Goal: Task Accomplishment & Management: Complete application form

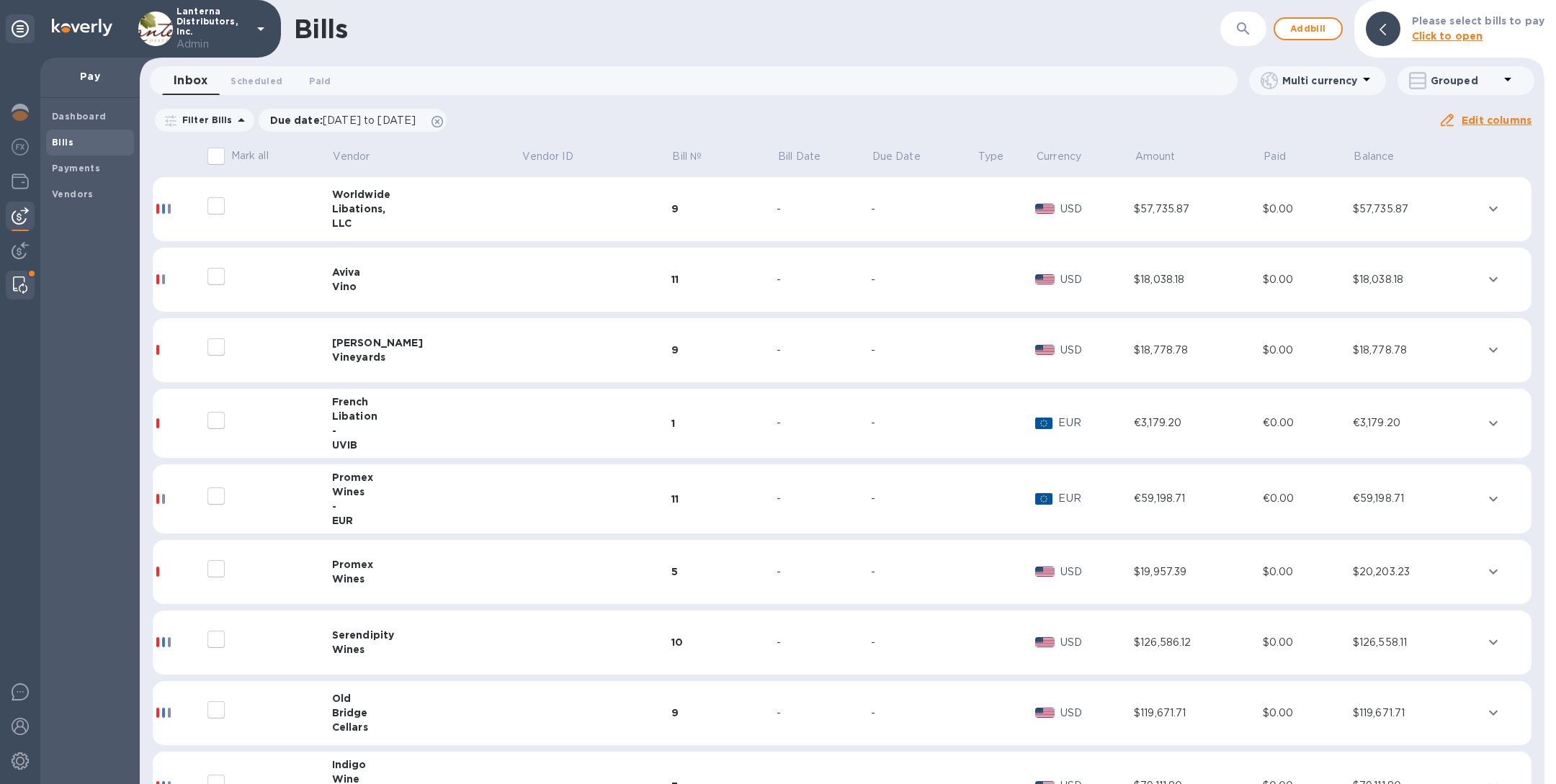
click at [11, 290] on div at bounding box center [20, 285] width 26 height 29
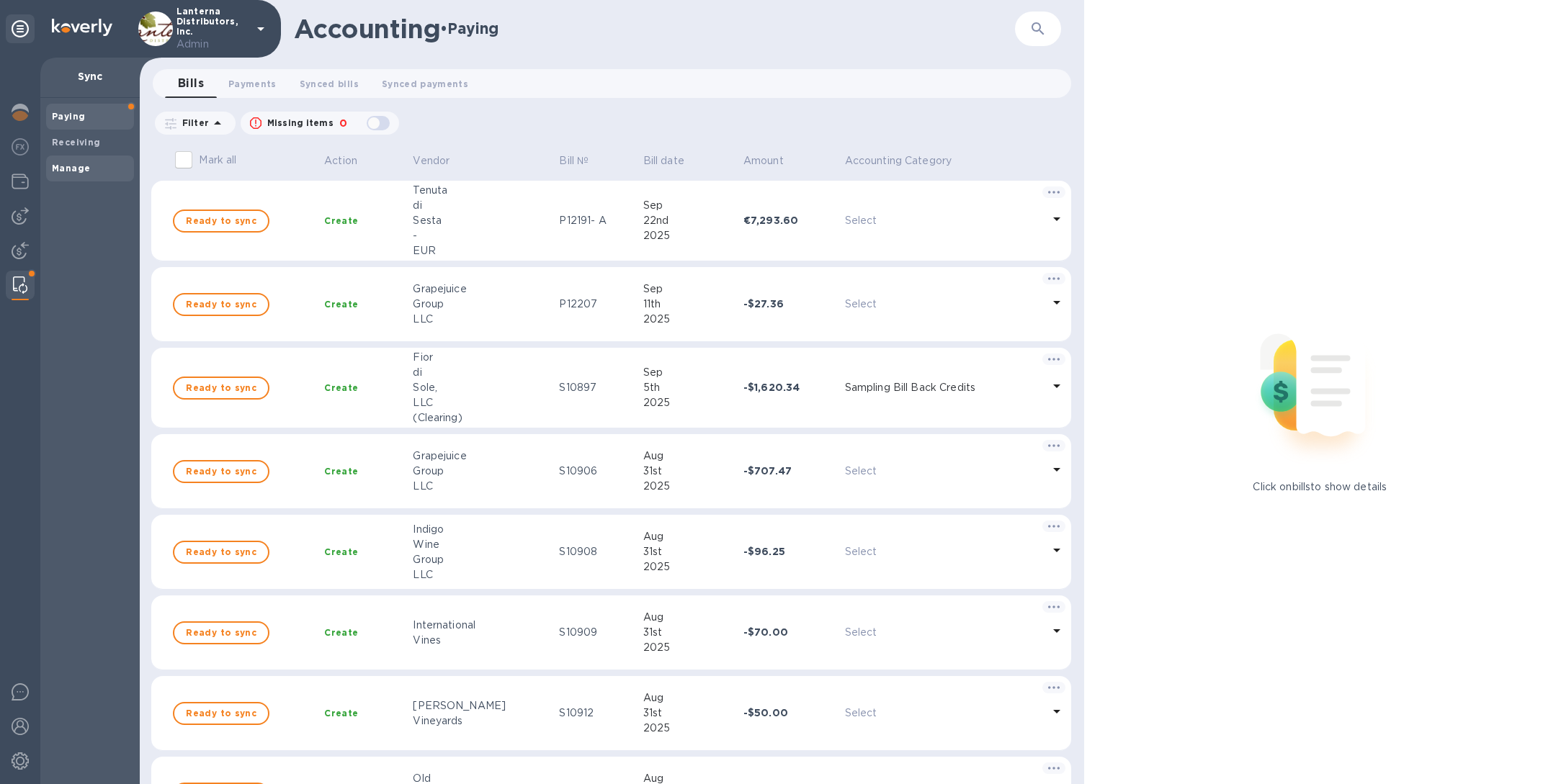
click at [101, 163] on span "Manage" at bounding box center [90, 169] width 76 height 14
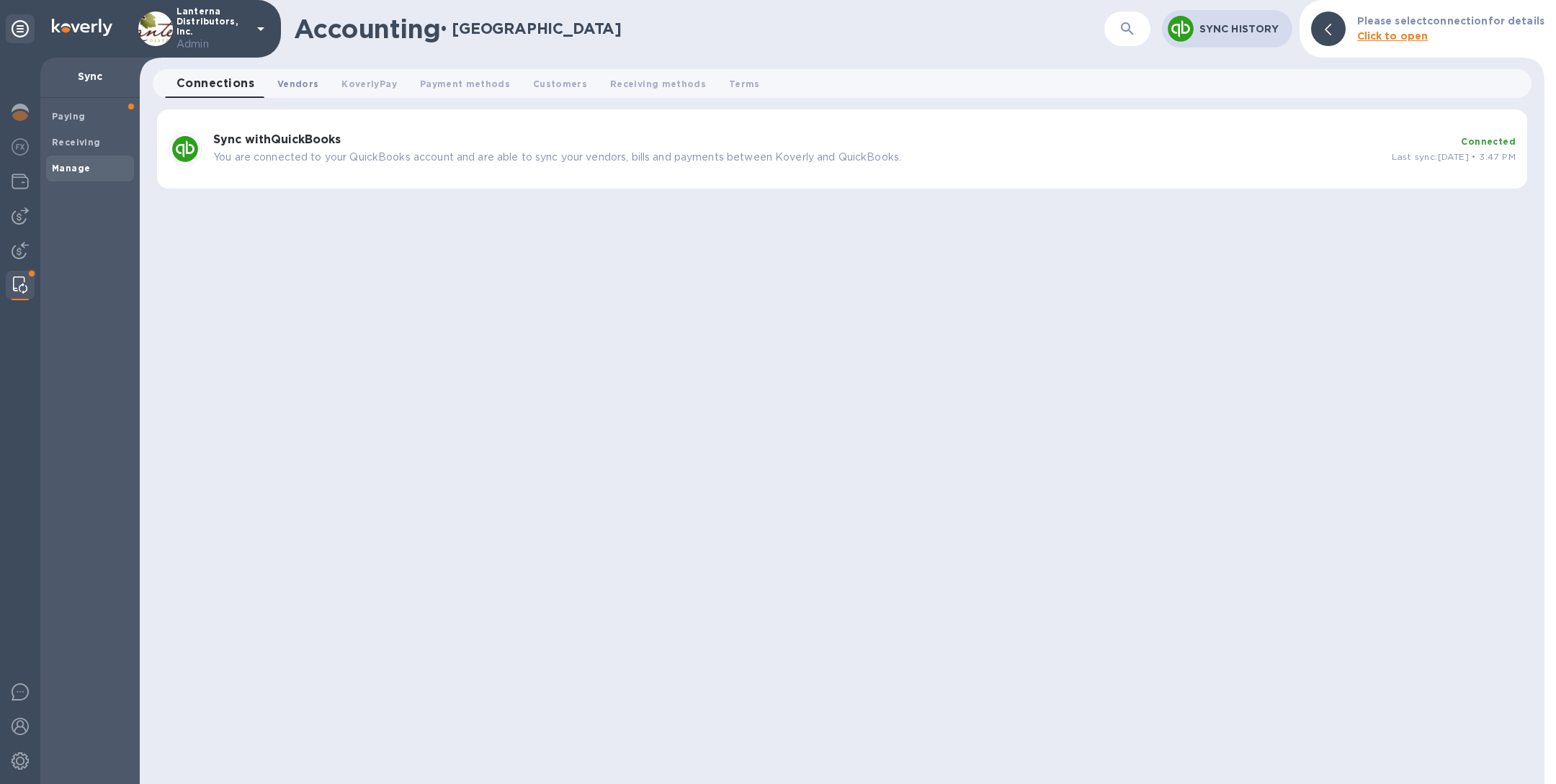
click at [296, 84] on span "Vendors 0" at bounding box center [297, 83] width 41 height 15
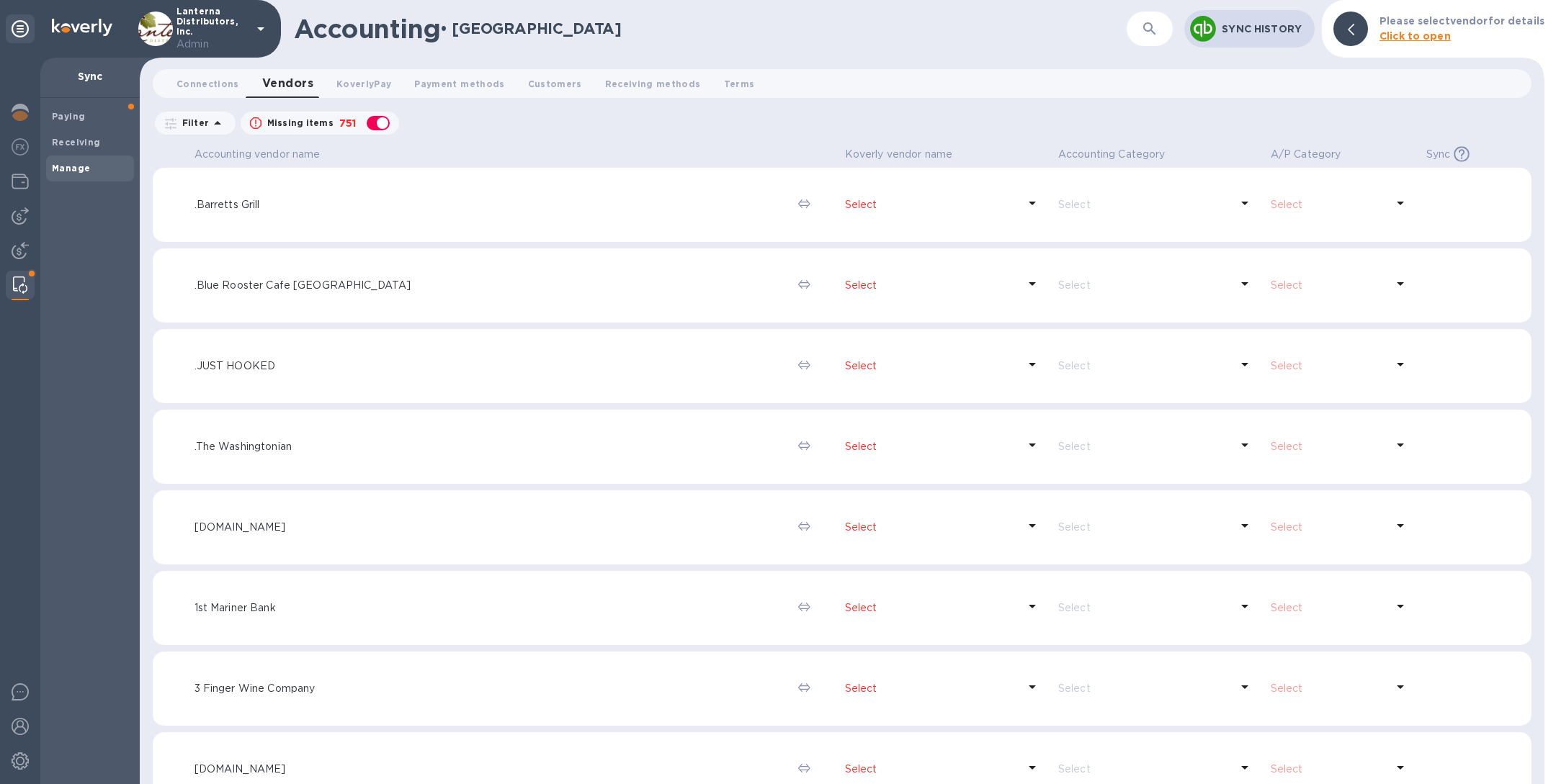
click at [1145, 24] on icon "button" at bounding box center [1150, 29] width 18 height 18
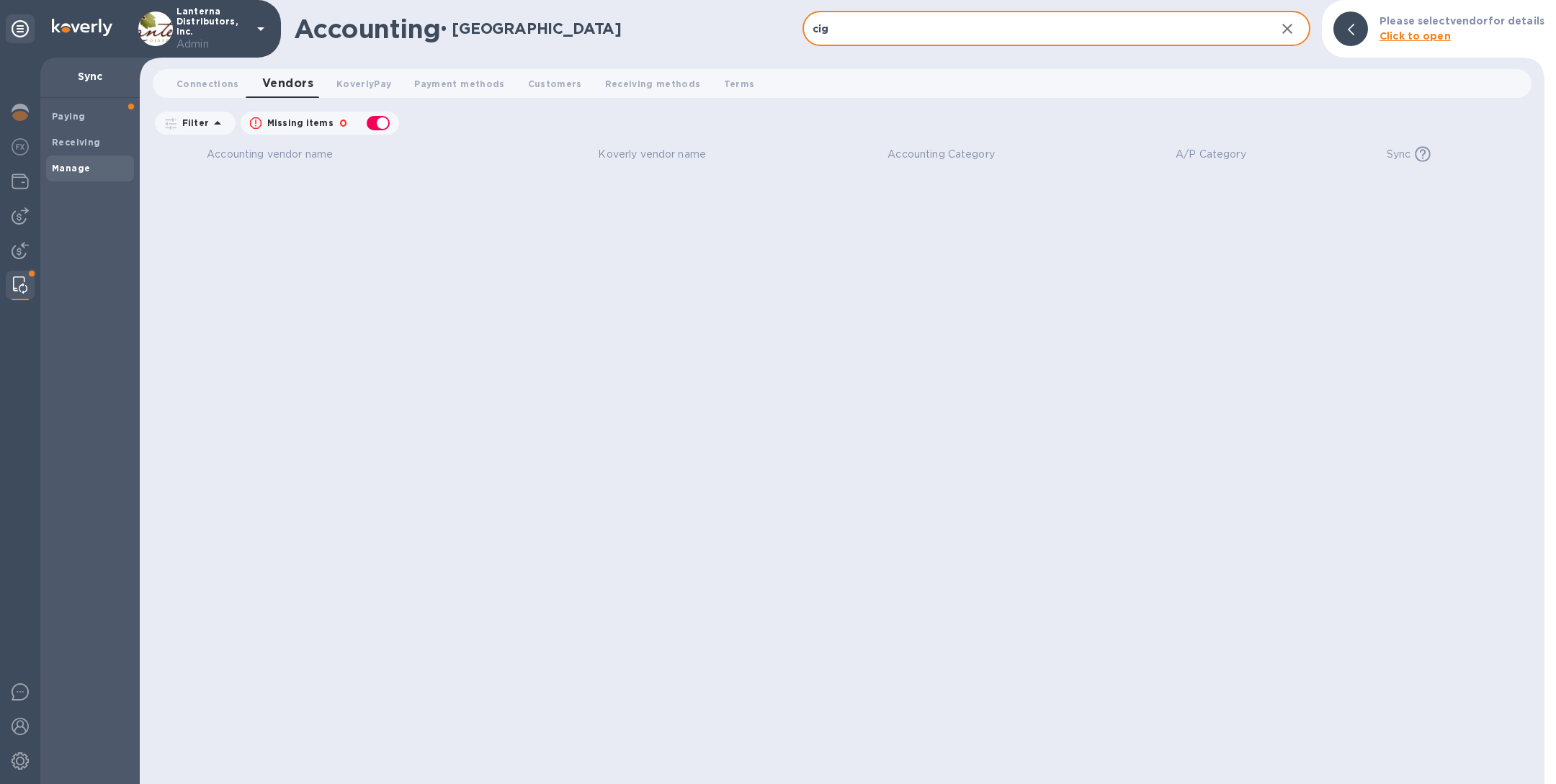
type input "cig"
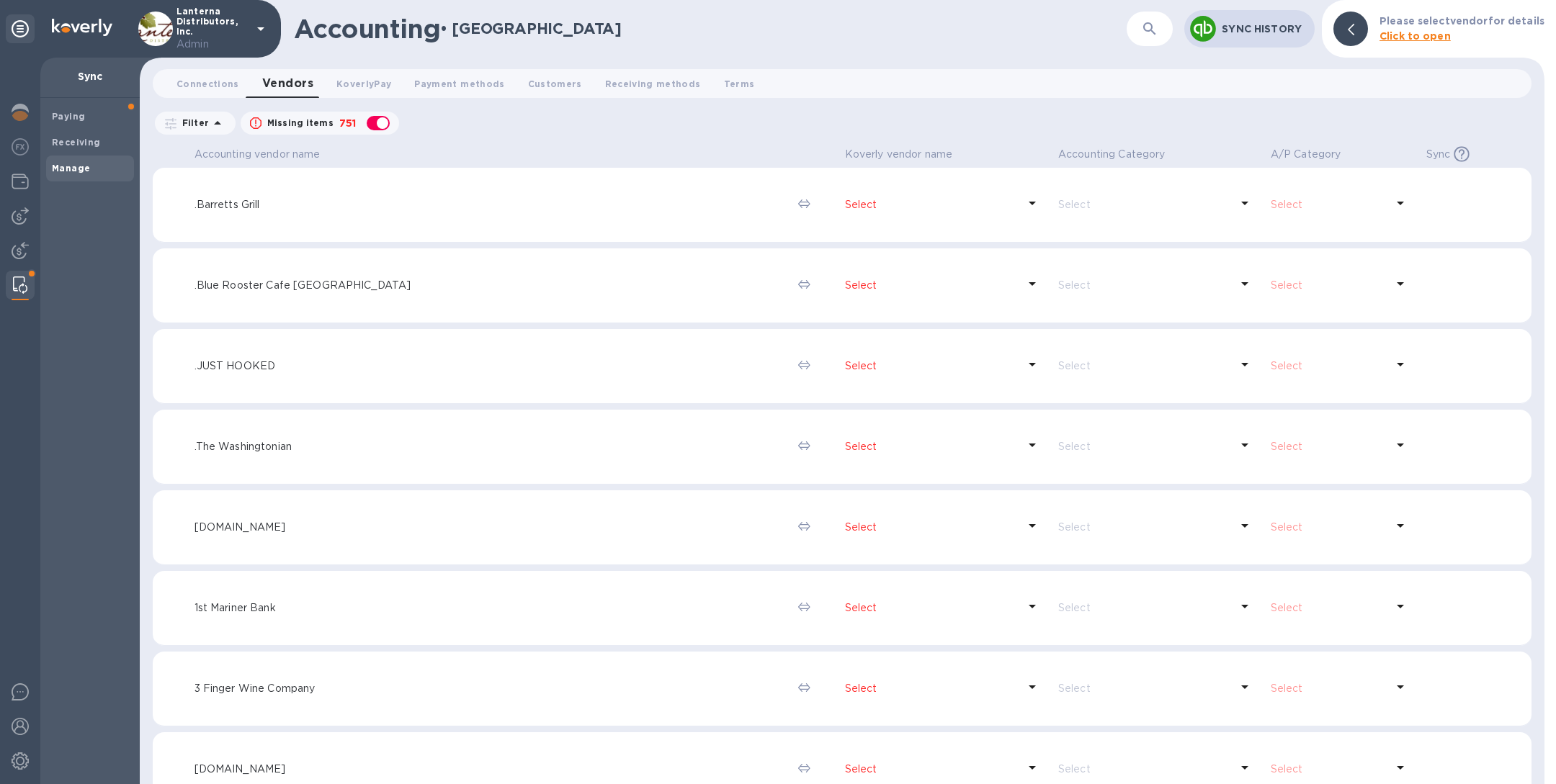
click at [1151, 35] on icon "button" at bounding box center [1150, 29] width 18 height 18
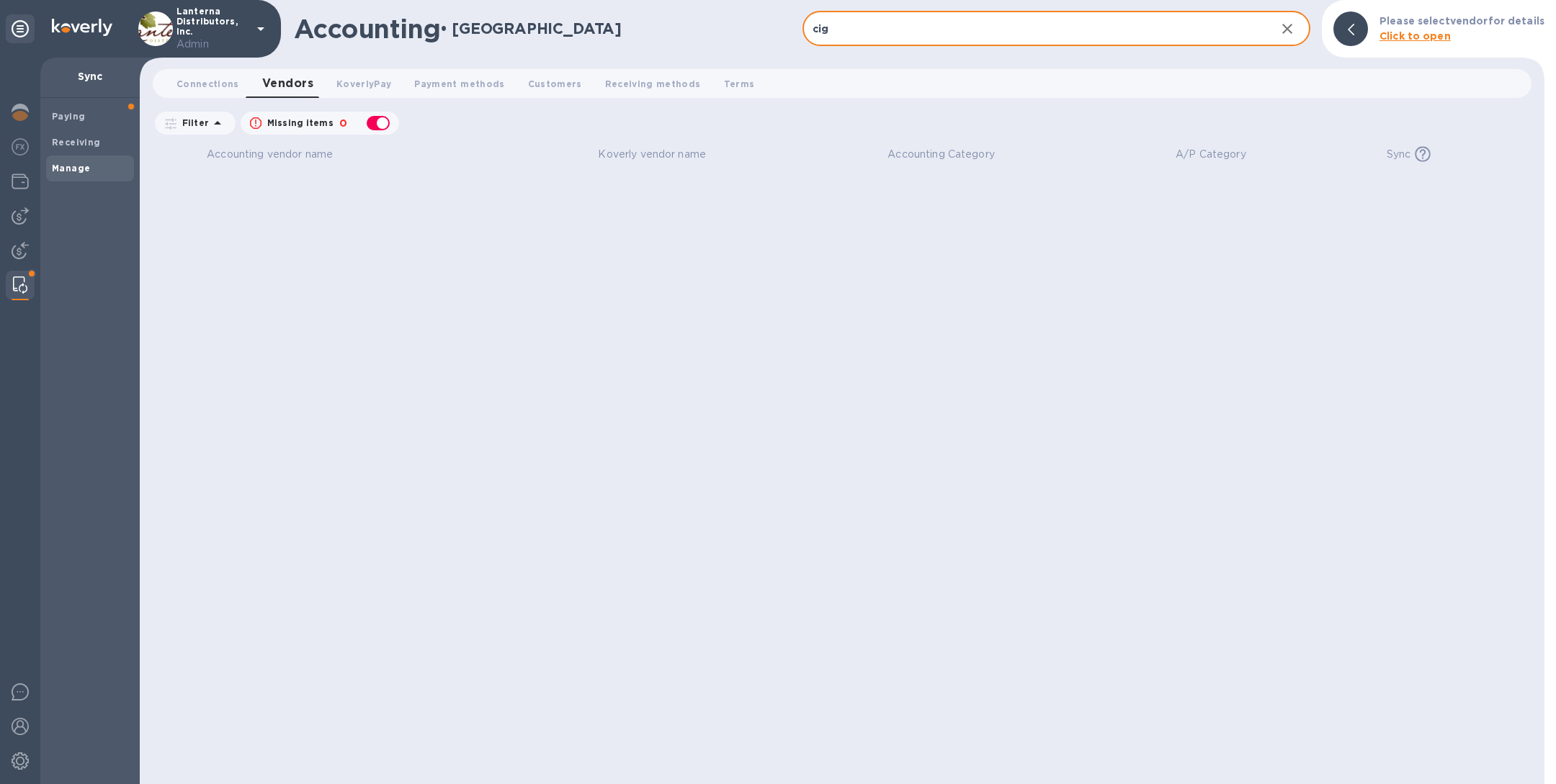
type input "cig"
click at [377, 120] on div "button" at bounding box center [378, 123] width 29 height 20
checkbox input "false"
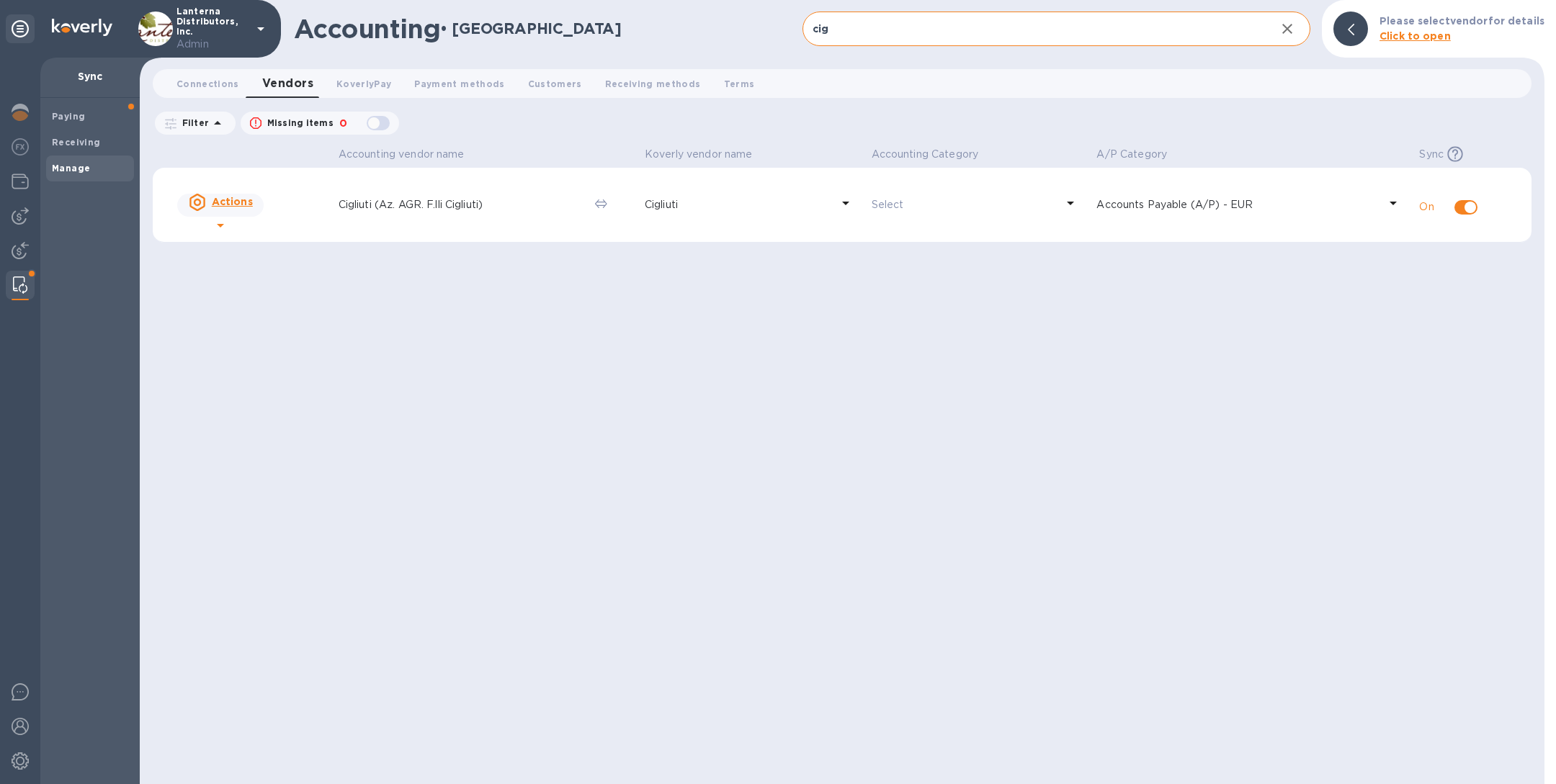
click at [445, 218] on td "Cigliuti (Az. AGR. F.lli Cigliuti)" at bounding box center [460, 205] width 256 height 75
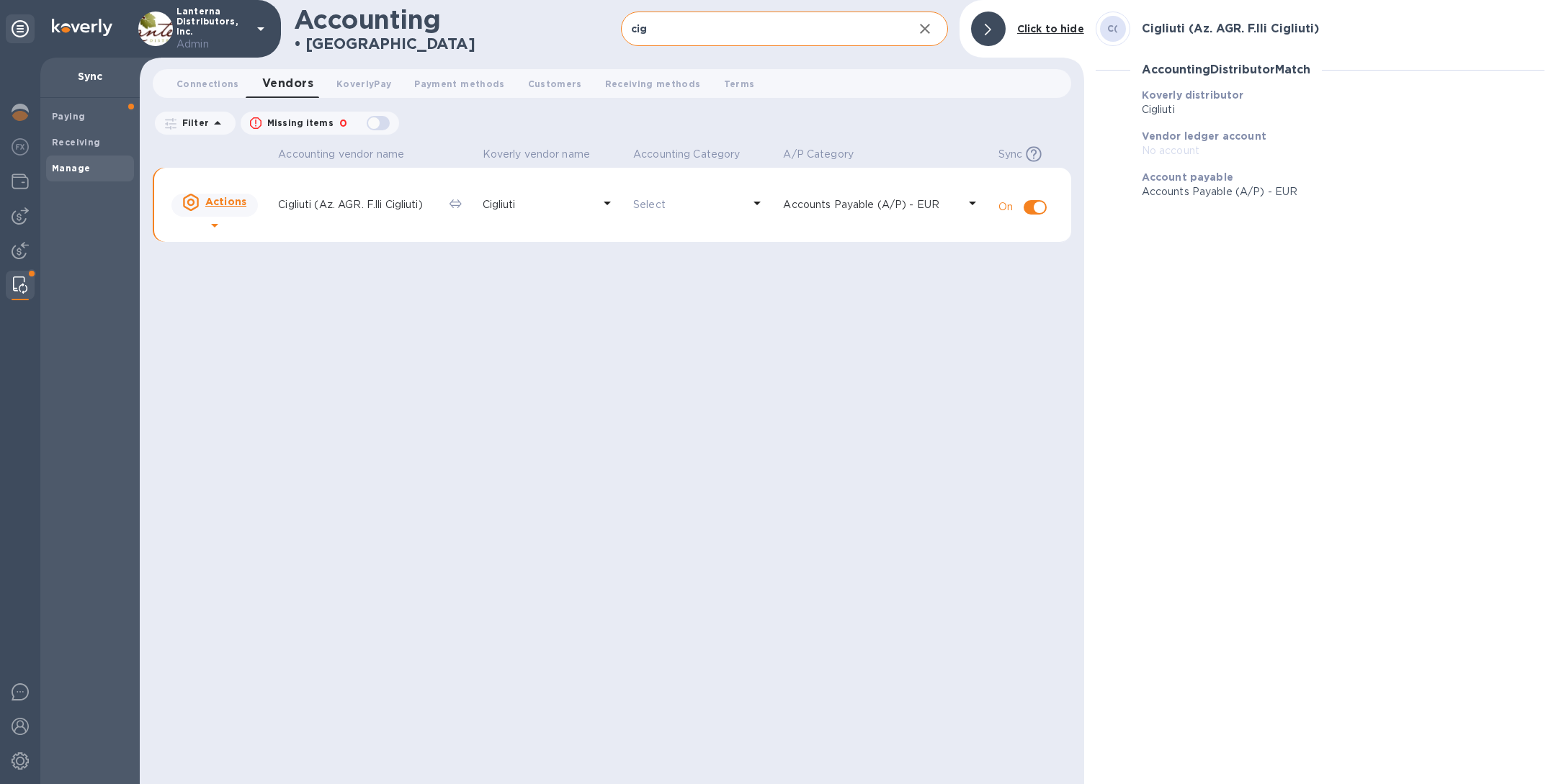
click at [415, 207] on p "Cigliuti (Az. AGR. F.lli Cigliuti)" at bounding box center [357, 205] width 159 height 15
click at [227, 201] on u "Actions" at bounding box center [226, 201] width 41 height 11
click at [223, 201] on u "Actions" at bounding box center [226, 201] width 41 height 11
click at [226, 256] on p "Reset vendor" at bounding box center [247, 263] width 72 height 15
click at [13, 219] on img at bounding box center [20, 216] width 18 height 18
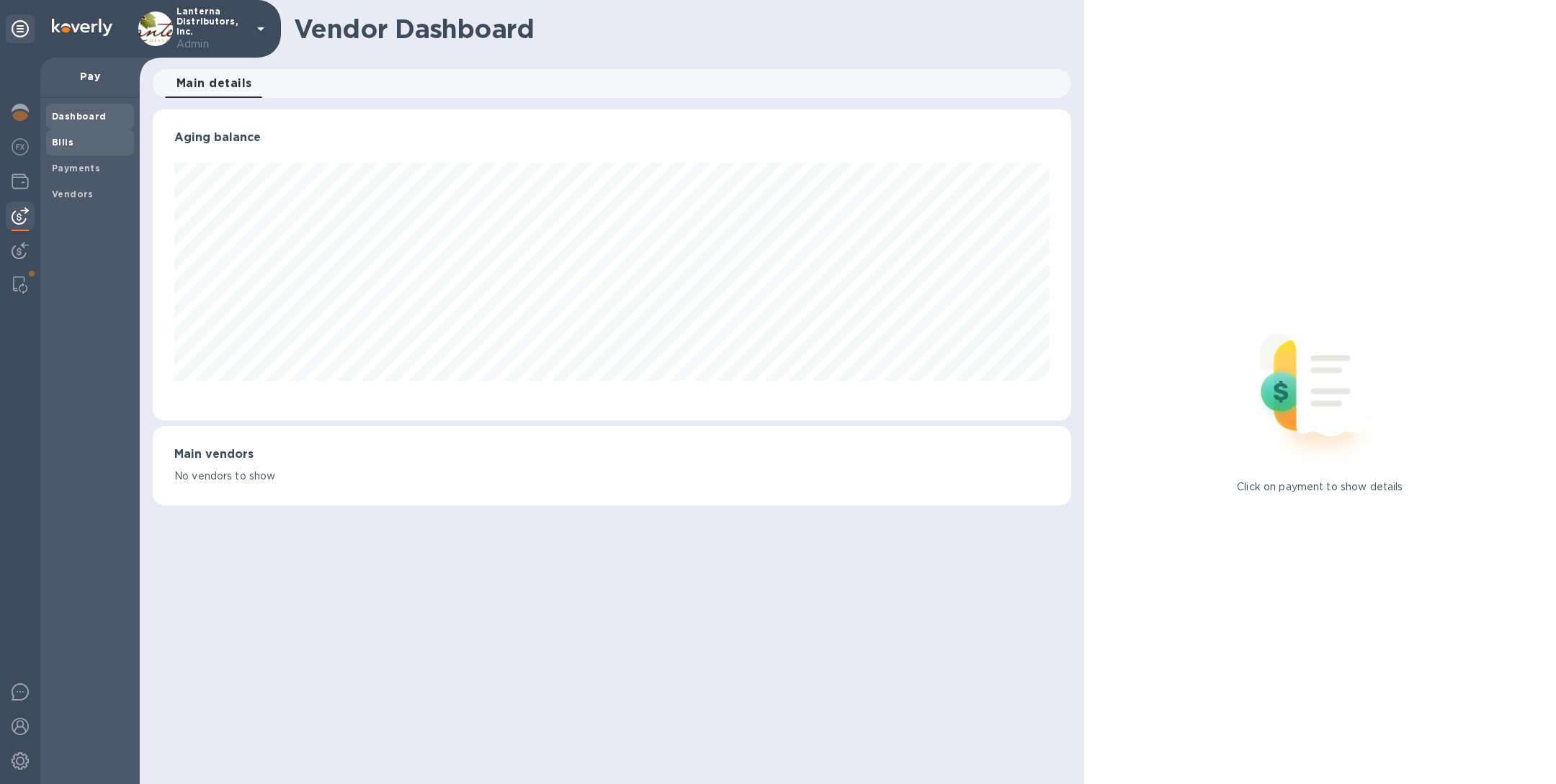
scroll to position [311, 918]
click at [96, 134] on div "Bills" at bounding box center [89, 142] width 88 height 26
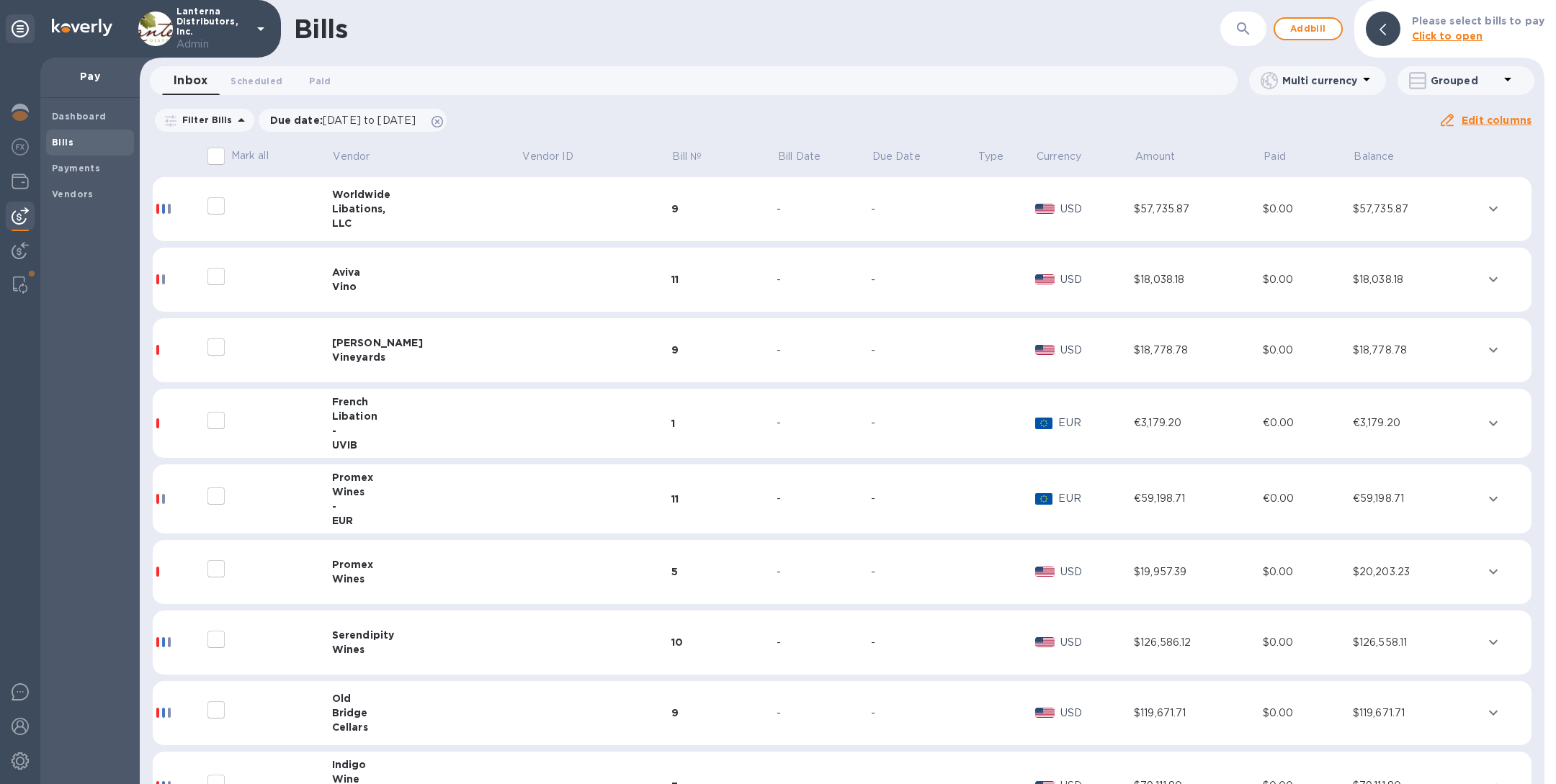
click at [1238, 22] on icon "button" at bounding box center [1244, 29] width 18 height 18
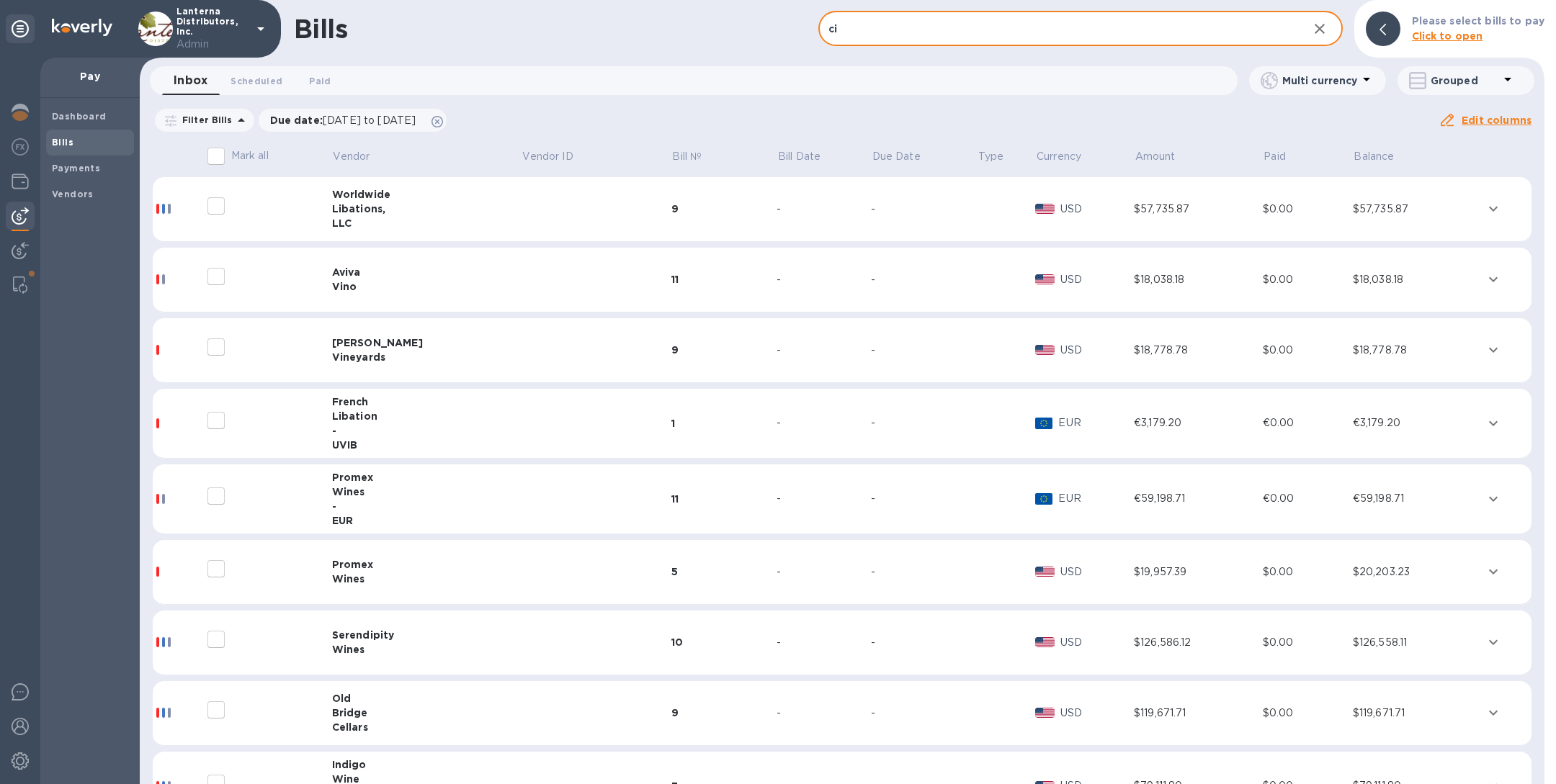
type input "cig"
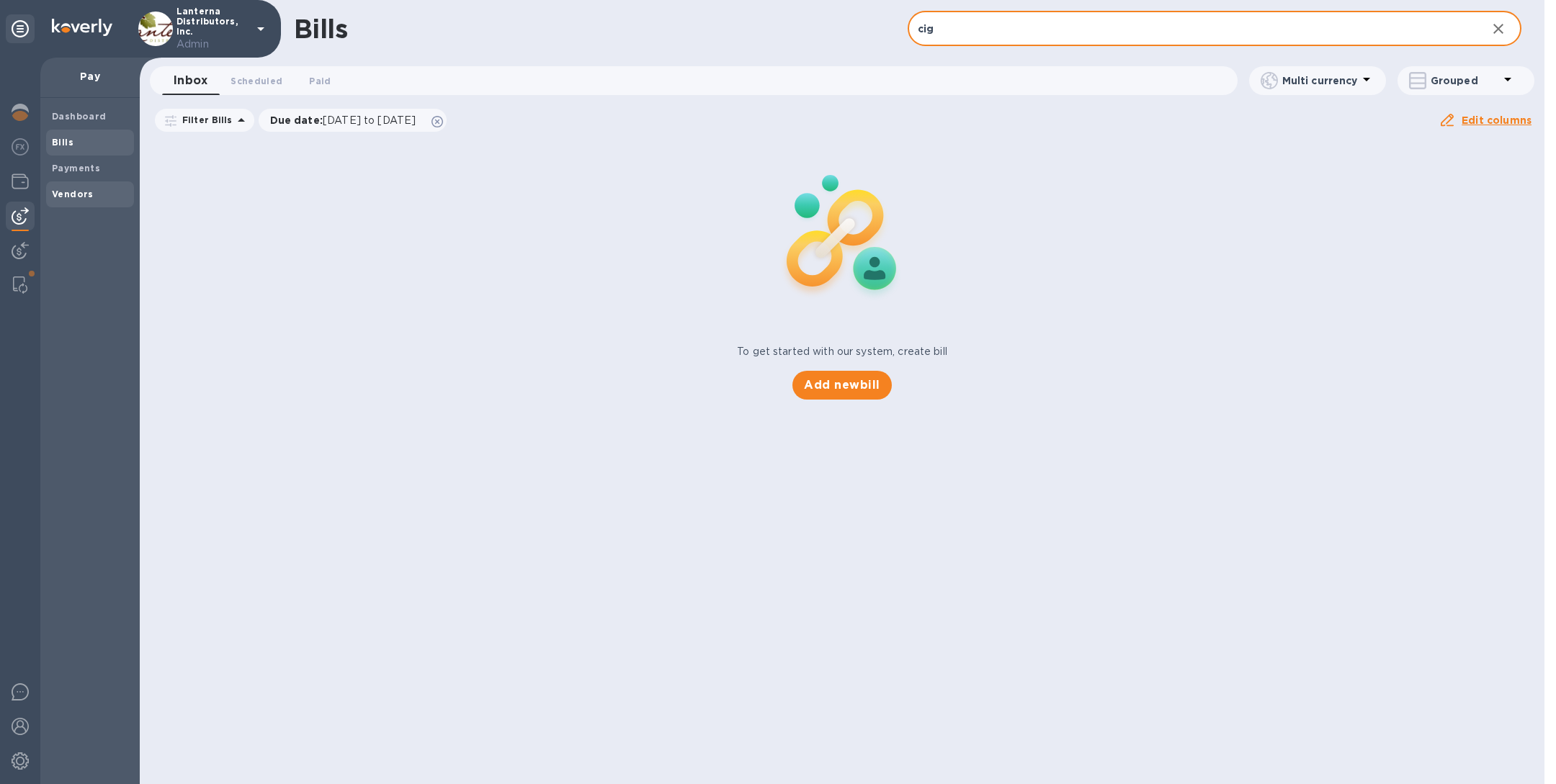
click at [66, 199] on span "Vendors" at bounding box center [73, 194] width 42 height 14
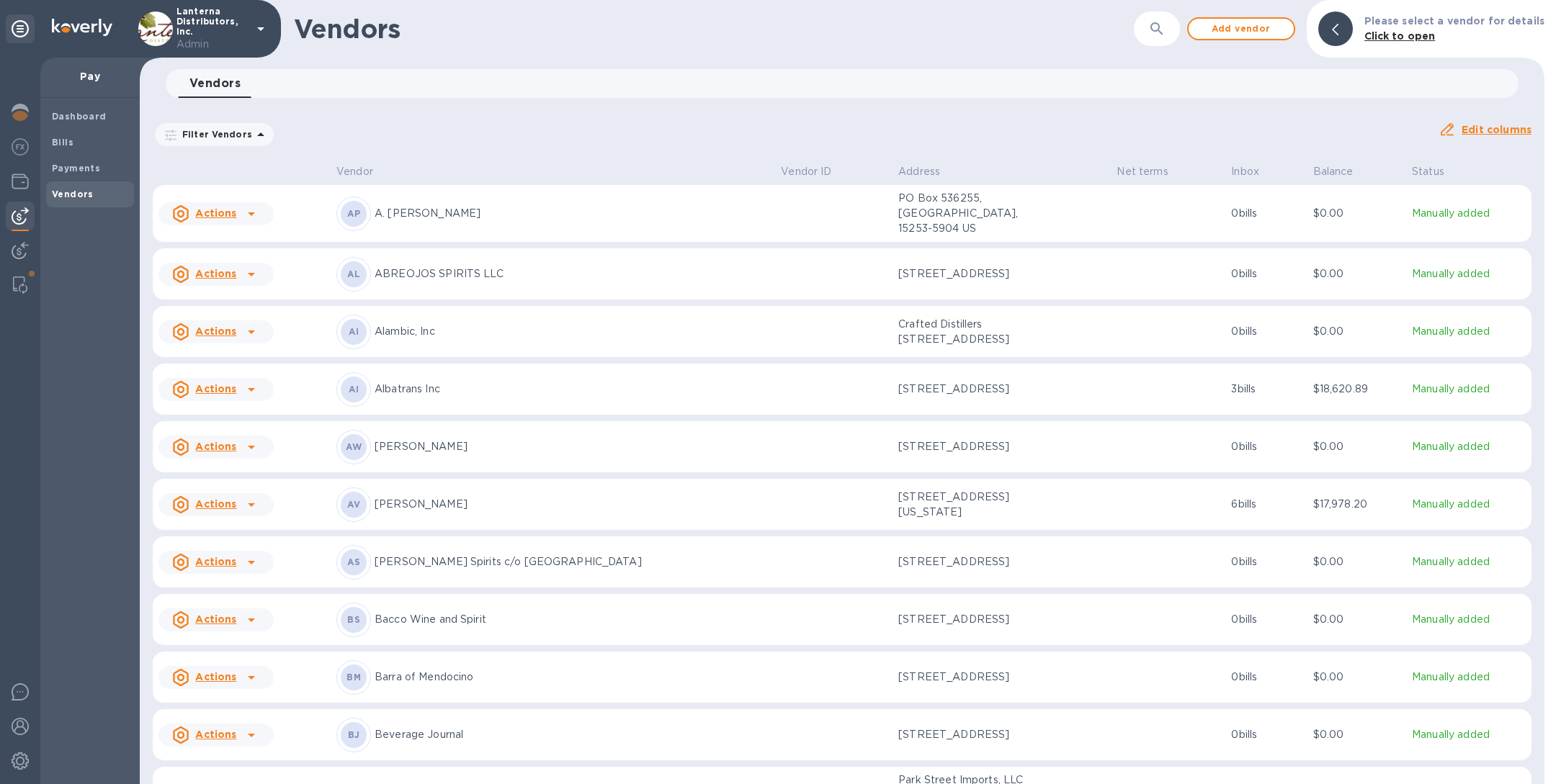
click at [1166, 29] on icon "button" at bounding box center [1157, 29] width 18 height 18
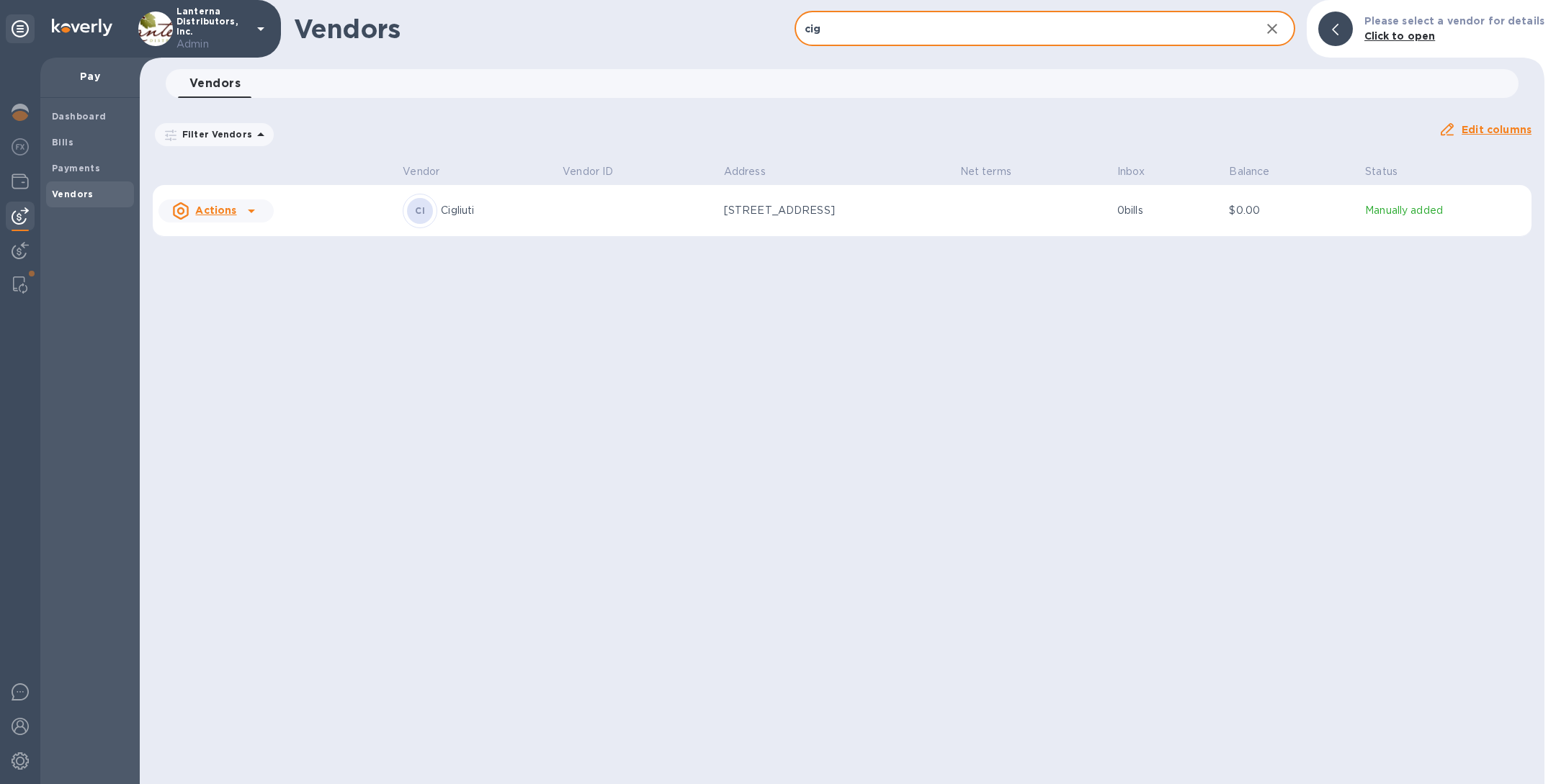
type input "cig"
click at [581, 222] on td at bounding box center [637, 211] width 161 height 52
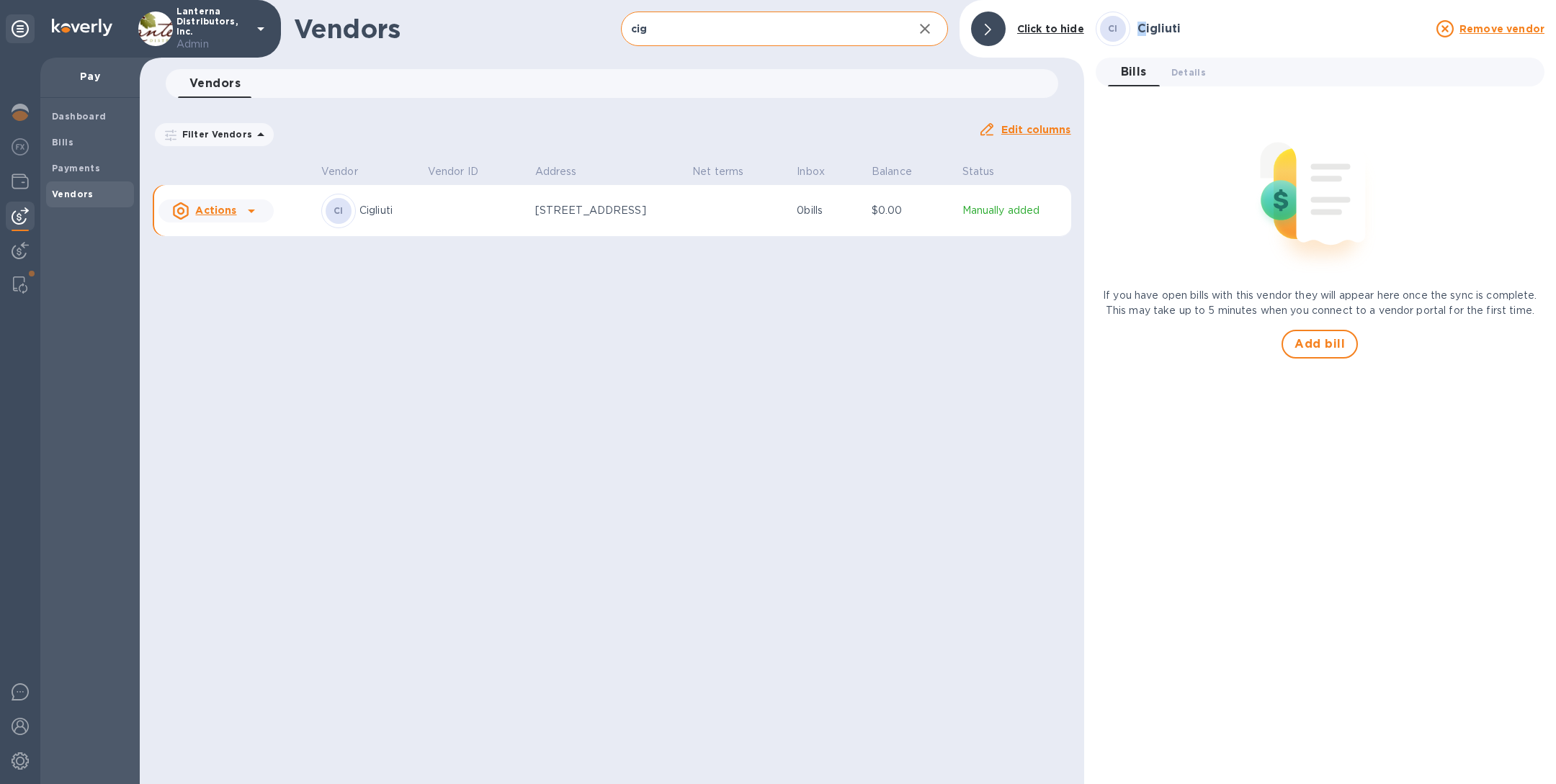
drag, startPoint x: 1187, startPoint y: 18, endPoint x: 1146, endPoint y: 29, distance: 42.4
click at [1146, 29] on div "Cigliuti" at bounding box center [1282, 29] width 296 height 19
drag, startPoint x: 1138, startPoint y: 29, endPoint x: 1196, endPoint y: 29, distance: 58.0
click at [1196, 29] on h3 "Cigliuti" at bounding box center [1283, 29] width 291 height 14
copy h3 "Cigliuti"
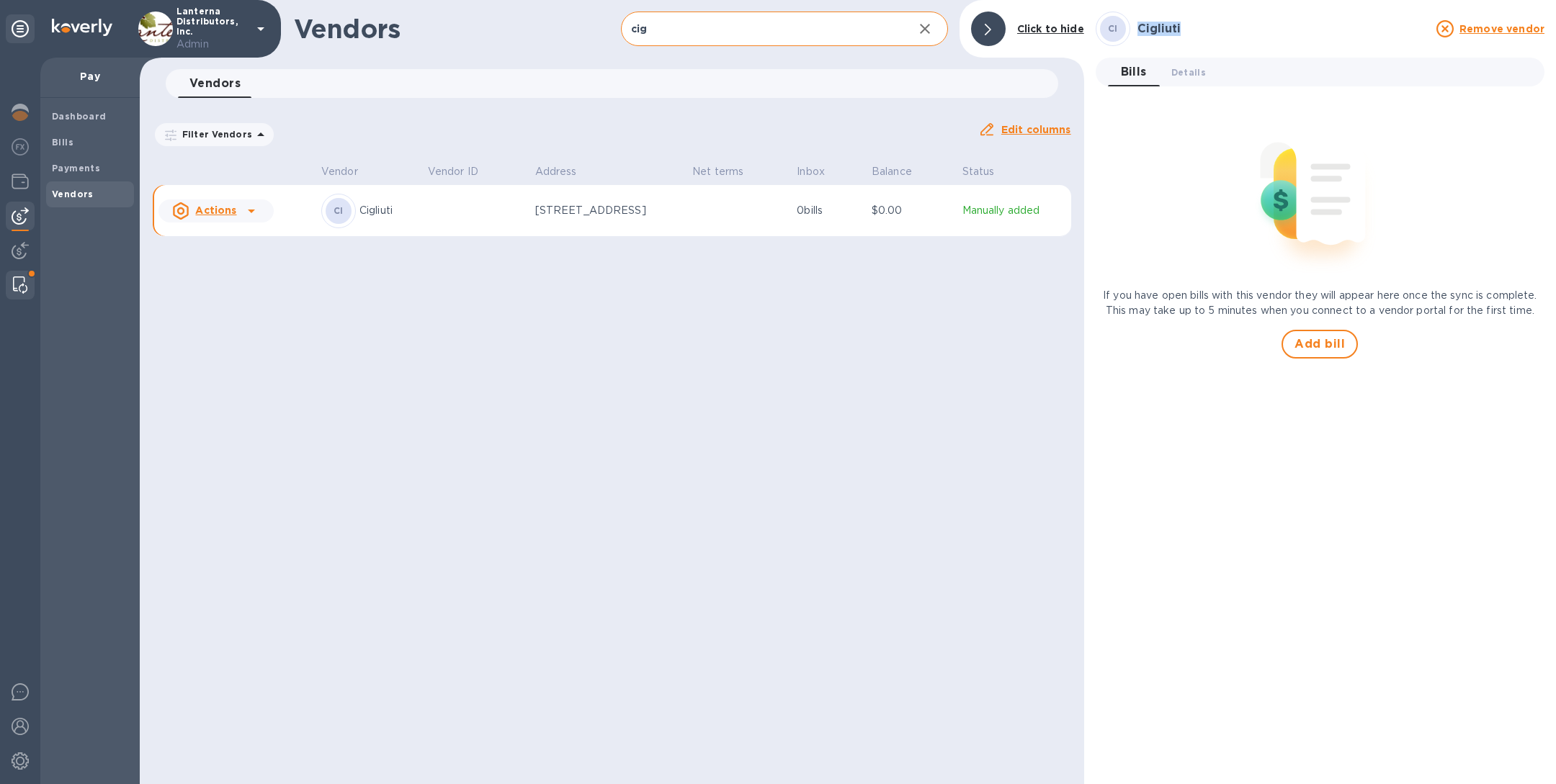
click at [7, 286] on div at bounding box center [20, 285] width 26 height 29
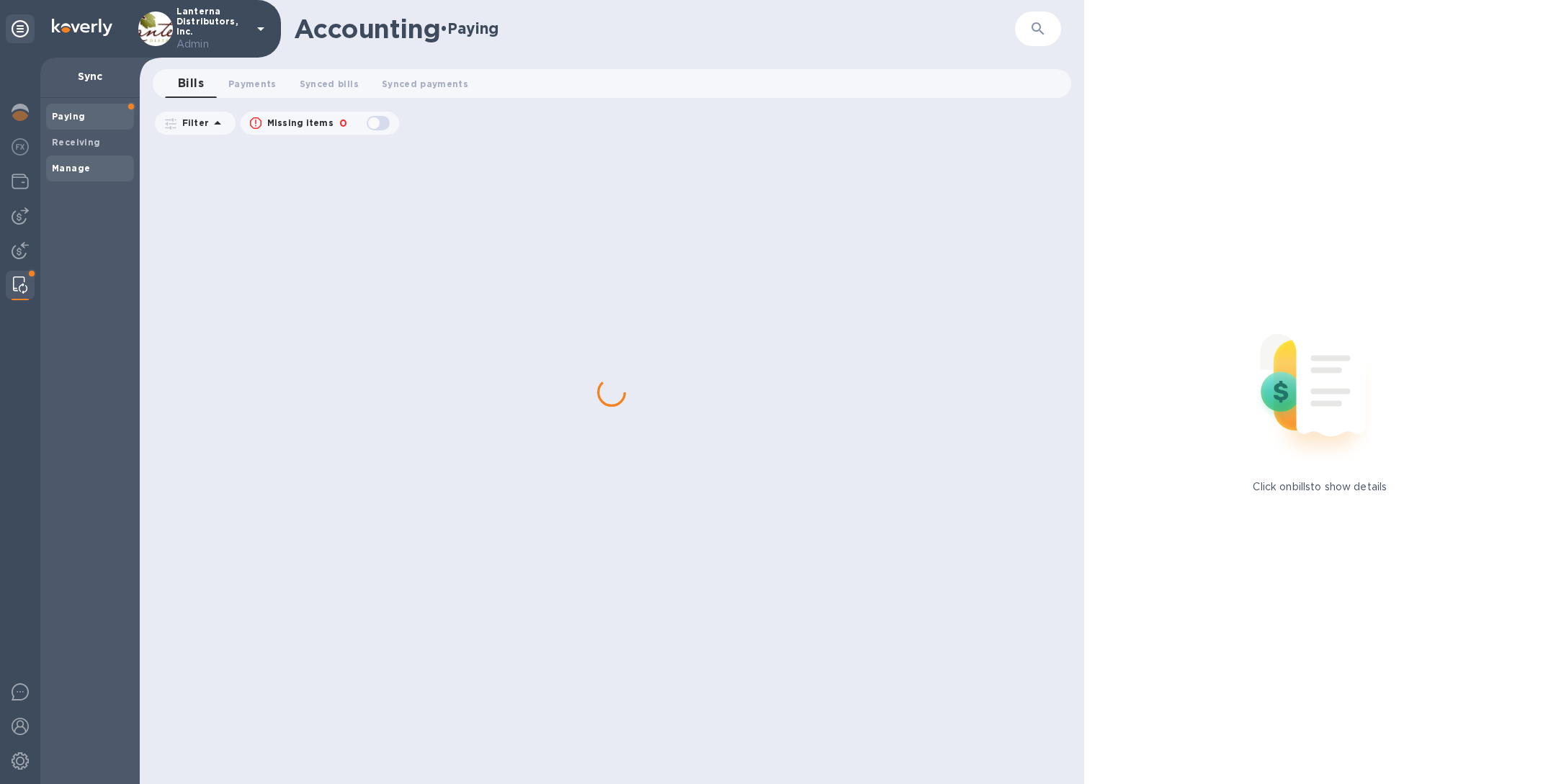
click at [92, 173] on span "Manage" at bounding box center [90, 169] width 76 height 14
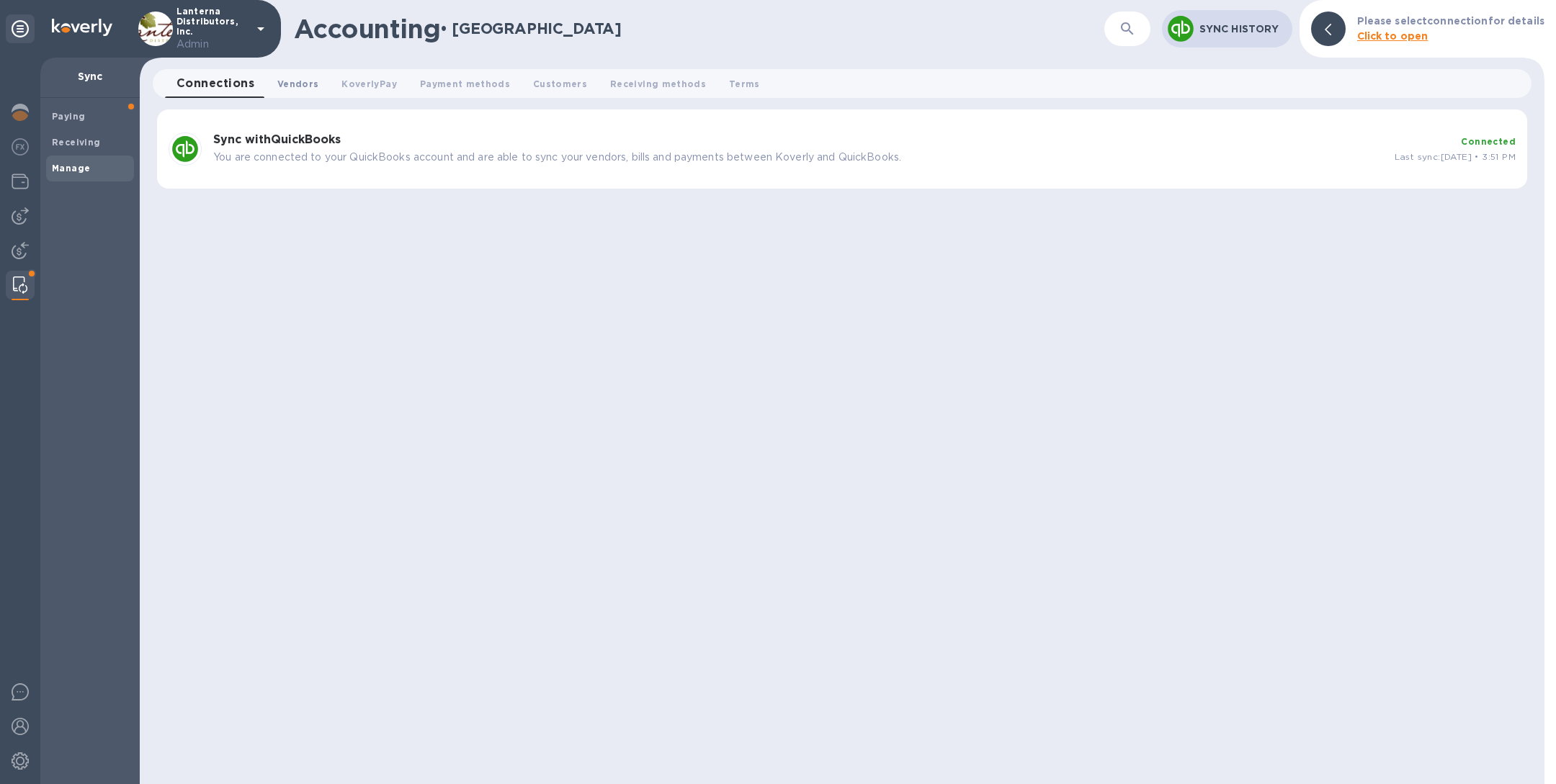
click at [291, 84] on span "Vendors 0" at bounding box center [297, 83] width 41 height 15
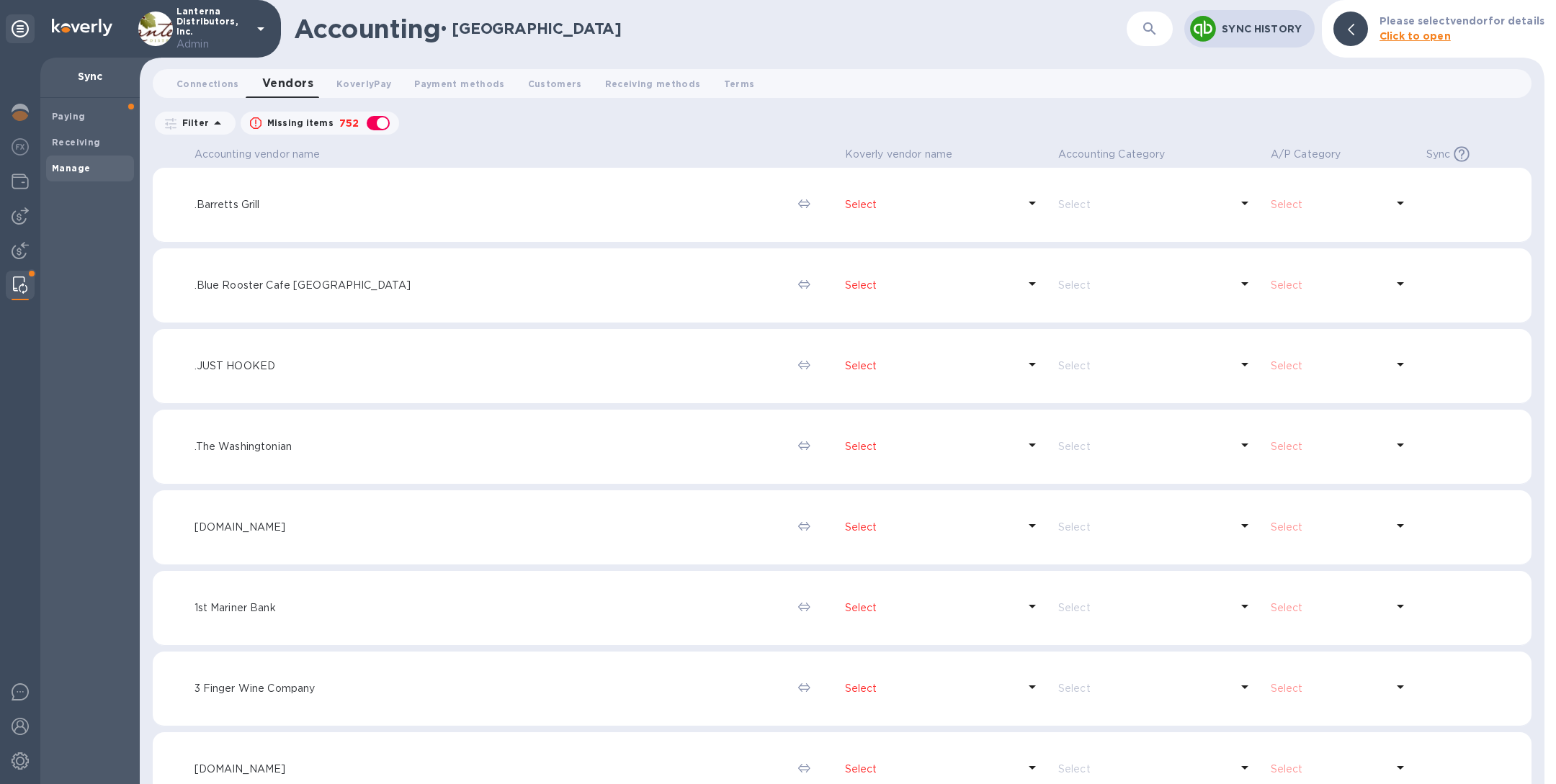
click at [379, 123] on div "button" at bounding box center [378, 123] width 29 height 20
checkbox input "false"
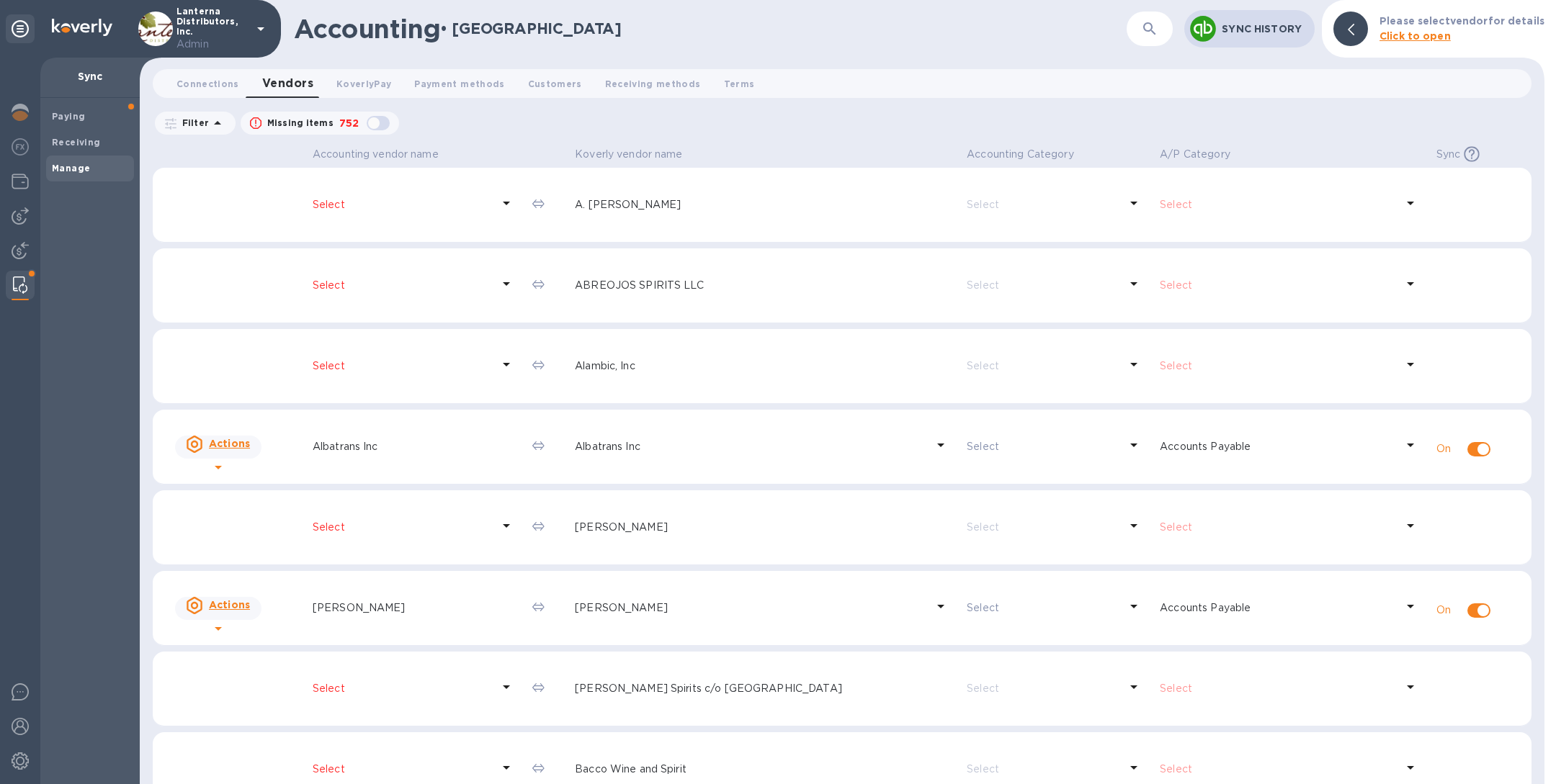
click at [1162, 32] on button "button" at bounding box center [1149, 28] width 35 height 35
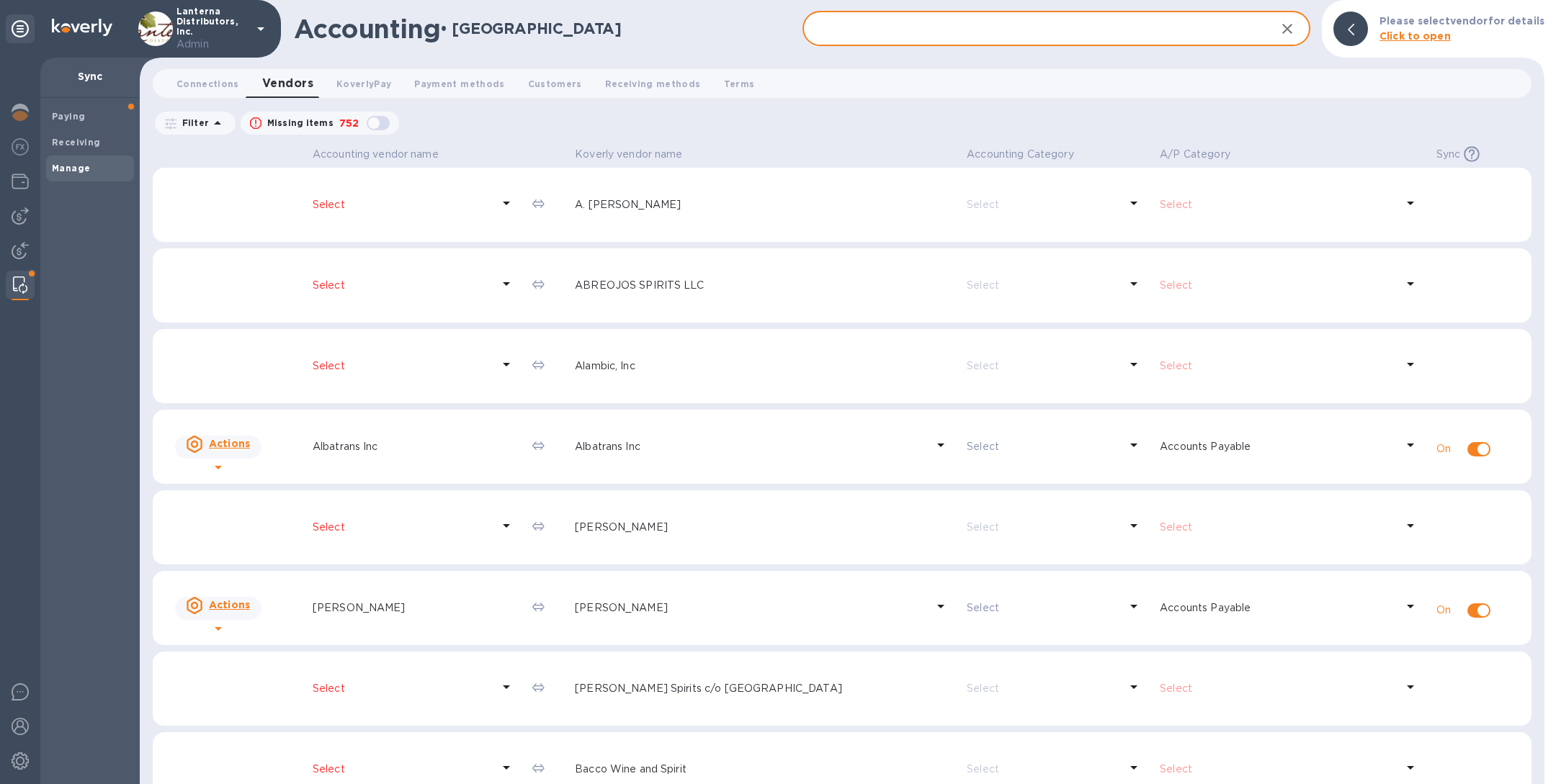
paste input "Cigliuti"
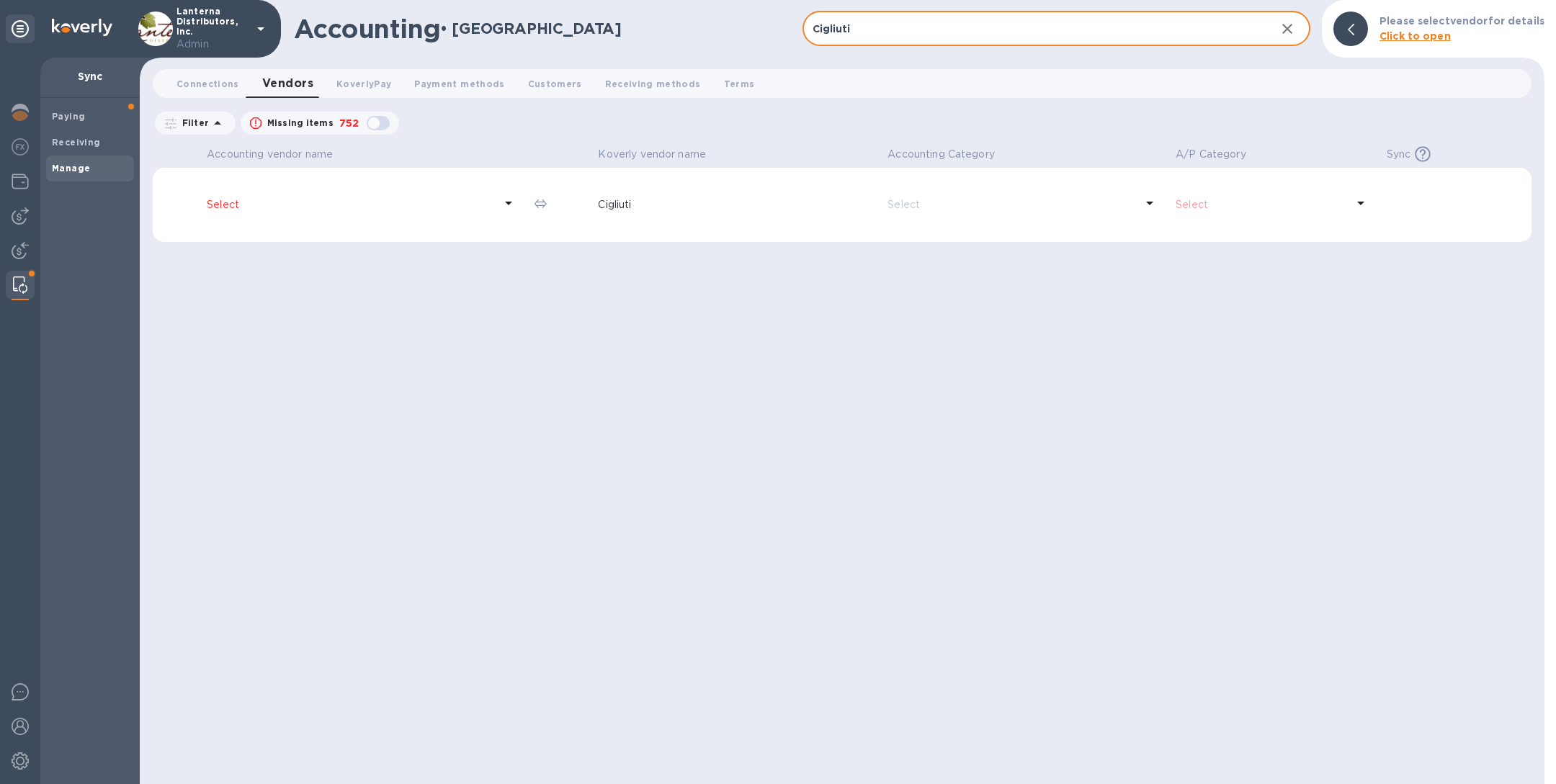
type input "Cigliuti"
click at [276, 205] on p "Select" at bounding box center [350, 205] width 287 height 15
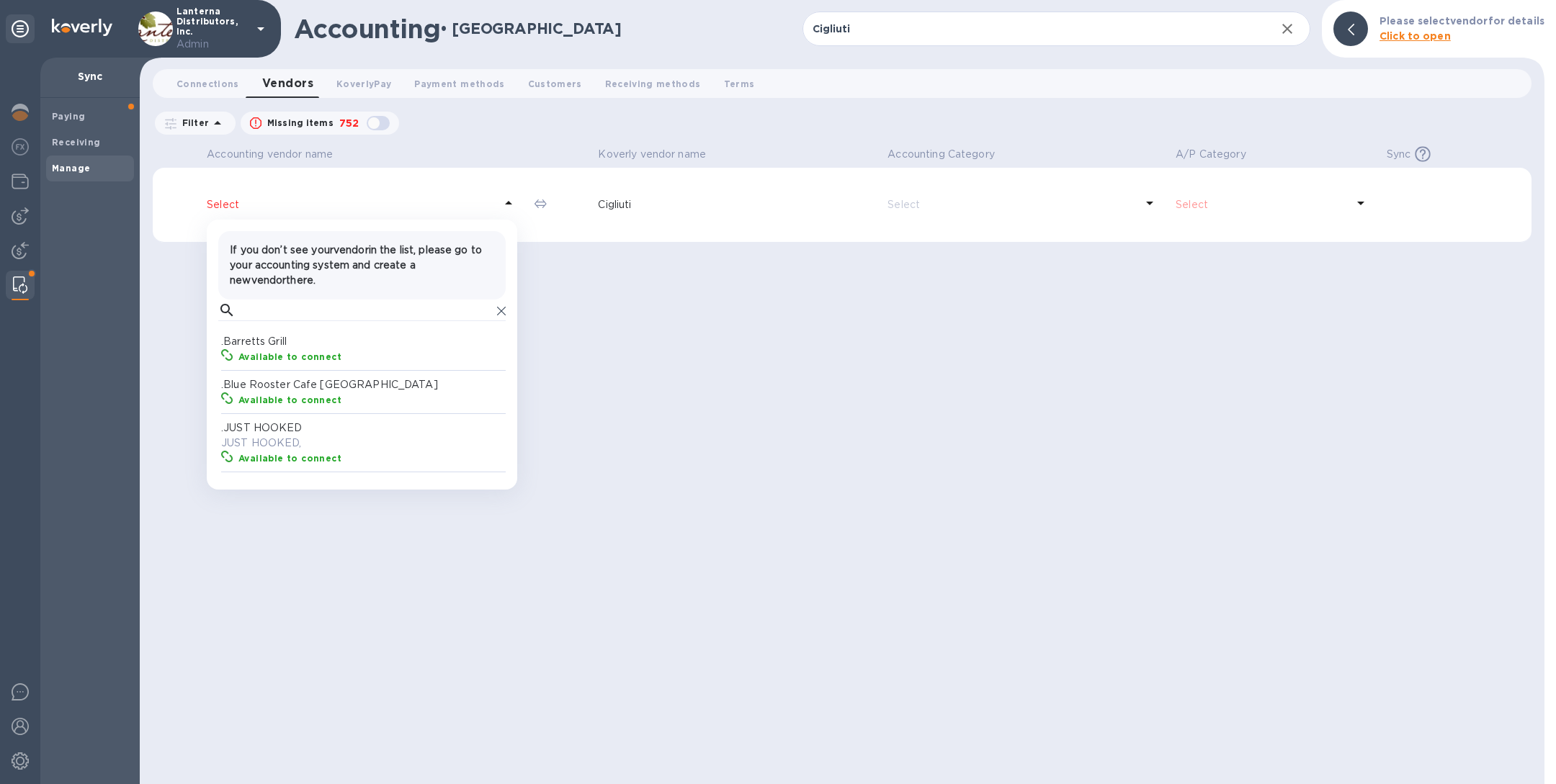
scroll to position [126, 284]
click at [291, 310] on input "text" at bounding box center [366, 310] width 250 height 22
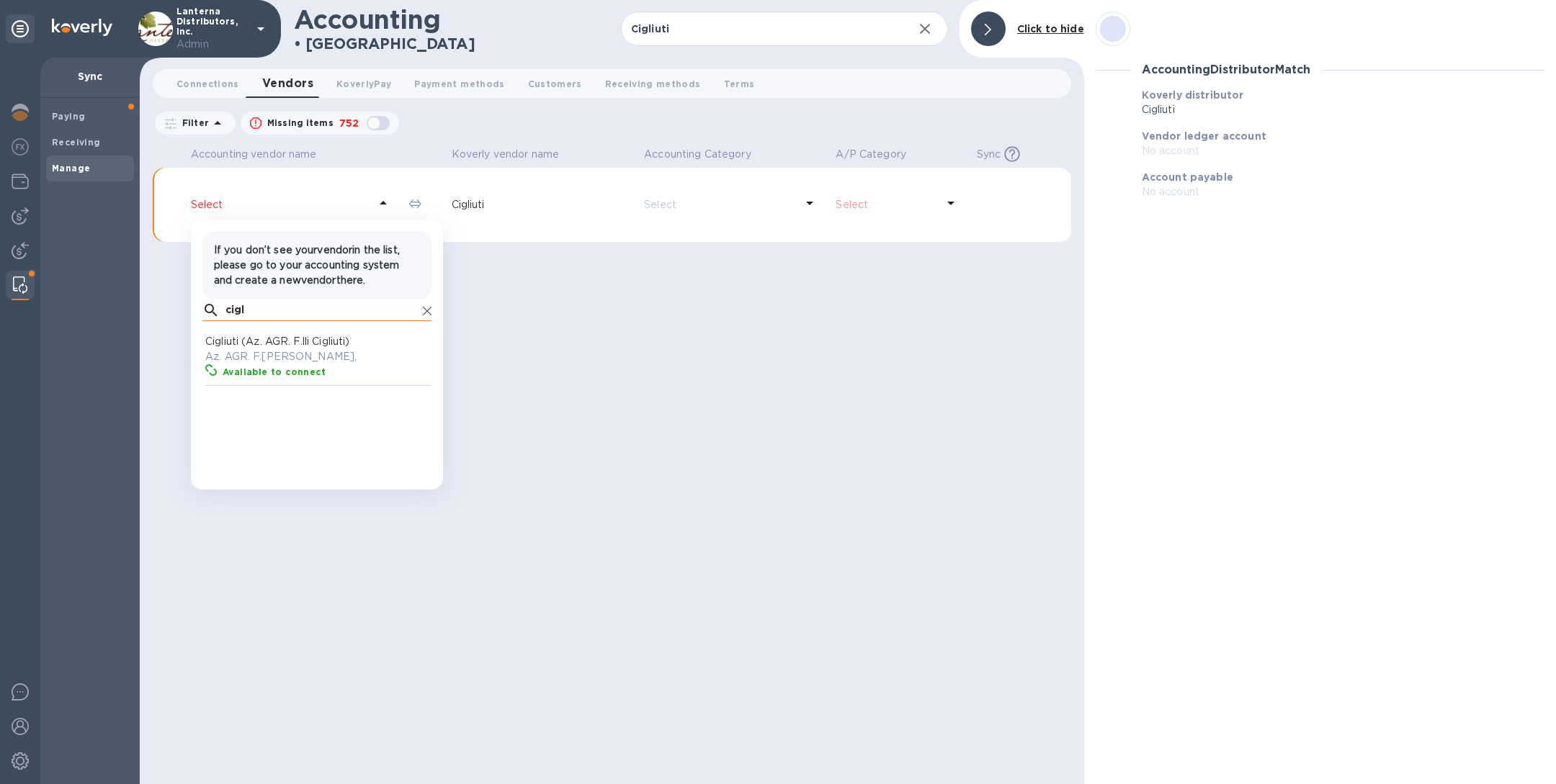
scroll to position [126, 223]
type input "cigl"
click at [430, 311] on icon at bounding box center [427, 311] width 9 height 9
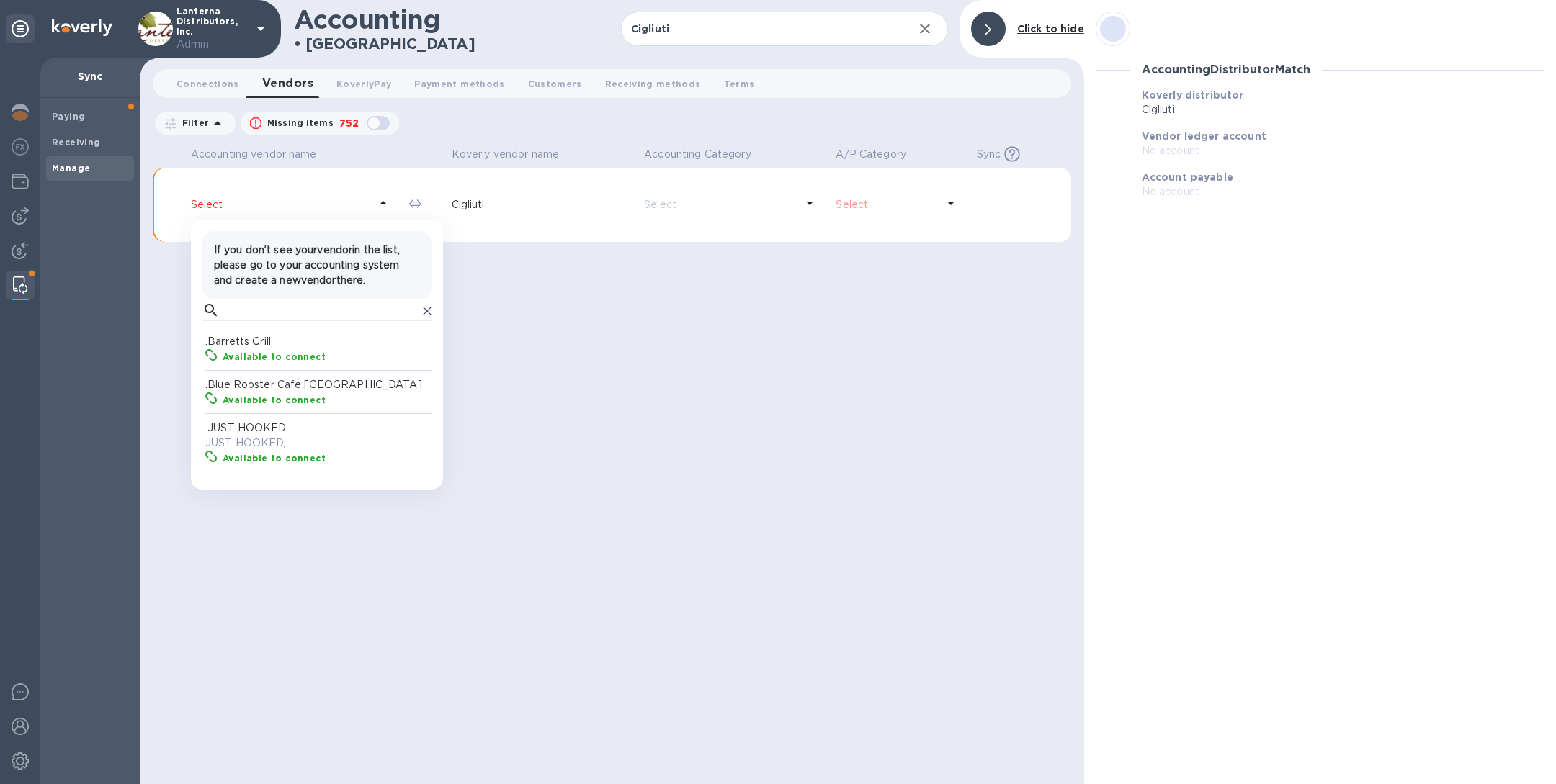
click at [719, 580] on div "Accounting vendor name Koverly vendor name Accounting Category A/P Category Syn…" at bounding box center [612, 463] width 919 height 641
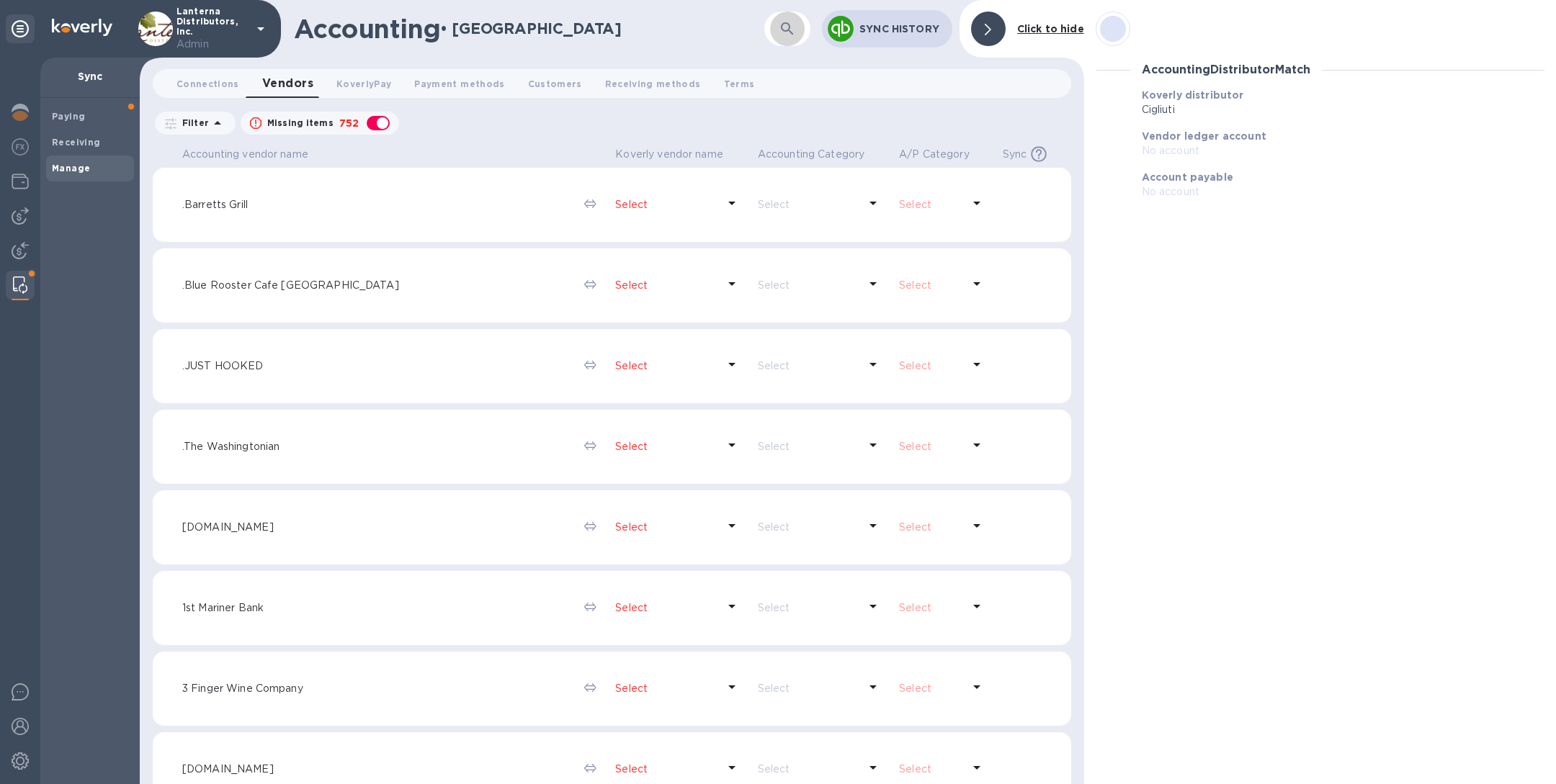
click at [793, 33] on icon "button" at bounding box center [786, 28] width 12 height 12
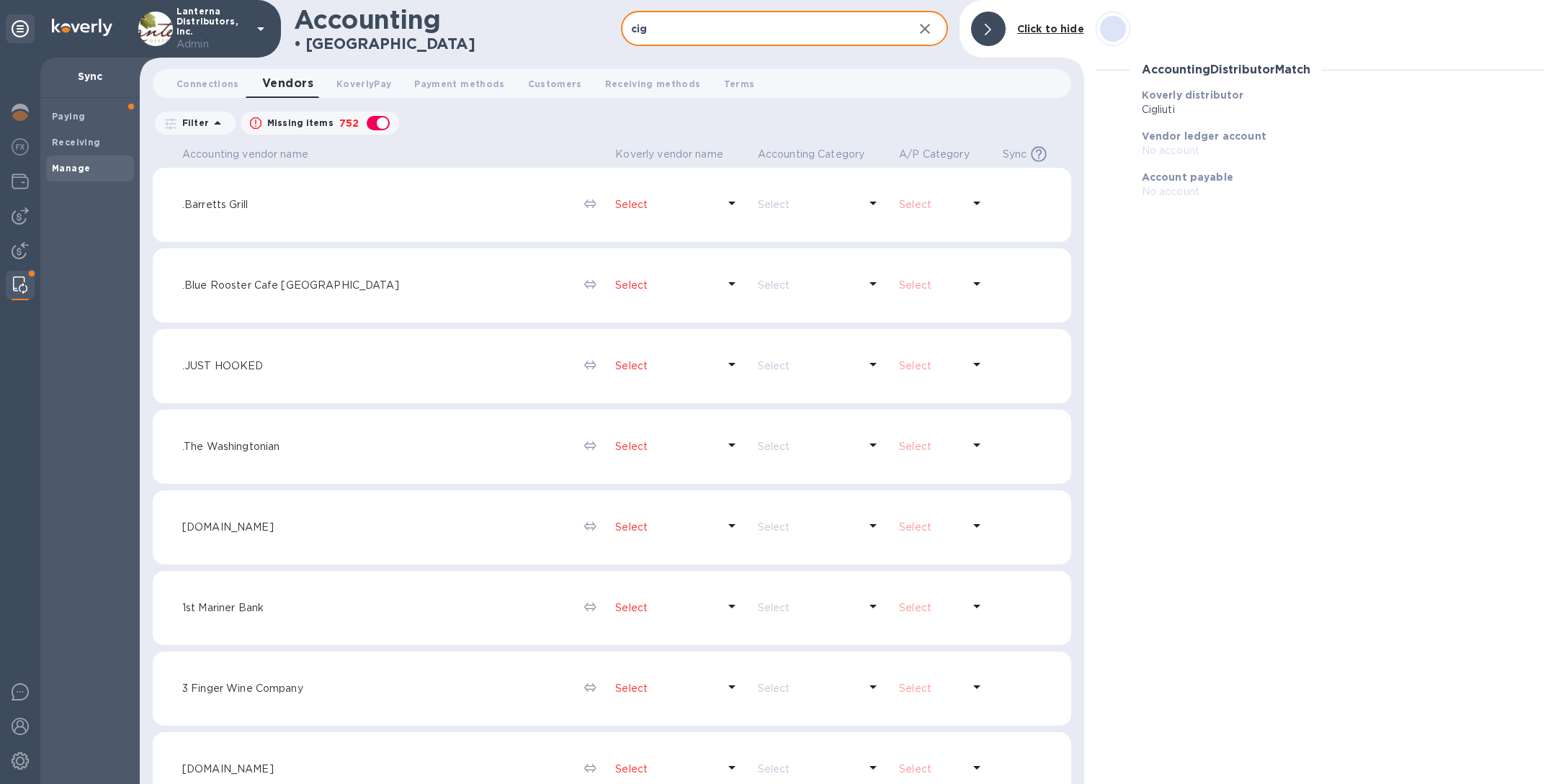
type input "cigl"
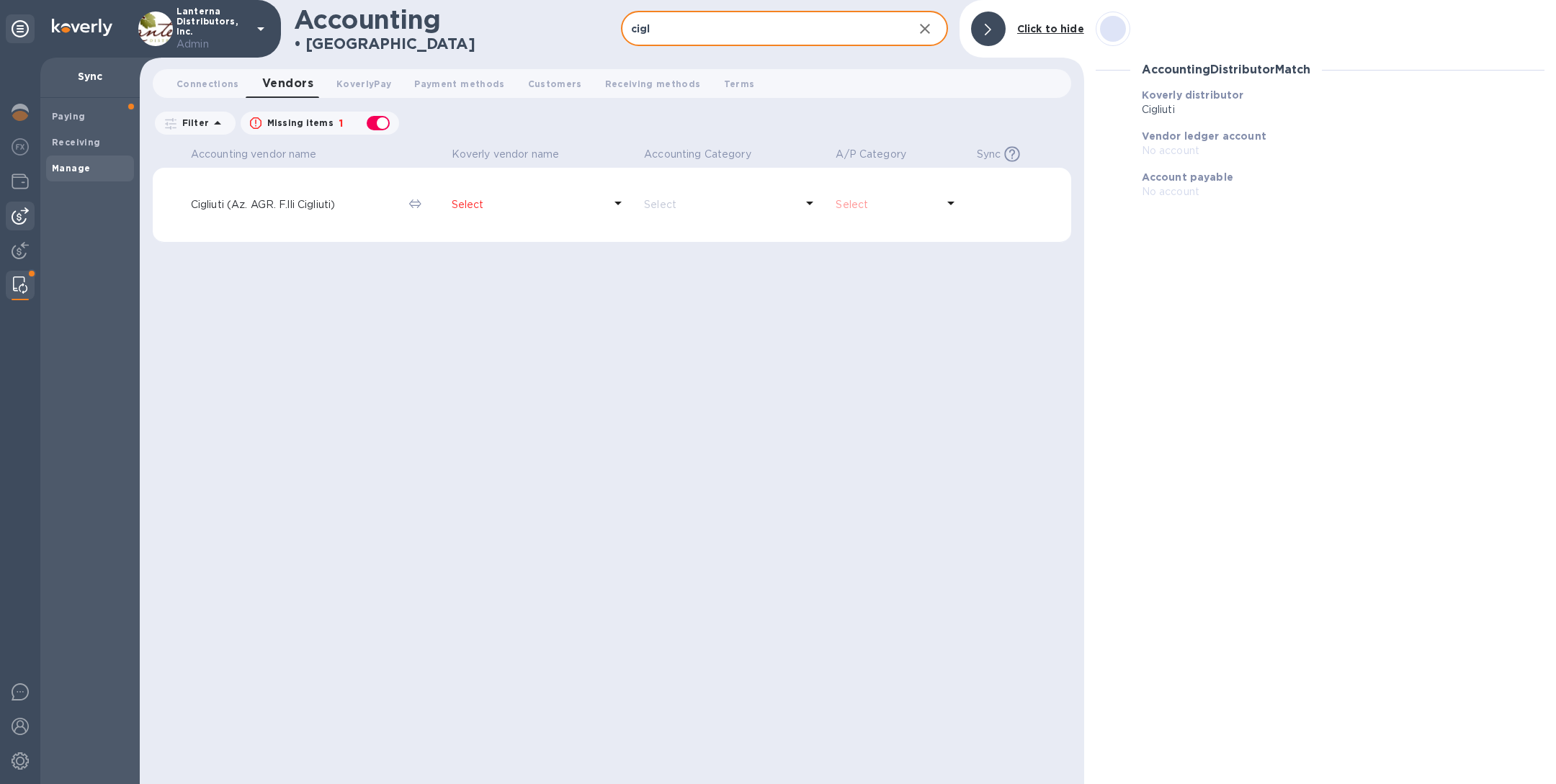
click at [12, 217] on img at bounding box center [20, 216] width 18 height 18
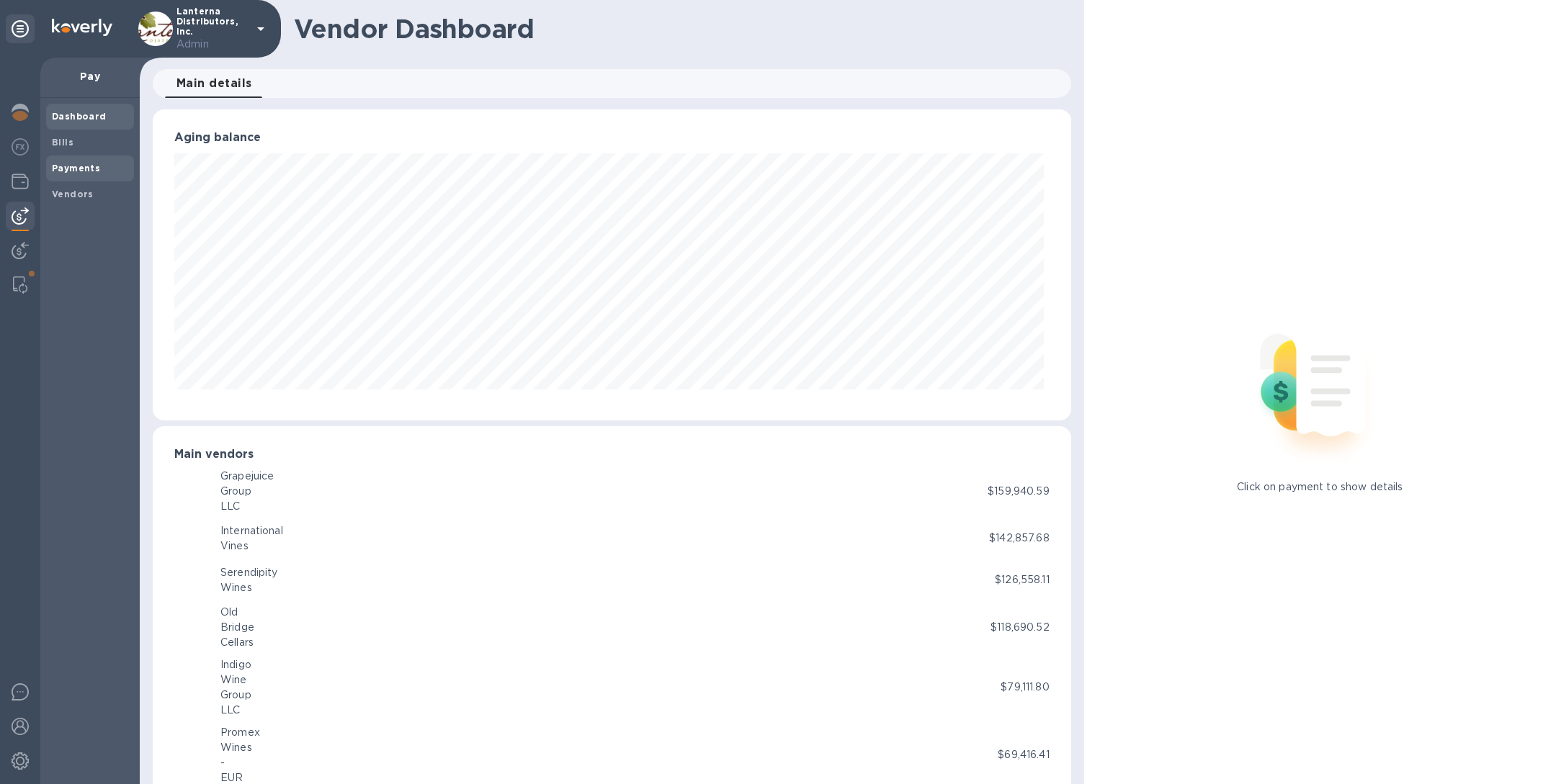
scroll to position [719588, 719375]
click at [100, 196] on span "Vendors" at bounding box center [90, 194] width 76 height 14
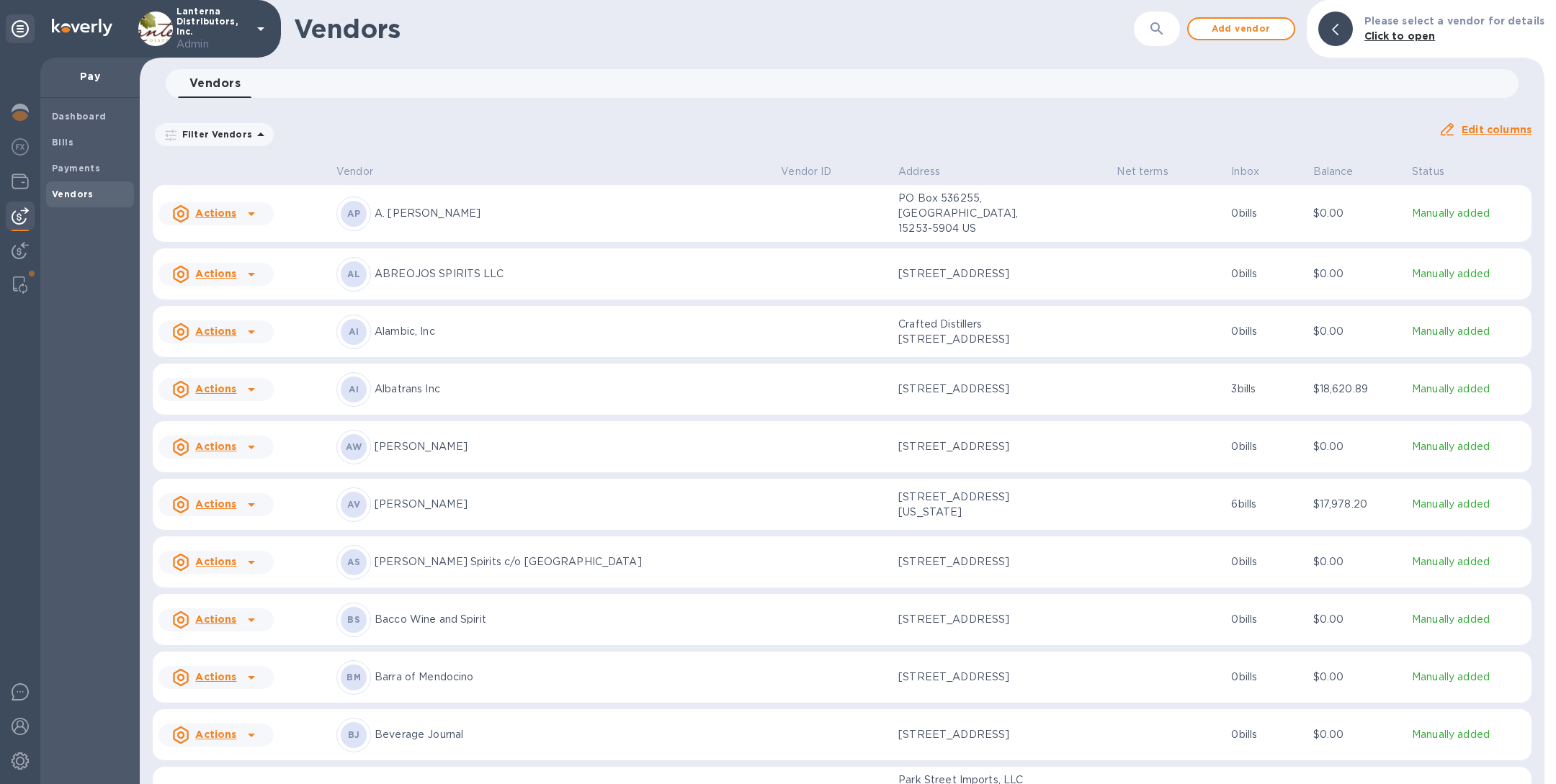
click at [1166, 22] on icon "button" at bounding box center [1157, 29] width 18 height 18
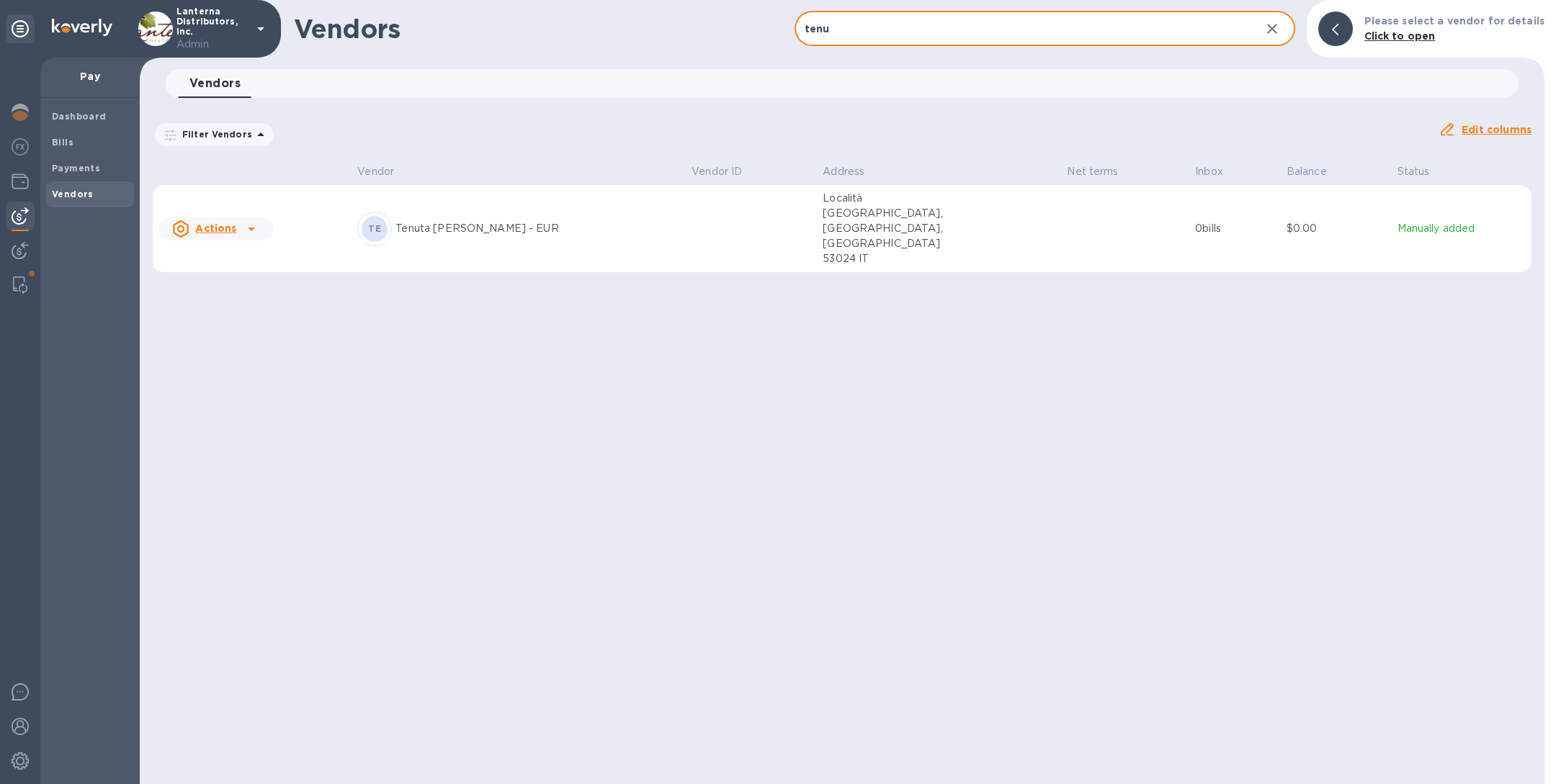
type input "tenu"
click at [603, 222] on div "TE Tenuta di Sesta - EUR" at bounding box center [519, 229] width 323 height 35
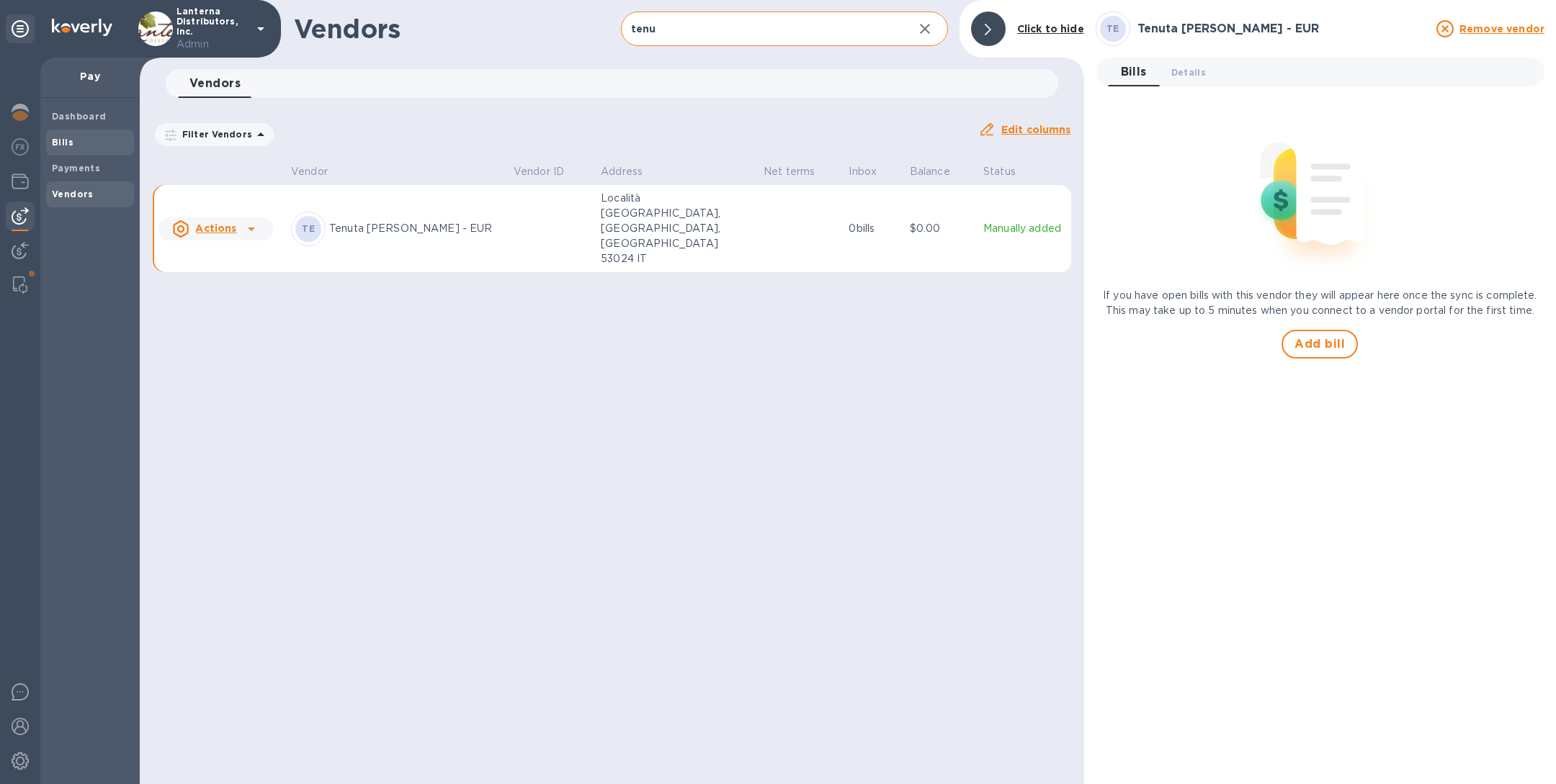
click at [74, 136] on span "Bills" at bounding box center [90, 143] width 76 height 14
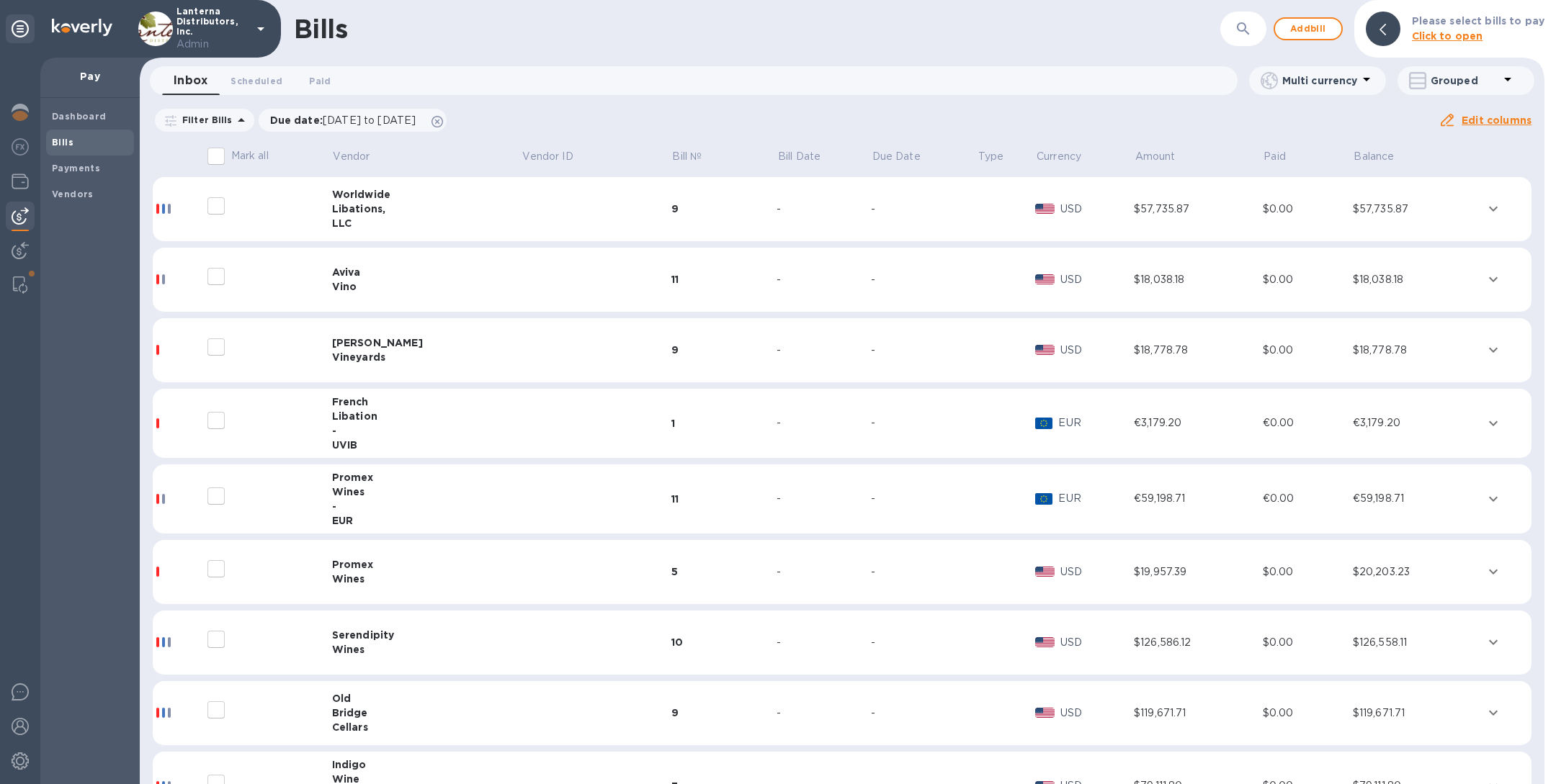
click at [1250, 24] on icon "button" at bounding box center [1244, 29] width 18 height 18
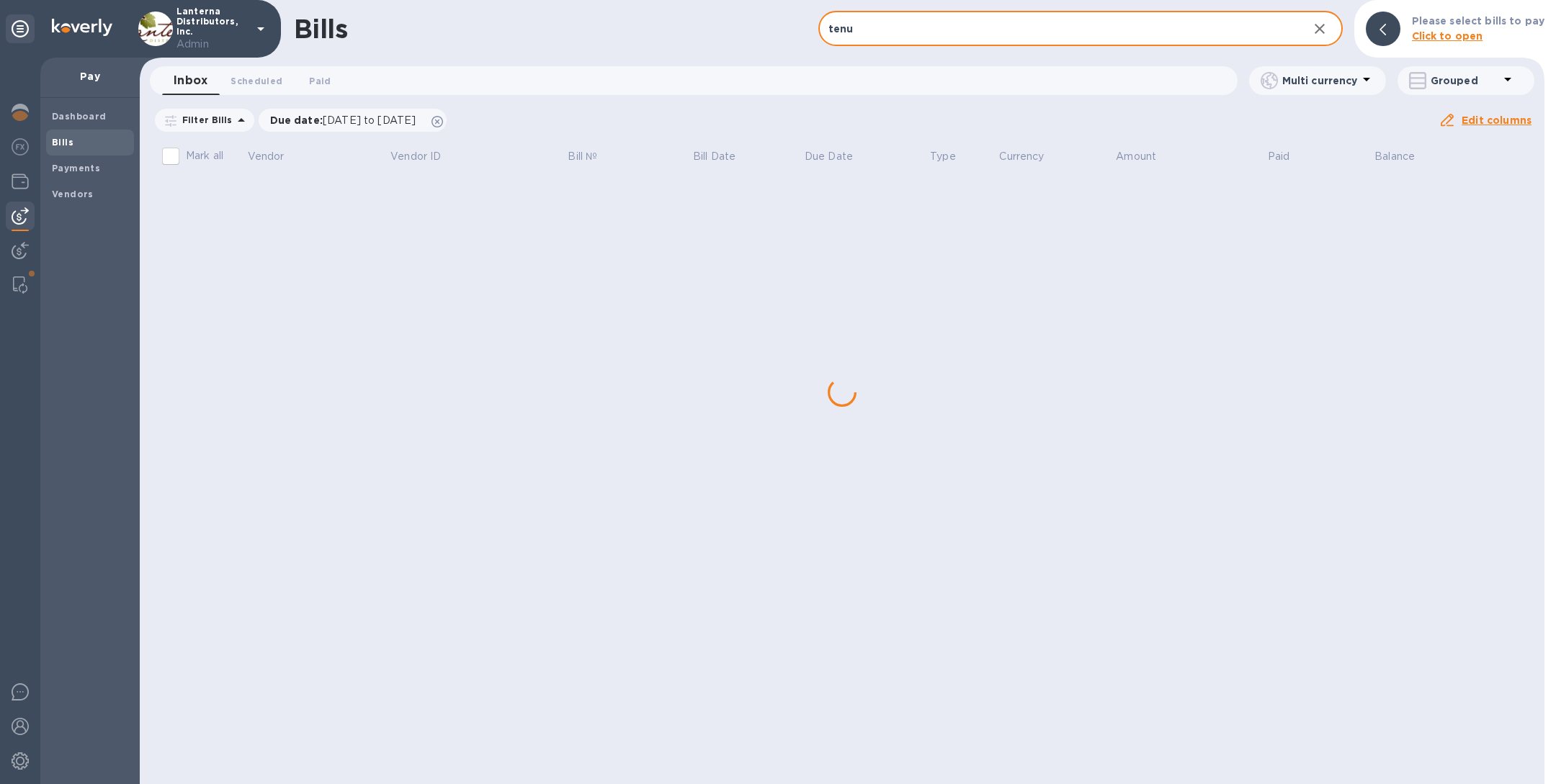
type input "tenut"
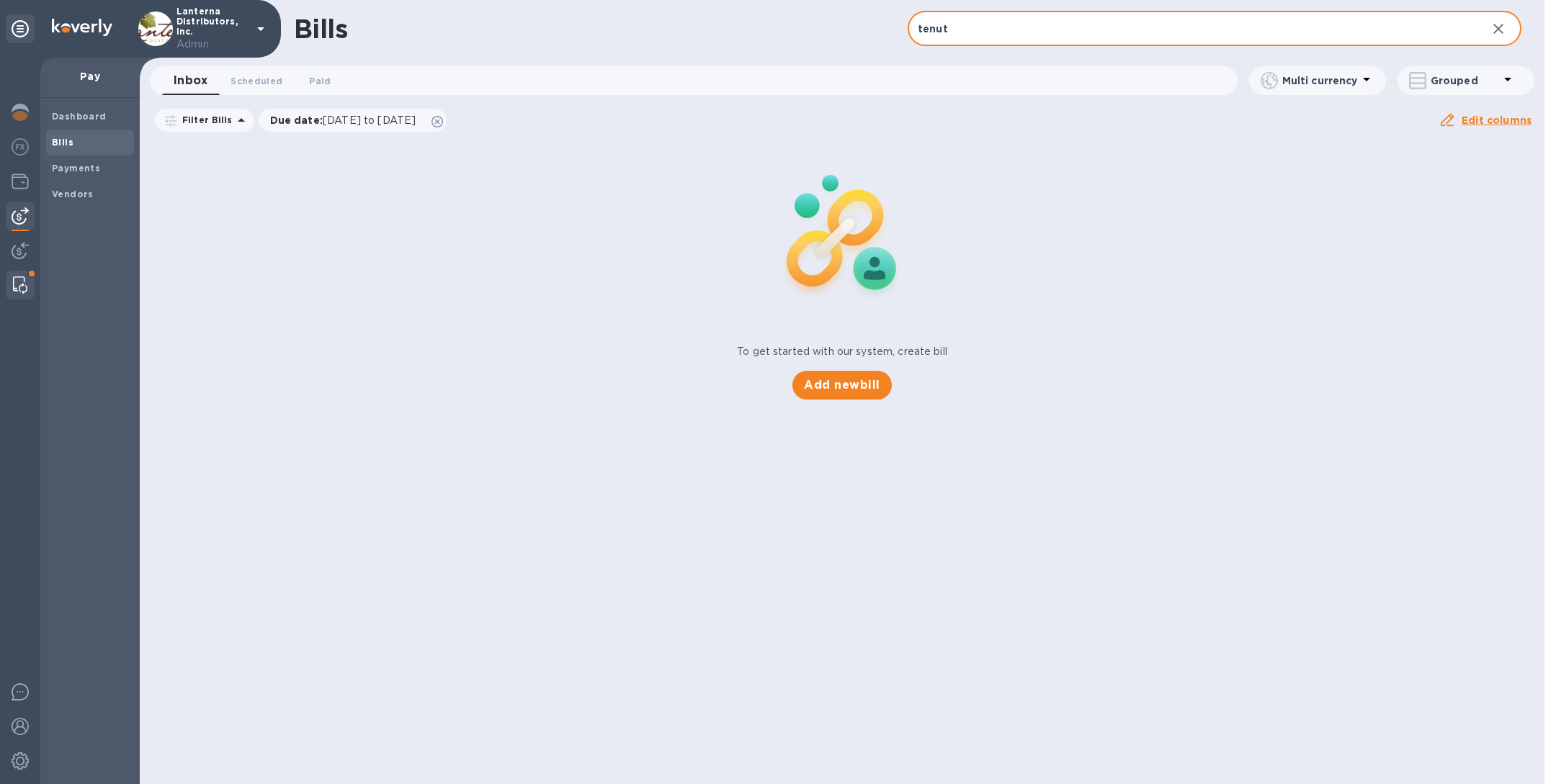
click at [10, 282] on div at bounding box center [20, 285] width 26 height 29
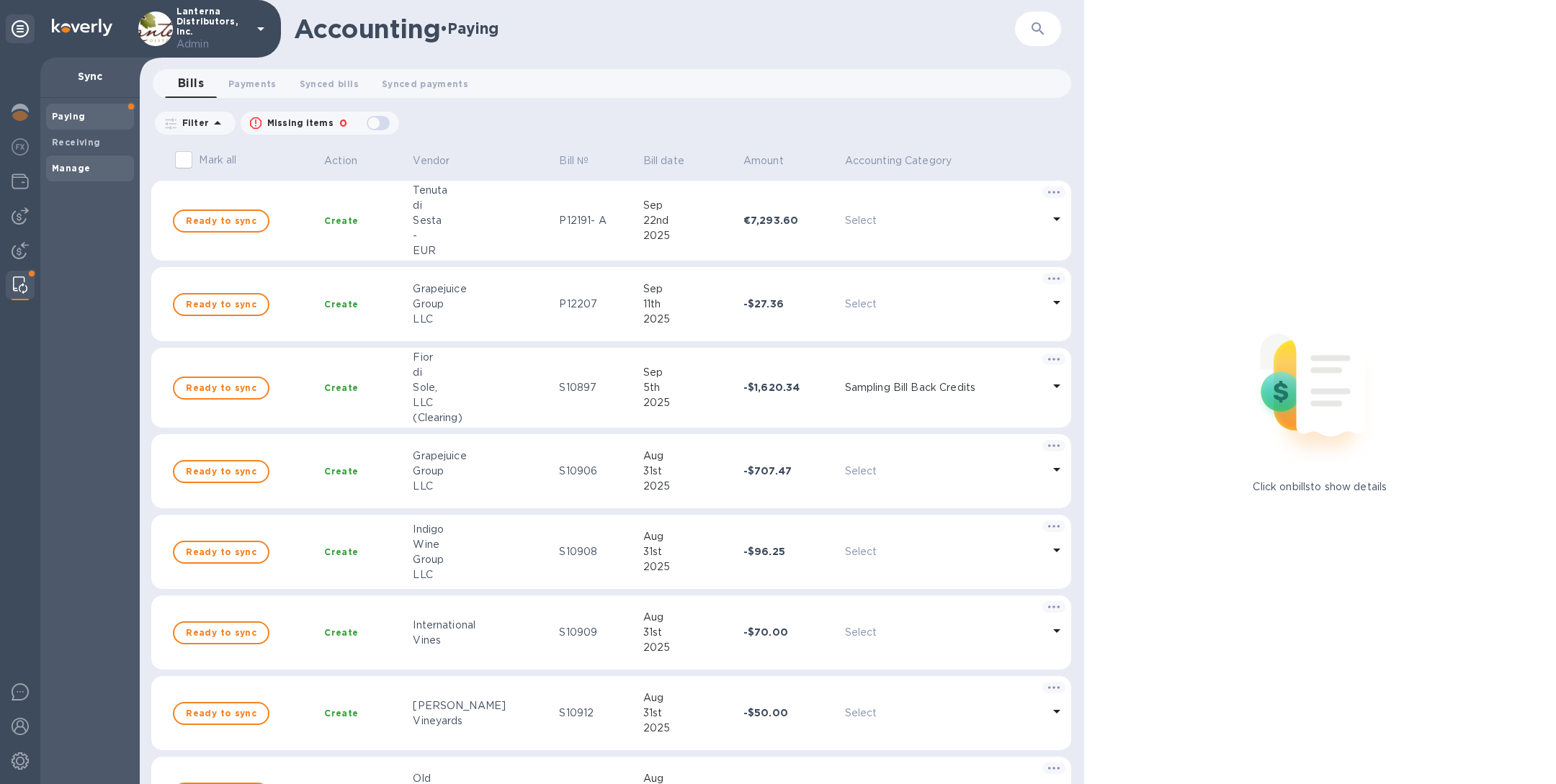
click at [86, 165] on b "Manage" at bounding box center [71, 168] width 39 height 10
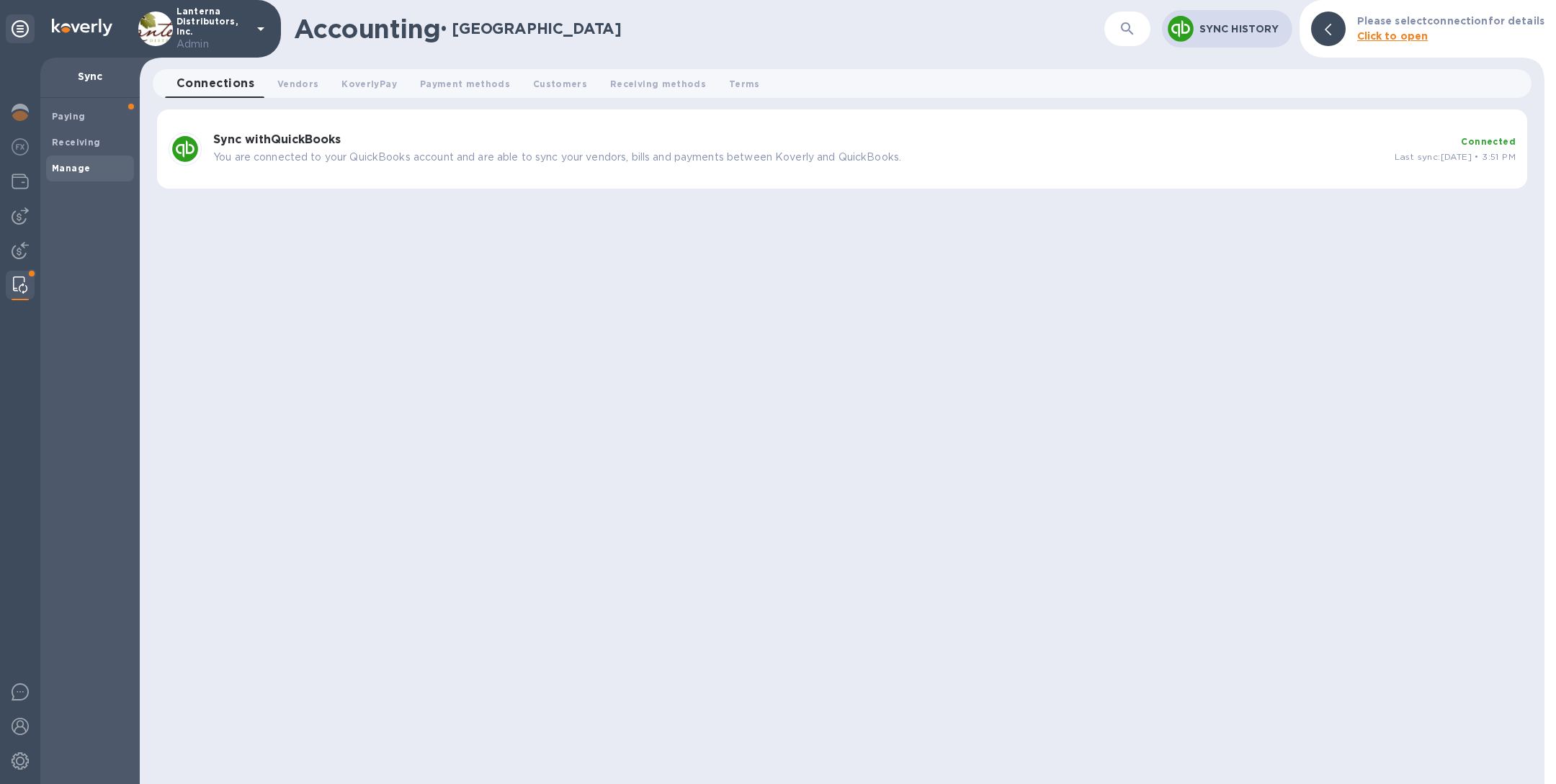
click at [441, 132] on div "Sync with QuickBooks You are connected to your QuickBooks account and are able …" at bounding box center [797, 149] width 1181 height 43
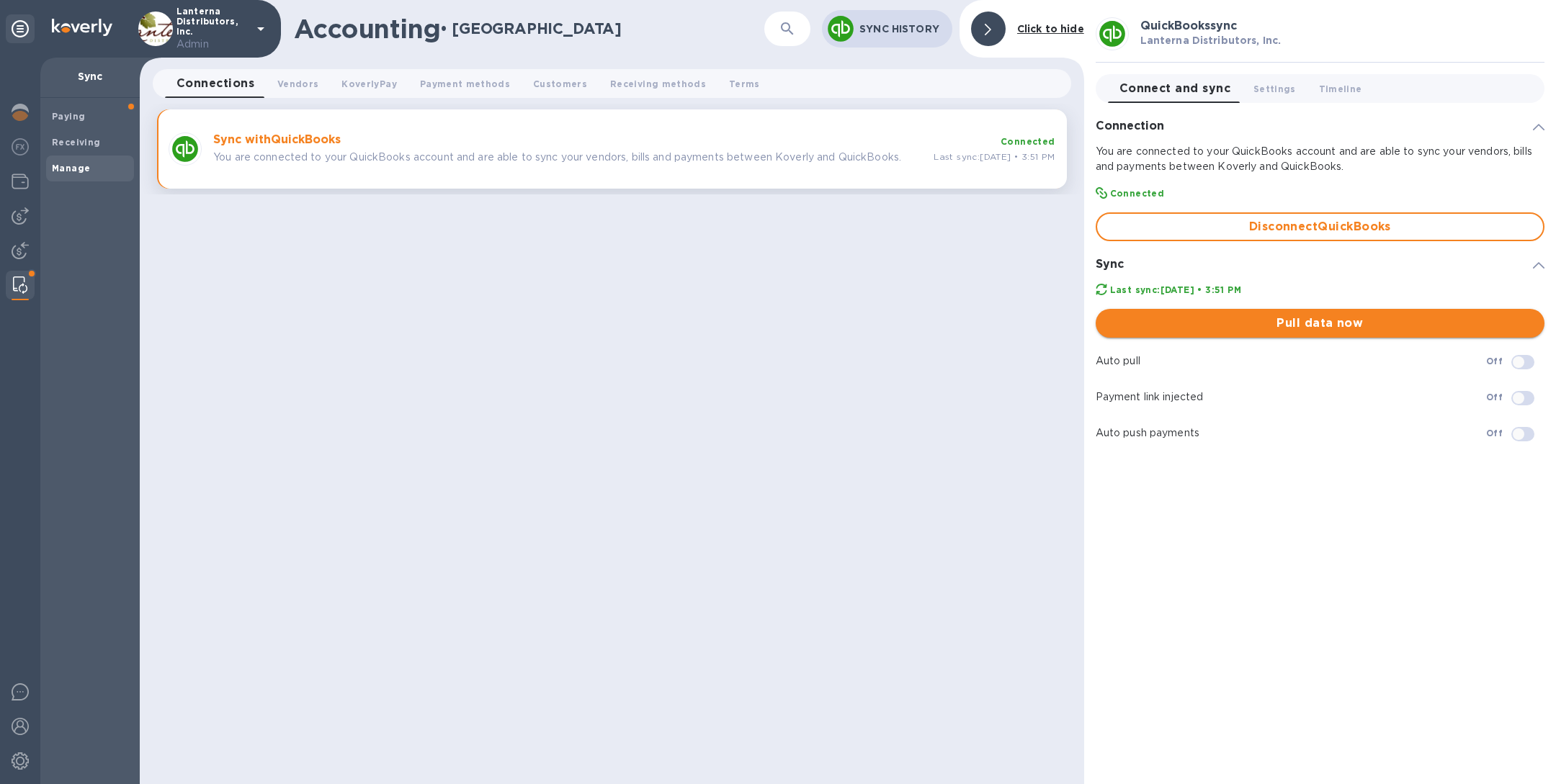
click at [1287, 320] on span "Pull data now" at bounding box center [1320, 323] width 426 height 18
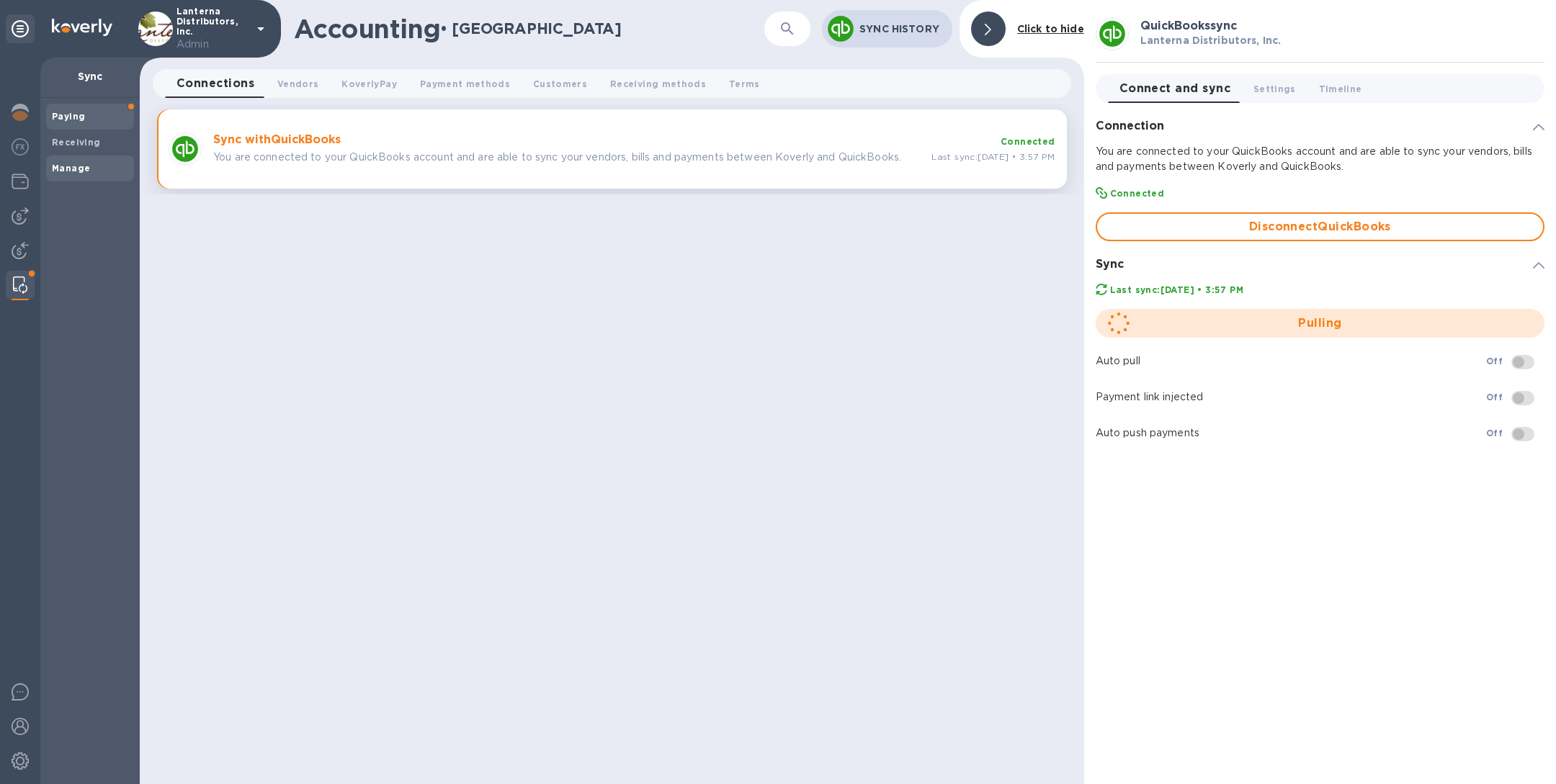
click at [84, 120] on span "Paying" at bounding box center [90, 116] width 76 height 14
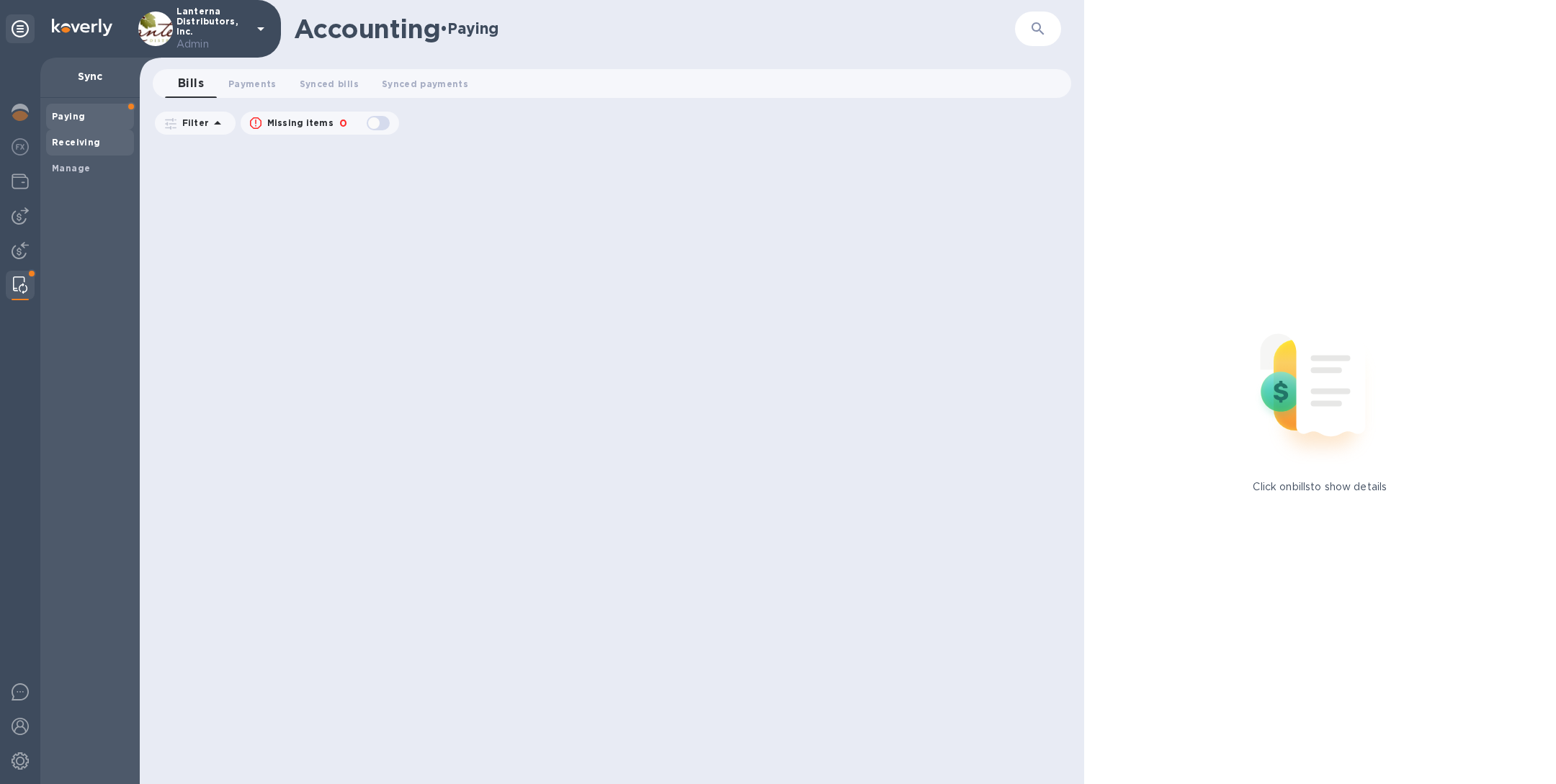
click at [91, 140] on b "Receiving" at bounding box center [76, 141] width 49 height 10
click at [12, 218] on img at bounding box center [20, 216] width 18 height 18
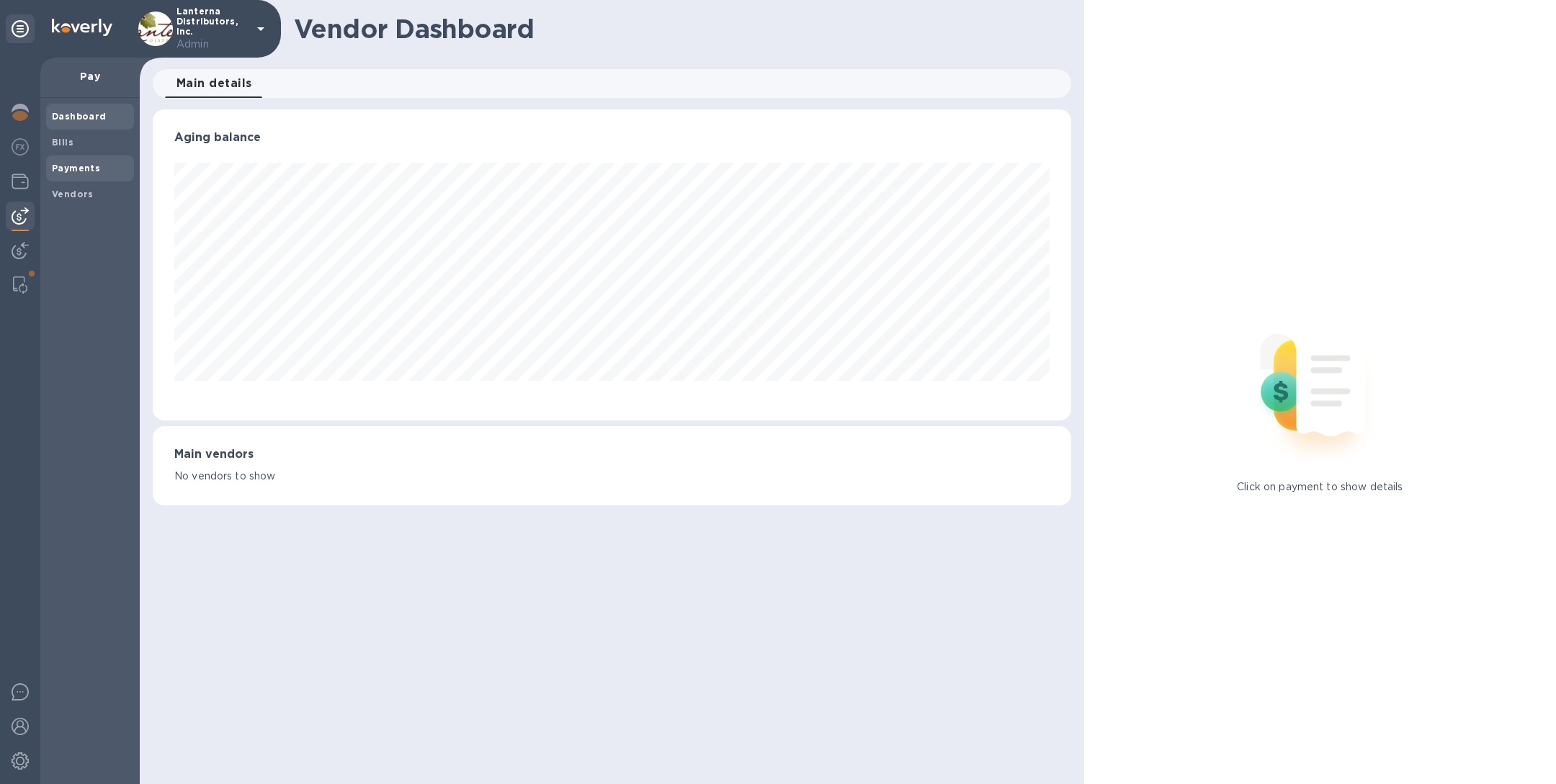
scroll to position [311, 918]
click at [101, 144] on span "Bills" at bounding box center [90, 143] width 76 height 14
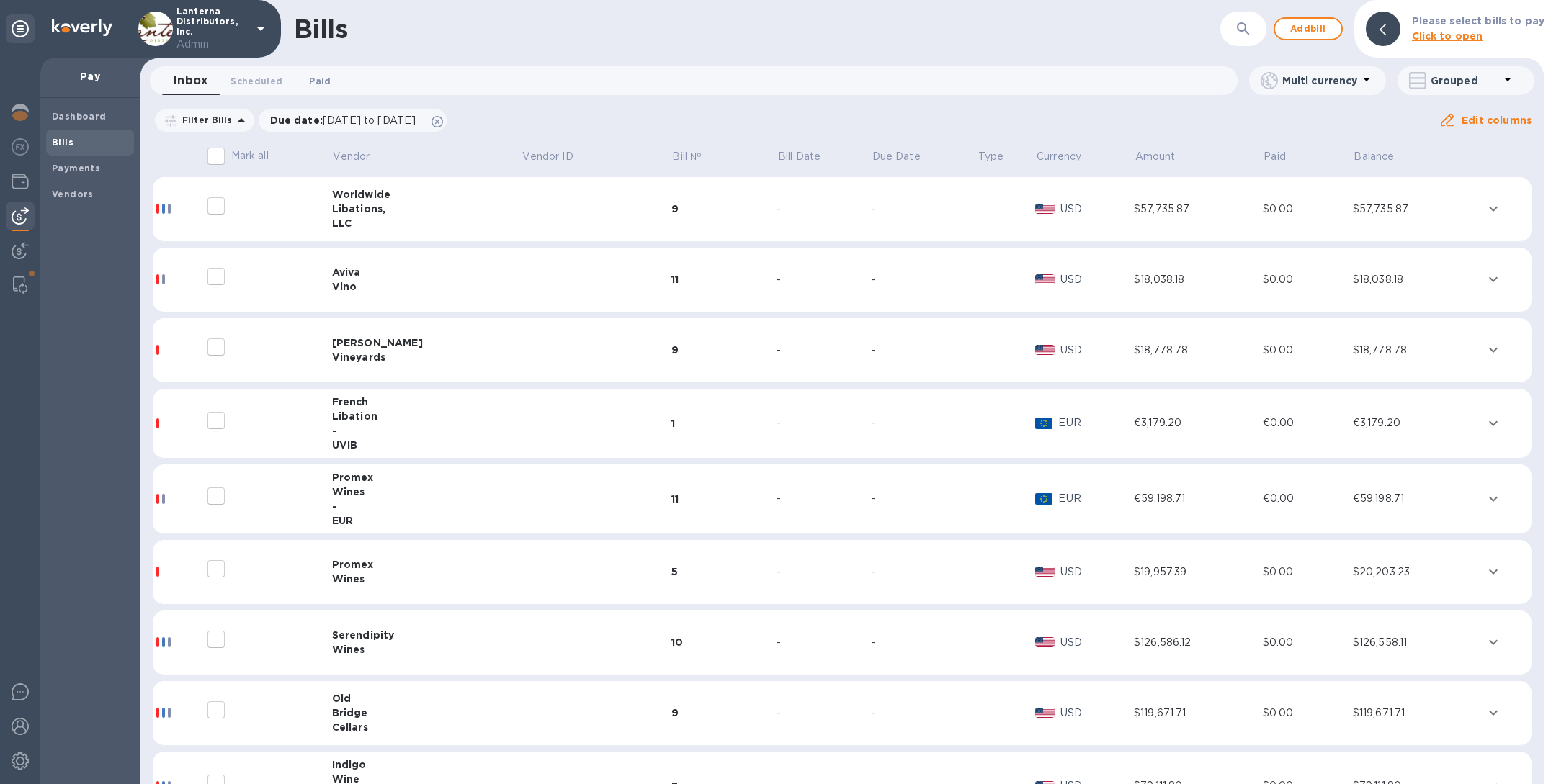
click at [309, 87] on span "Paid 0" at bounding box center [320, 81] width 22 height 15
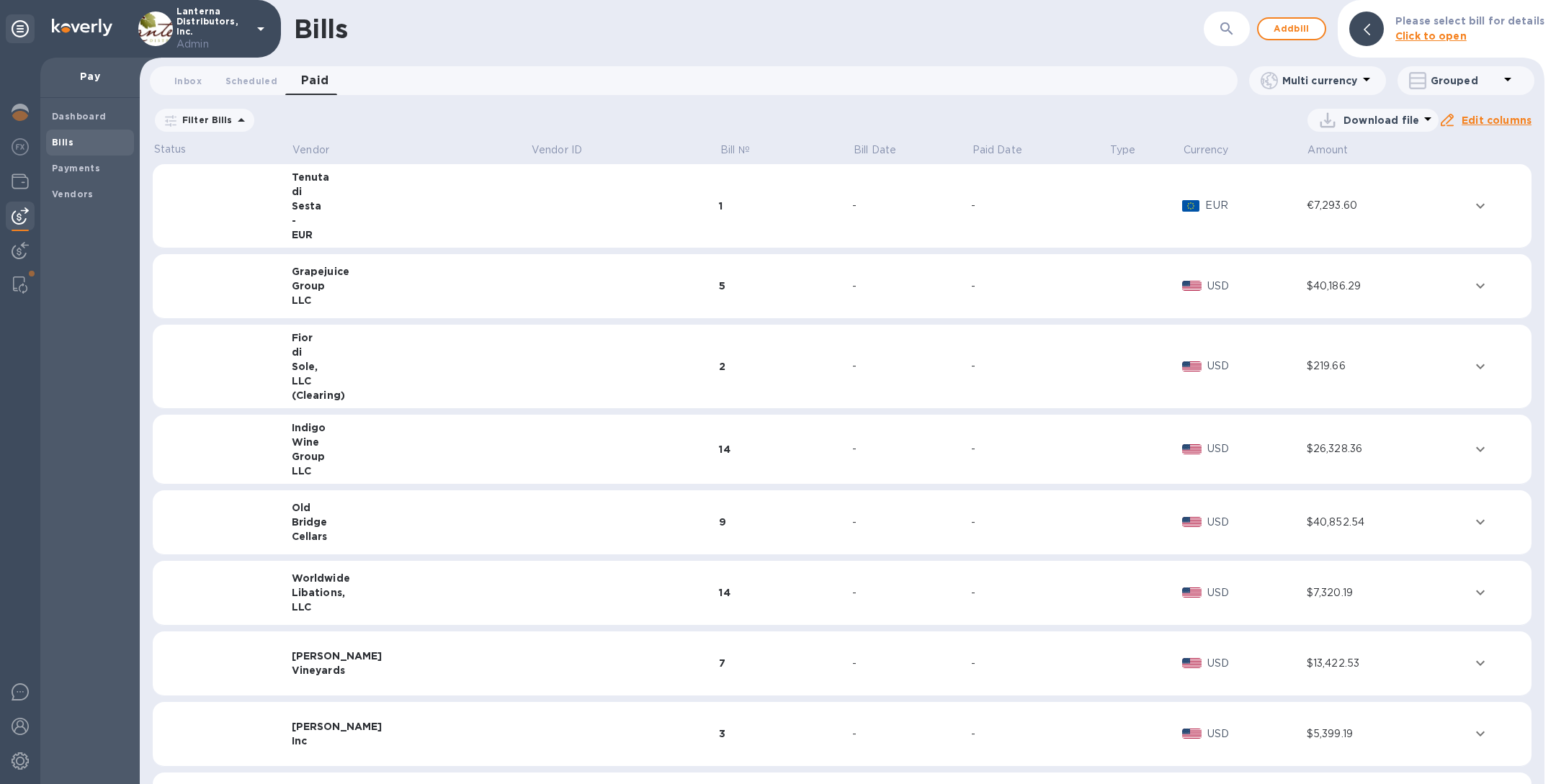
click at [1233, 26] on icon "button" at bounding box center [1227, 29] width 18 height 18
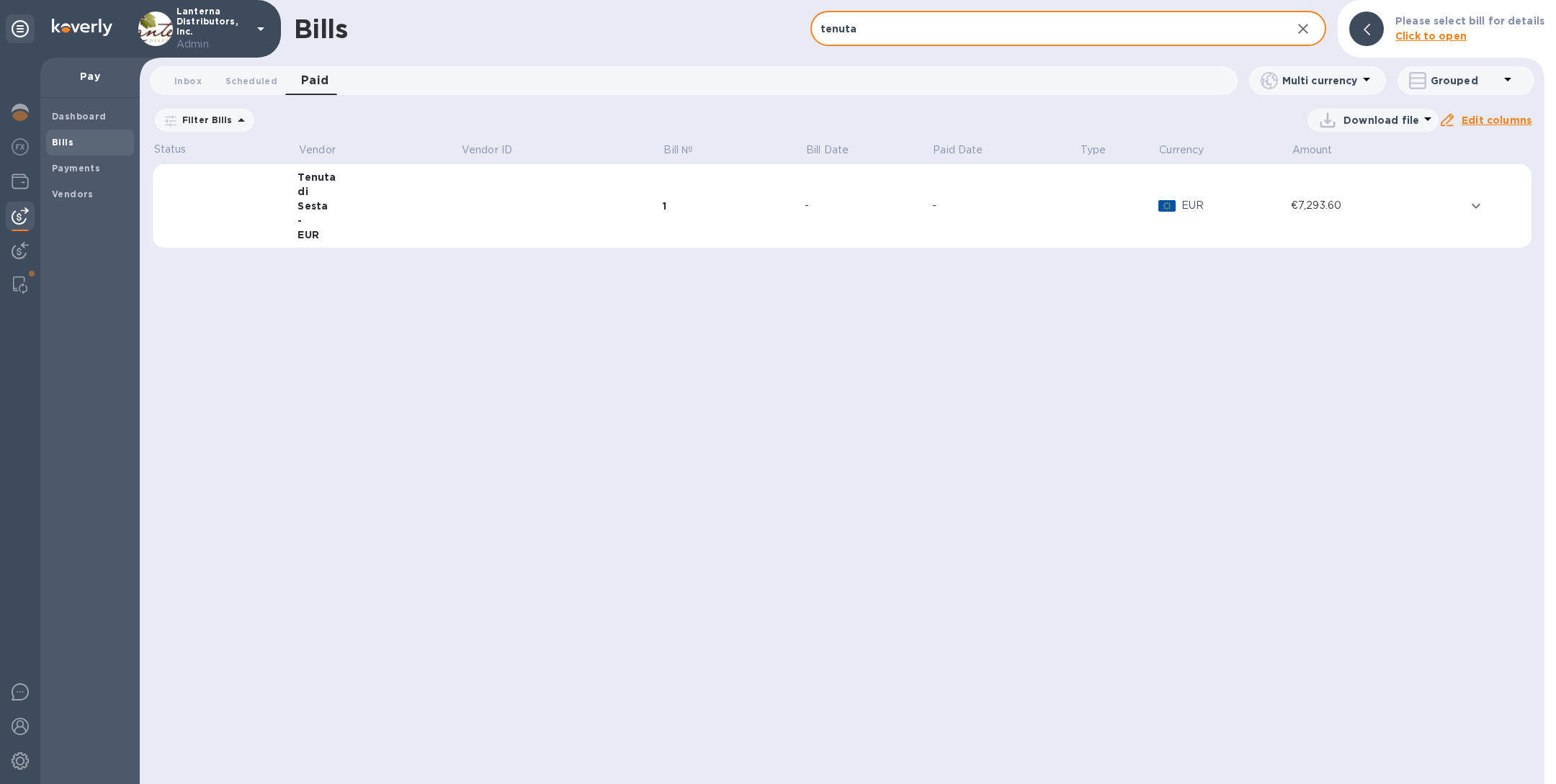
type input "tenuta"
click at [445, 199] on div "Sesta" at bounding box center [379, 206] width 163 height 14
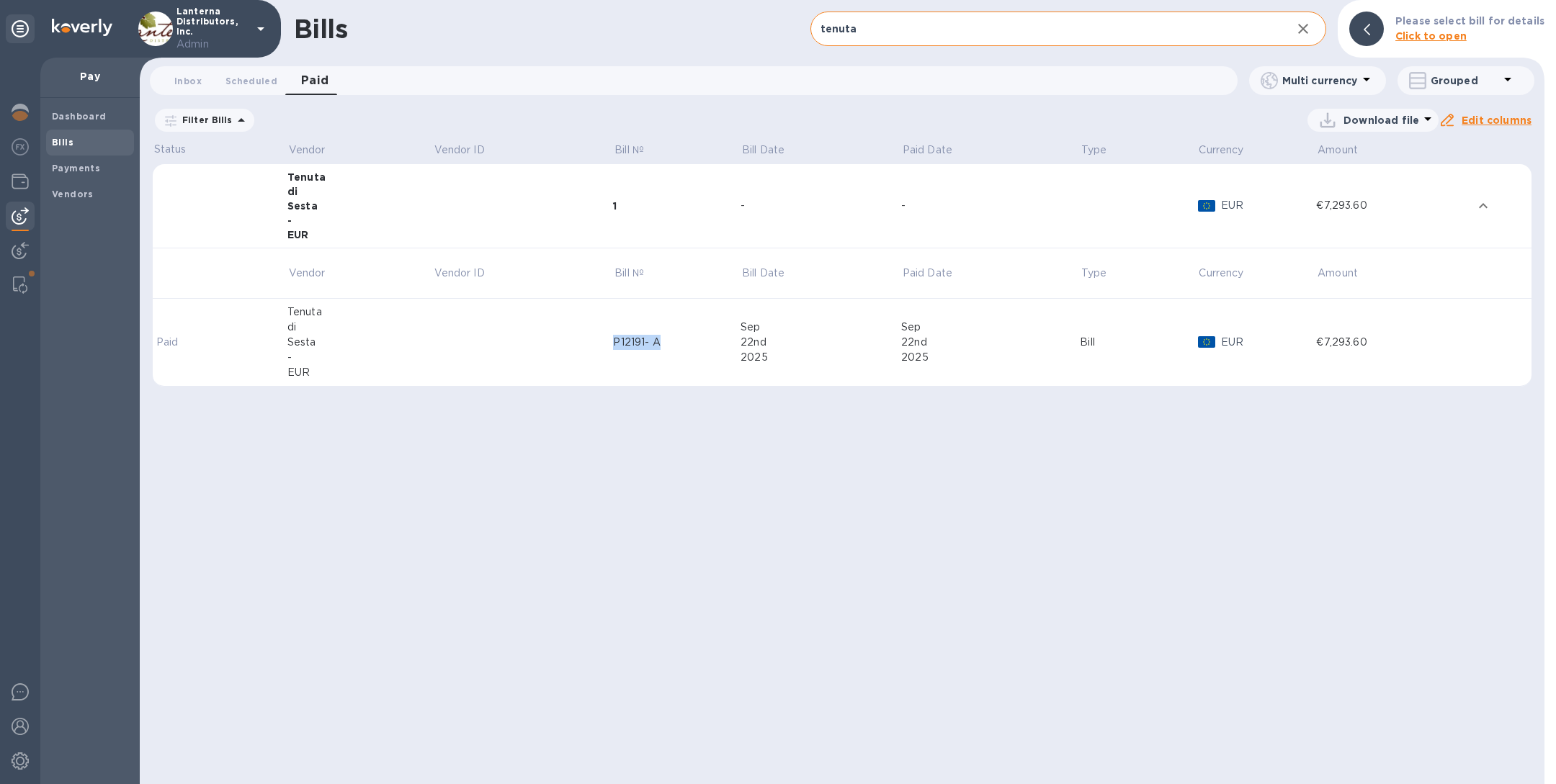
drag, startPoint x: 609, startPoint y: 344, endPoint x: 663, endPoint y: 344, distance: 54.0
click at [663, 343] on tr "Paid Tenuta di Sesta - EUR P12191- A Sep 22nd 2025 Sep 22nd 2025 Bill EUR €7,29…" at bounding box center [841, 342] width 1379 height 87
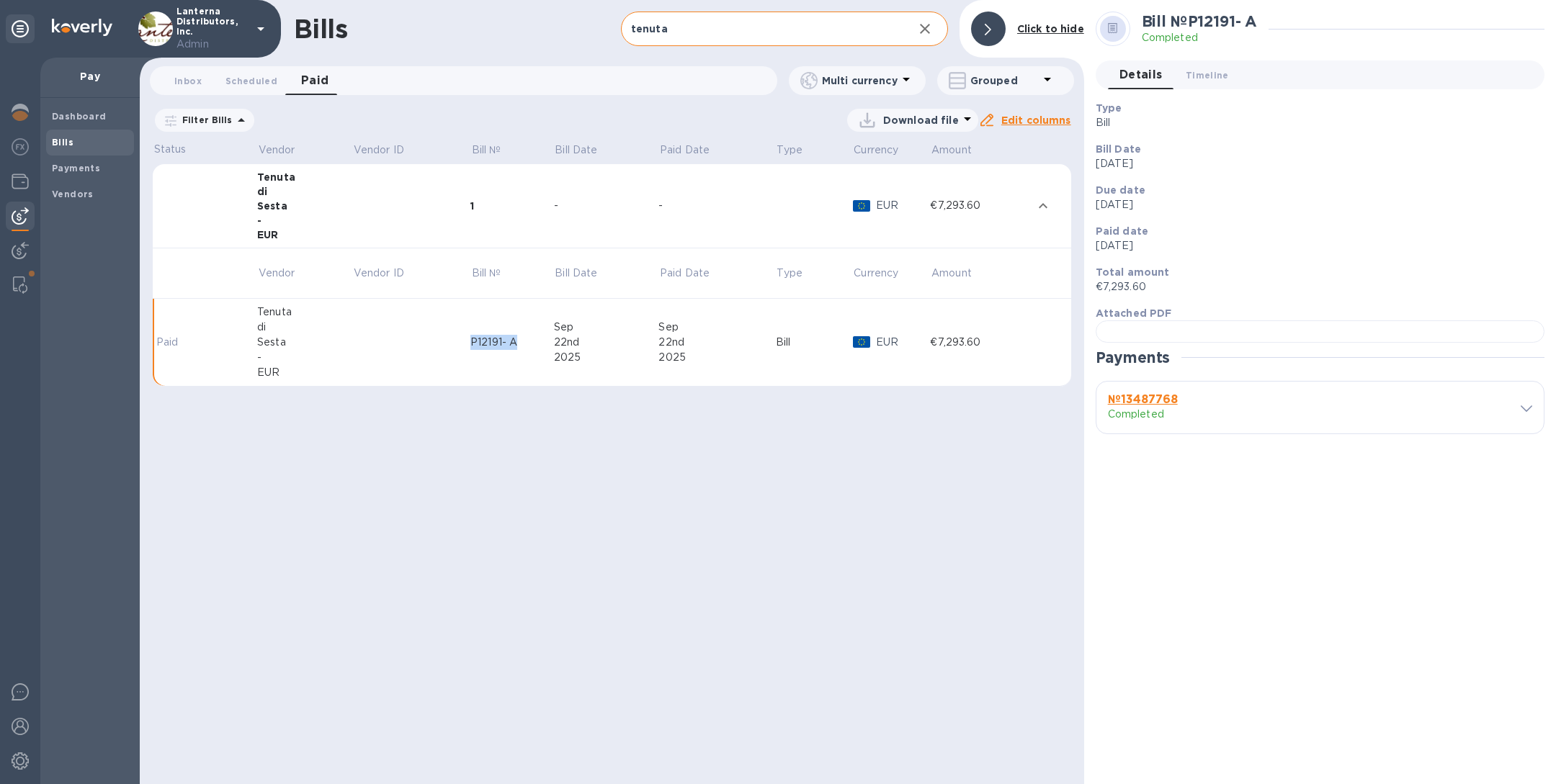
click at [0, 0] on icon at bounding box center [0, 0] width 0 height 0
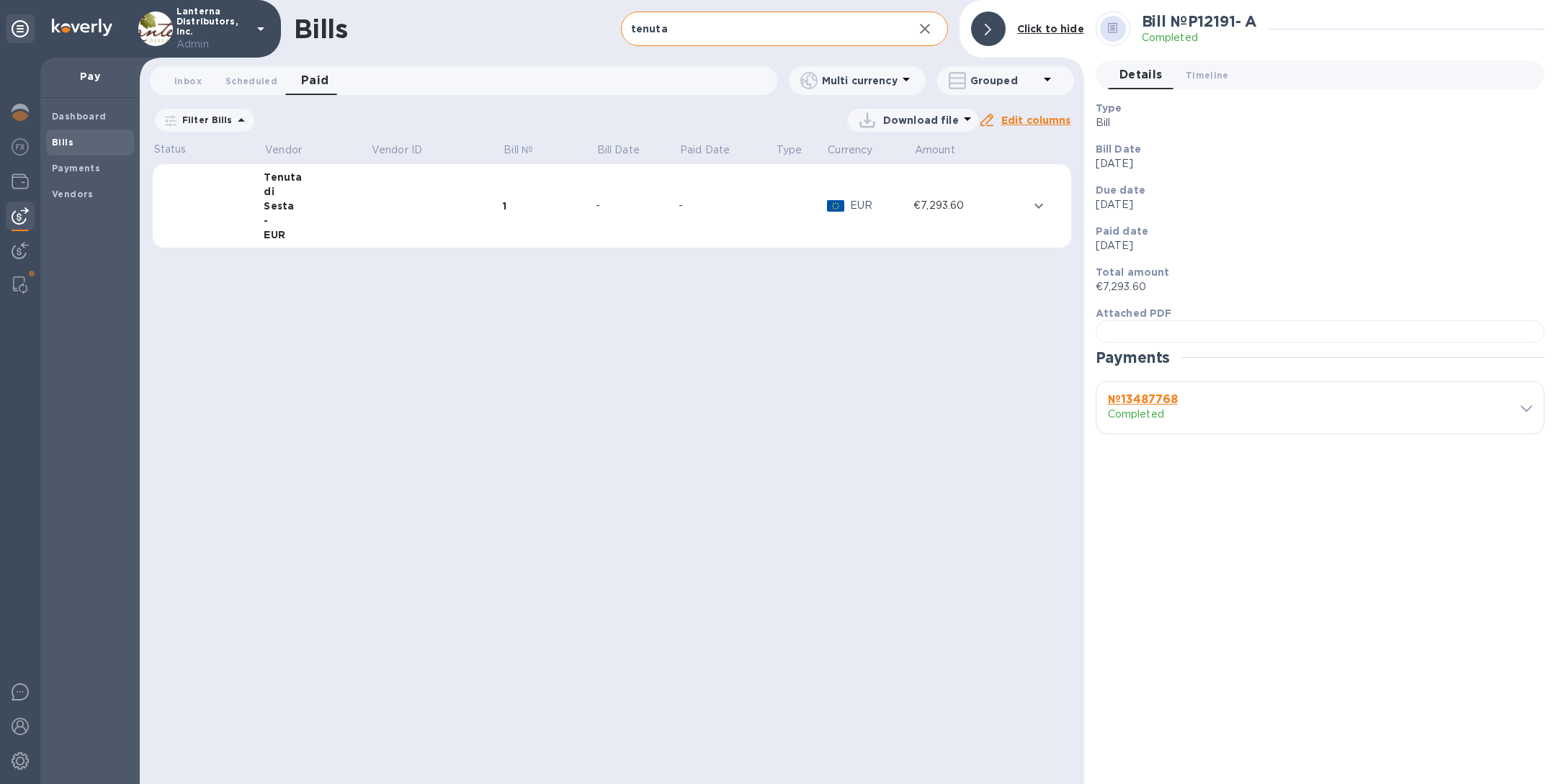
click at [924, 23] on icon "button" at bounding box center [925, 29] width 18 height 18
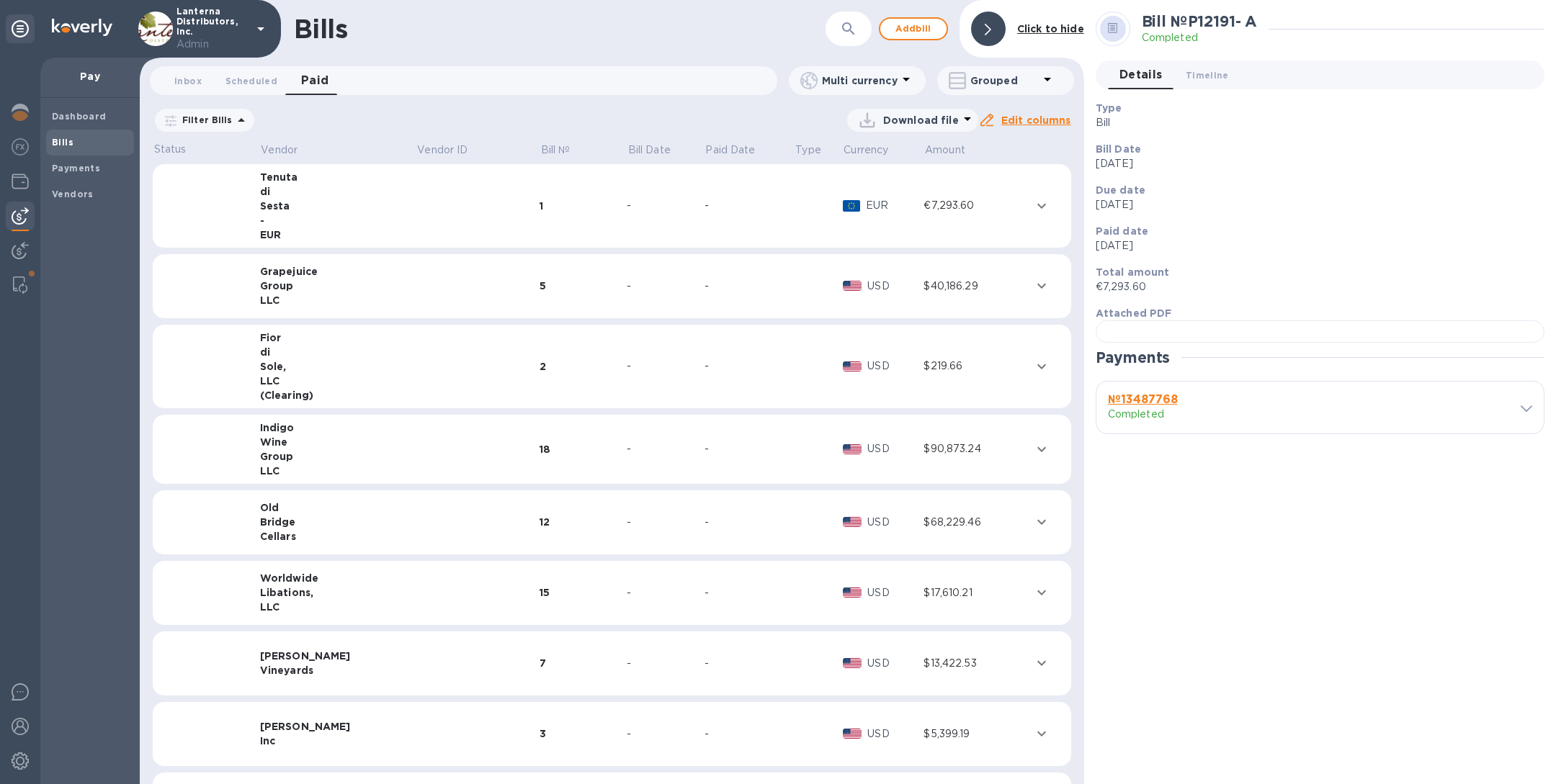
click at [369, 289] on div "Group" at bounding box center [338, 286] width 157 height 14
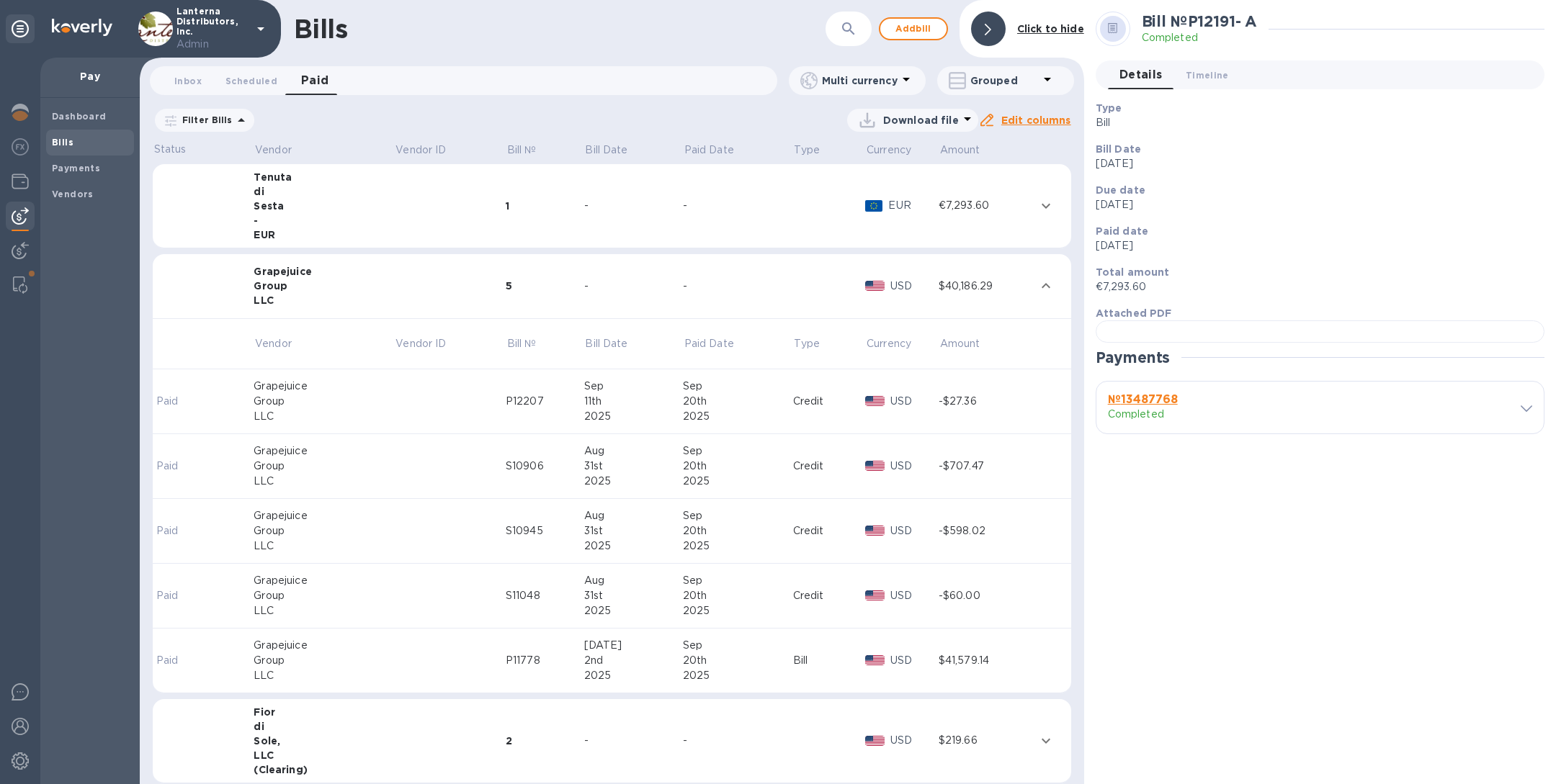
click at [395, 386] on td at bounding box center [450, 401] width 111 height 65
click at [395, 477] on td at bounding box center [450, 466] width 111 height 65
click at [395, 518] on td at bounding box center [450, 531] width 111 height 65
click at [395, 575] on td at bounding box center [450, 595] width 111 height 65
click at [361, 656] on div "Group" at bounding box center [324, 660] width 141 height 15
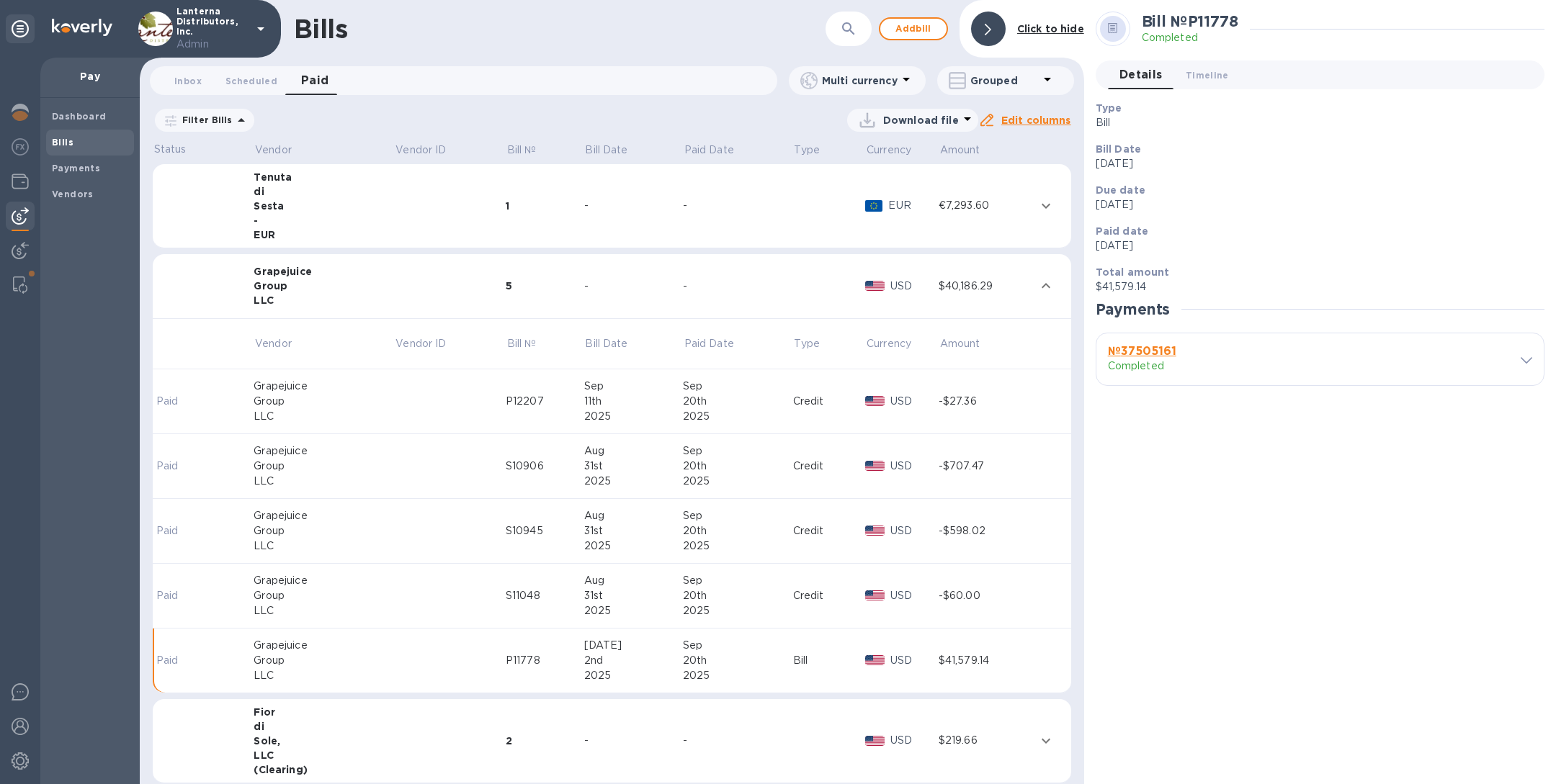
click at [395, 717] on td at bounding box center [450, 741] width 111 height 84
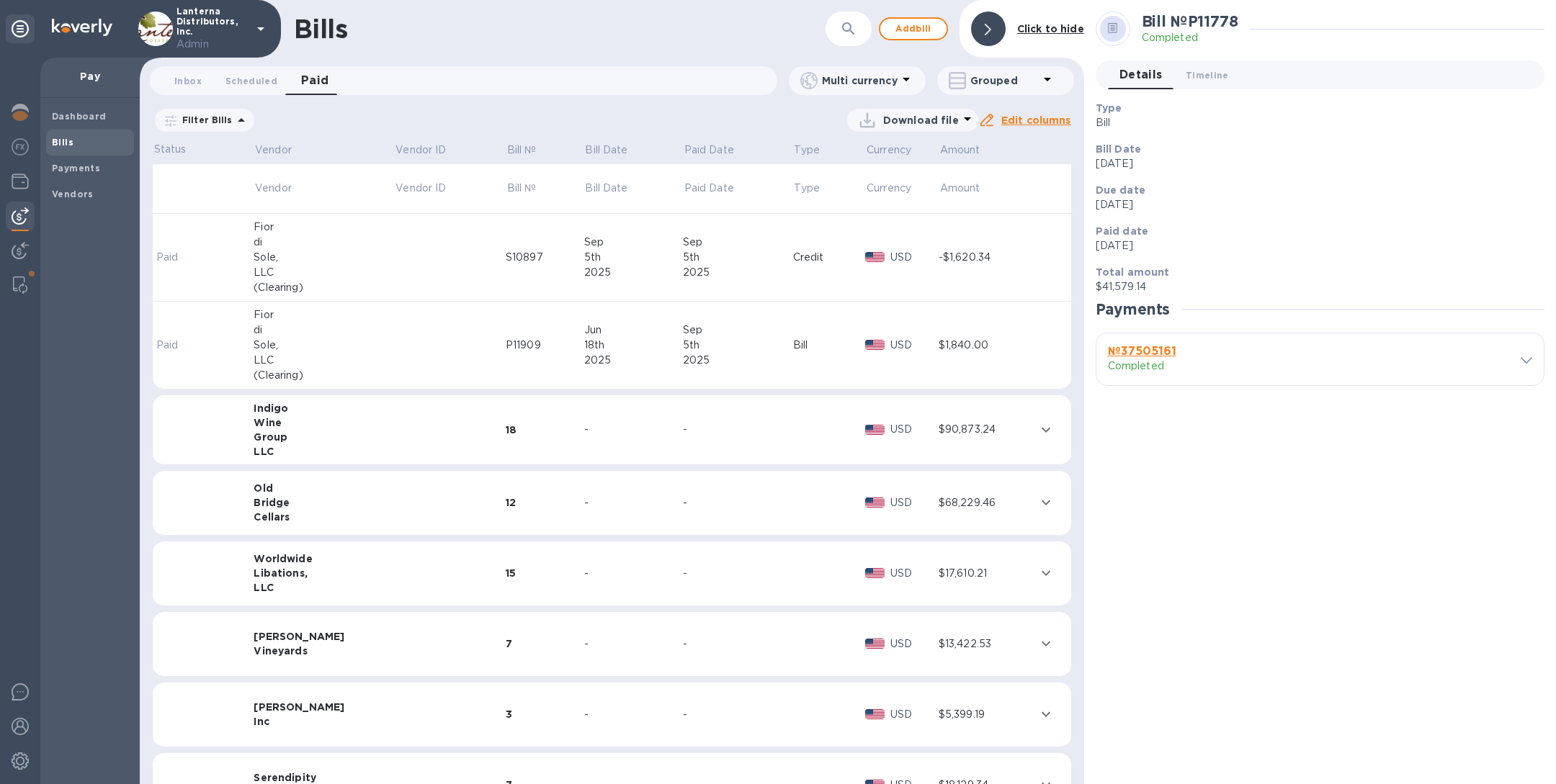
scroll to position [633, 0]
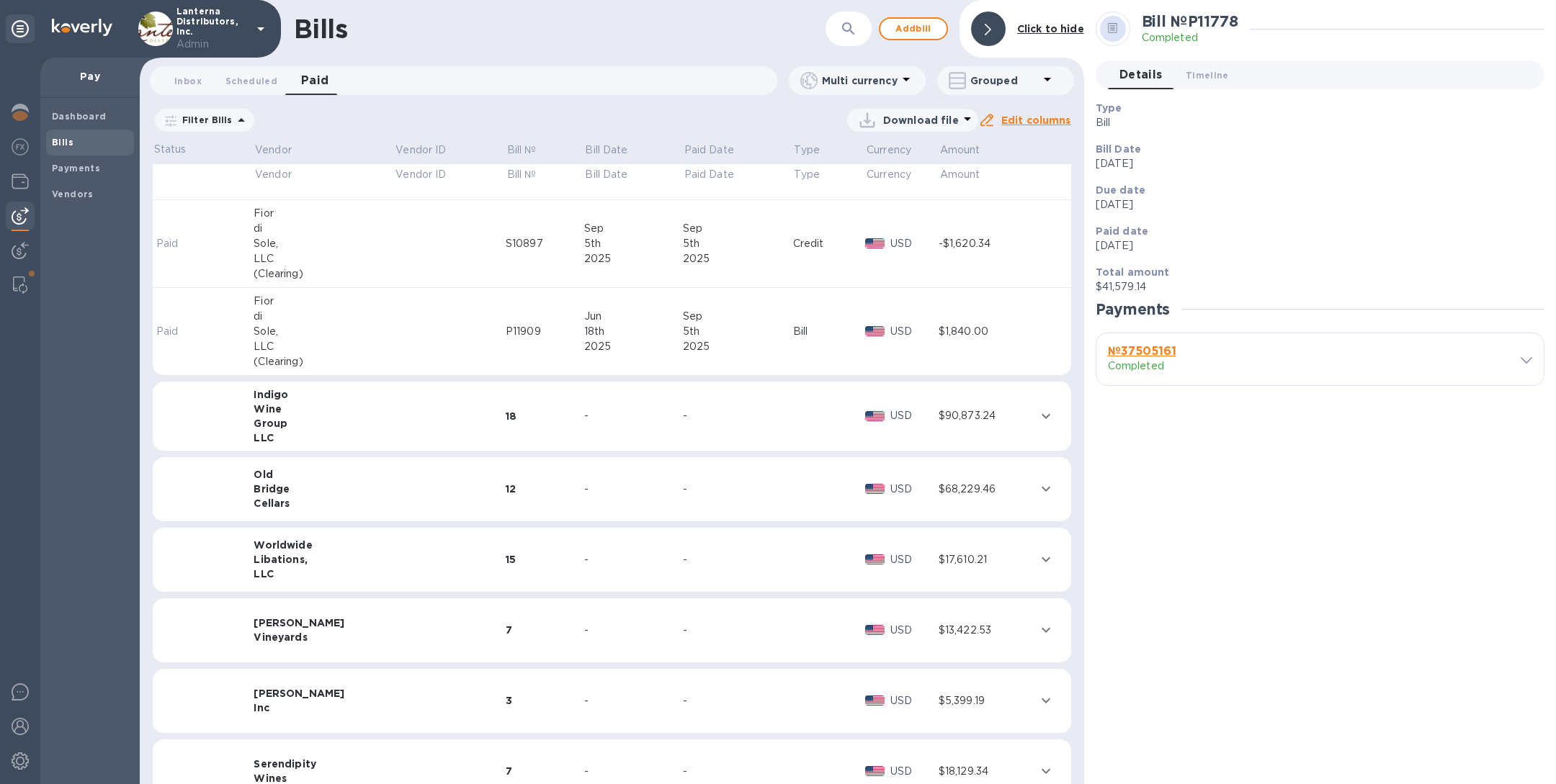
click at [395, 232] on td at bounding box center [450, 243] width 111 height 87
click at [395, 334] on td at bounding box center [450, 331] width 111 height 87
click at [395, 416] on td at bounding box center [450, 416] width 111 height 70
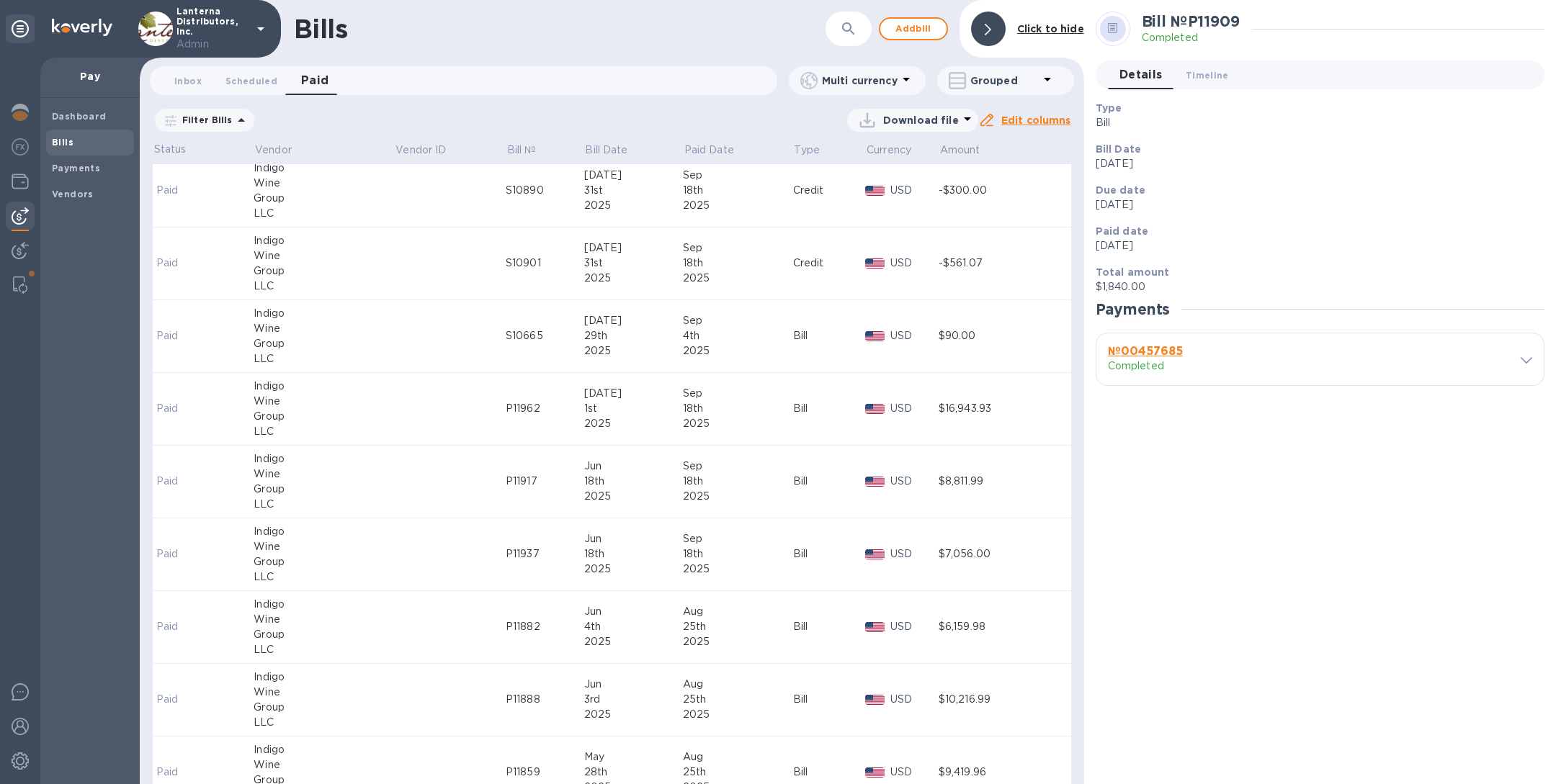
scroll to position [1797, 0]
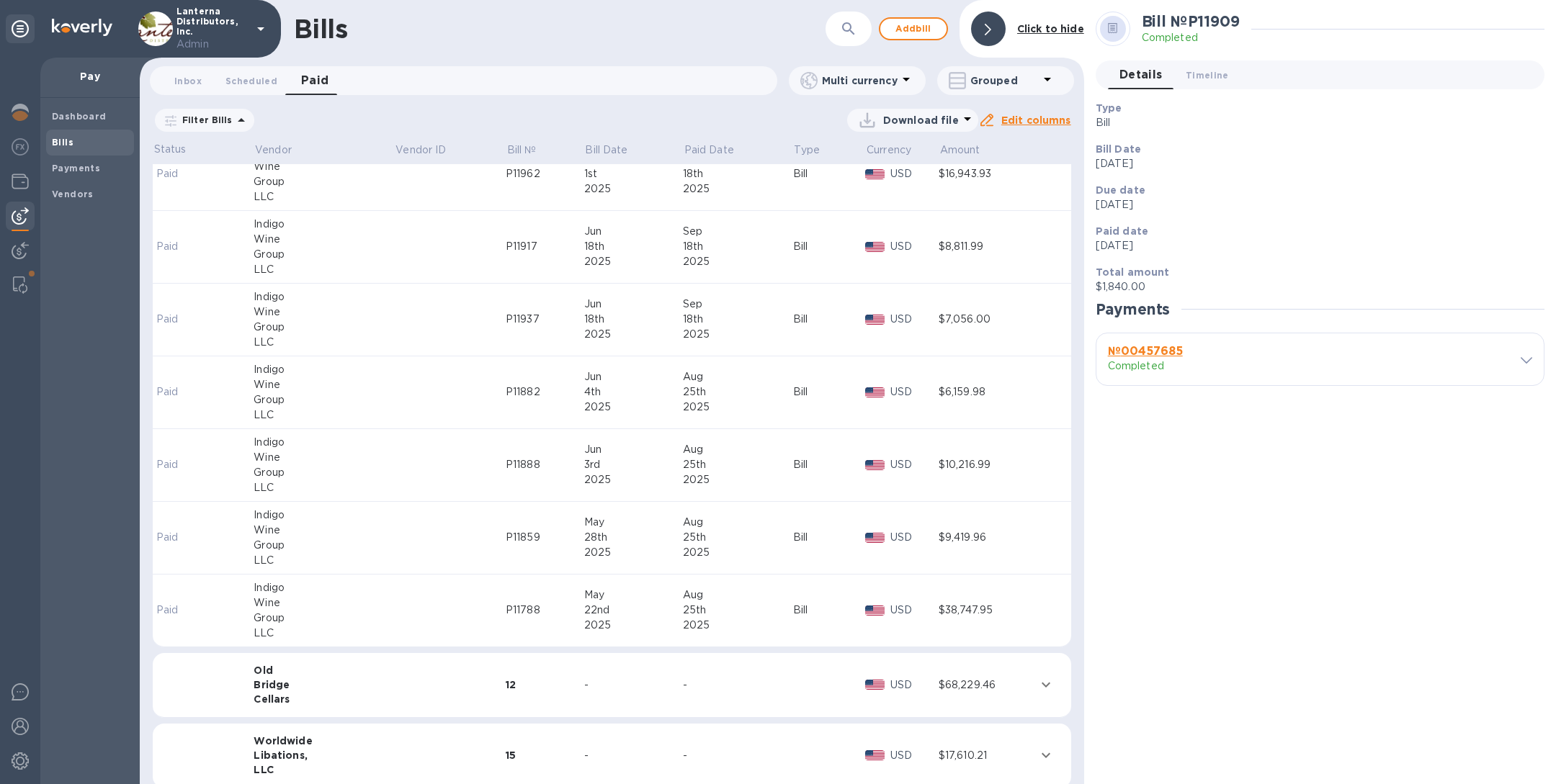
click at [395, 605] on td at bounding box center [450, 611] width 111 height 73
click at [395, 536] on td at bounding box center [450, 538] width 111 height 73
click at [361, 435] on div "Indigo" at bounding box center [324, 442] width 141 height 15
click at [360, 380] on div "Wine" at bounding box center [324, 384] width 141 height 15
click at [360, 343] on div "LLC" at bounding box center [324, 342] width 141 height 15
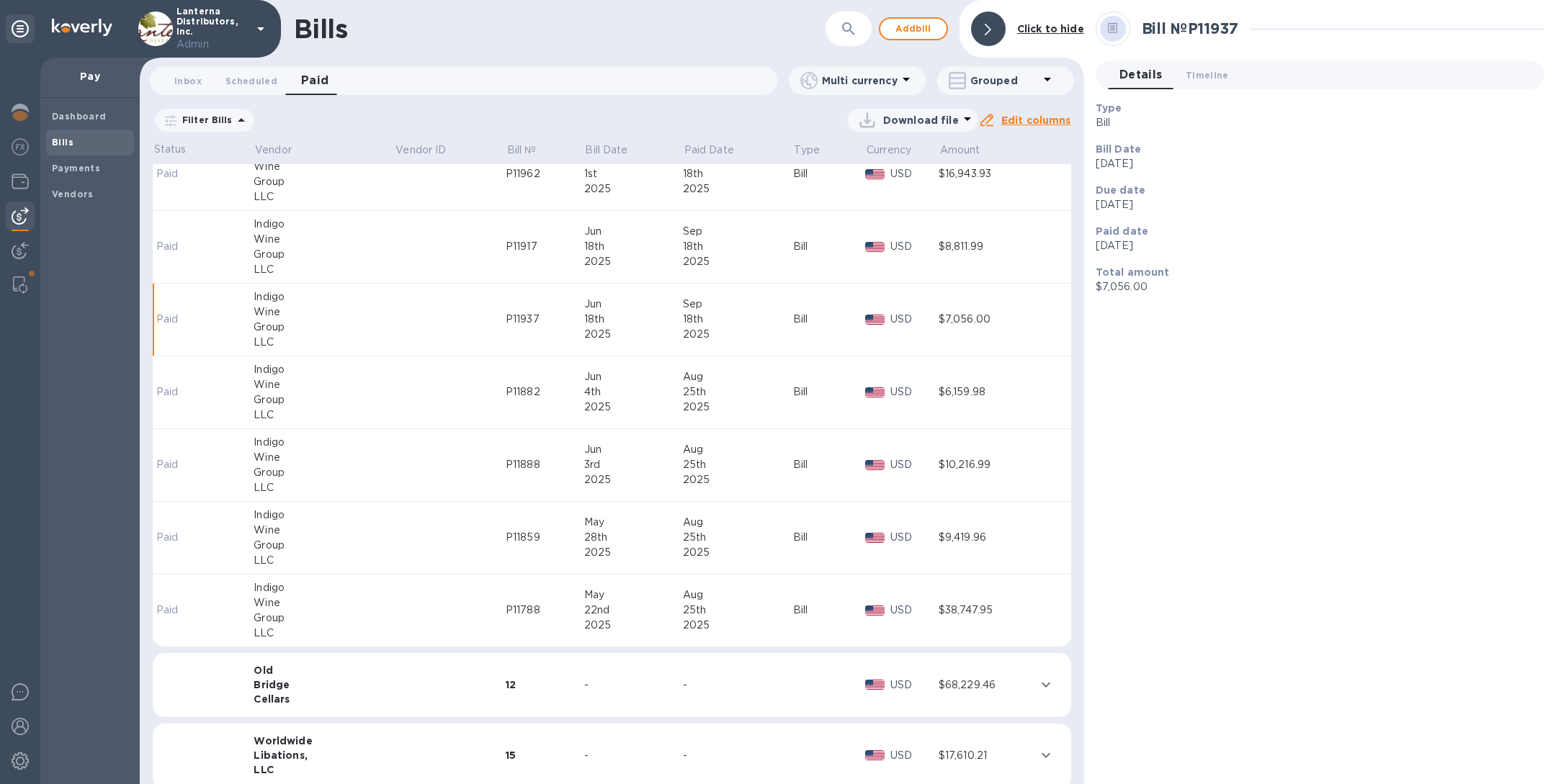
click at [356, 262] on div "LLC" at bounding box center [324, 270] width 141 height 15
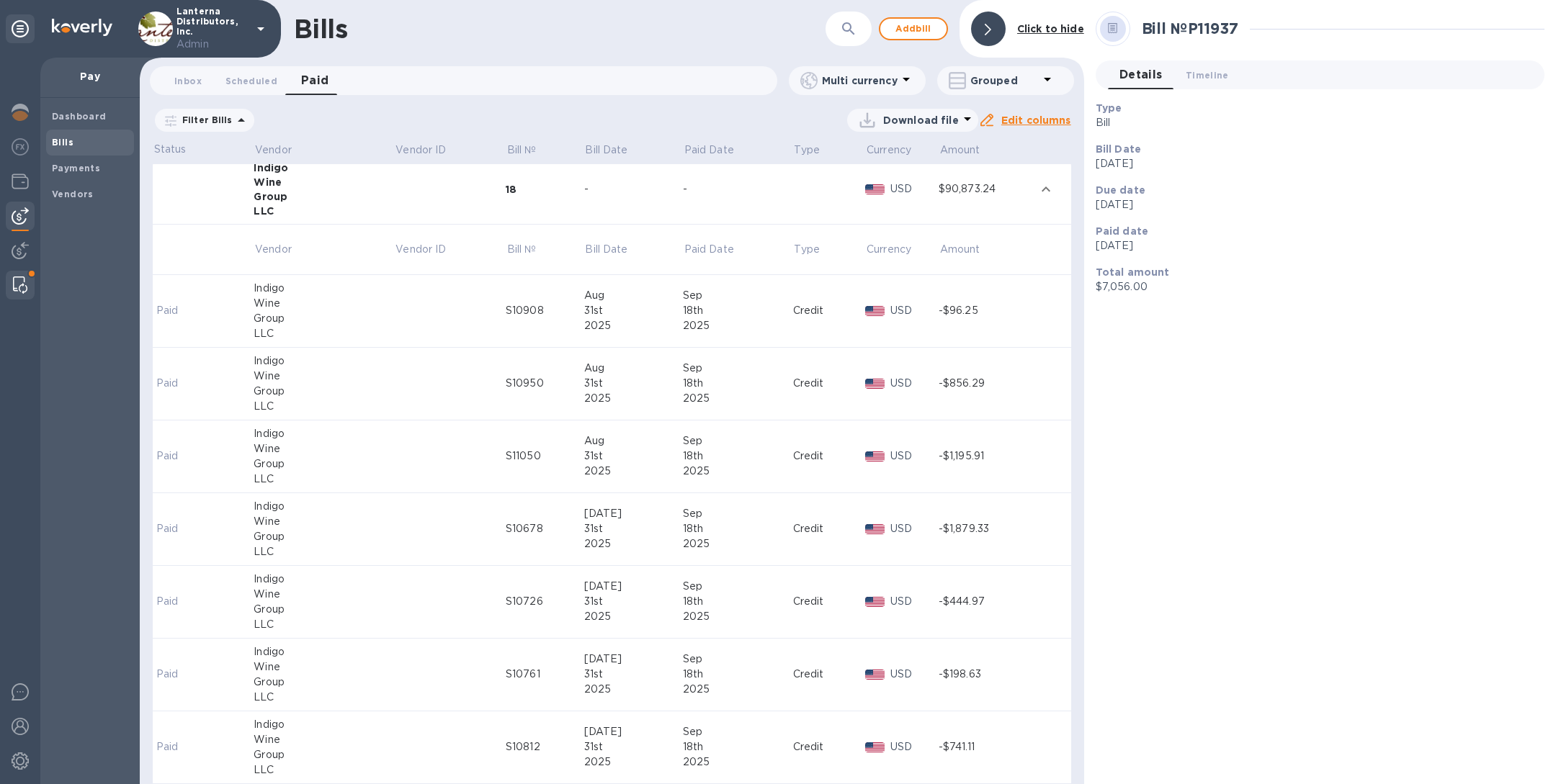
click at [13, 279] on img at bounding box center [20, 285] width 14 height 18
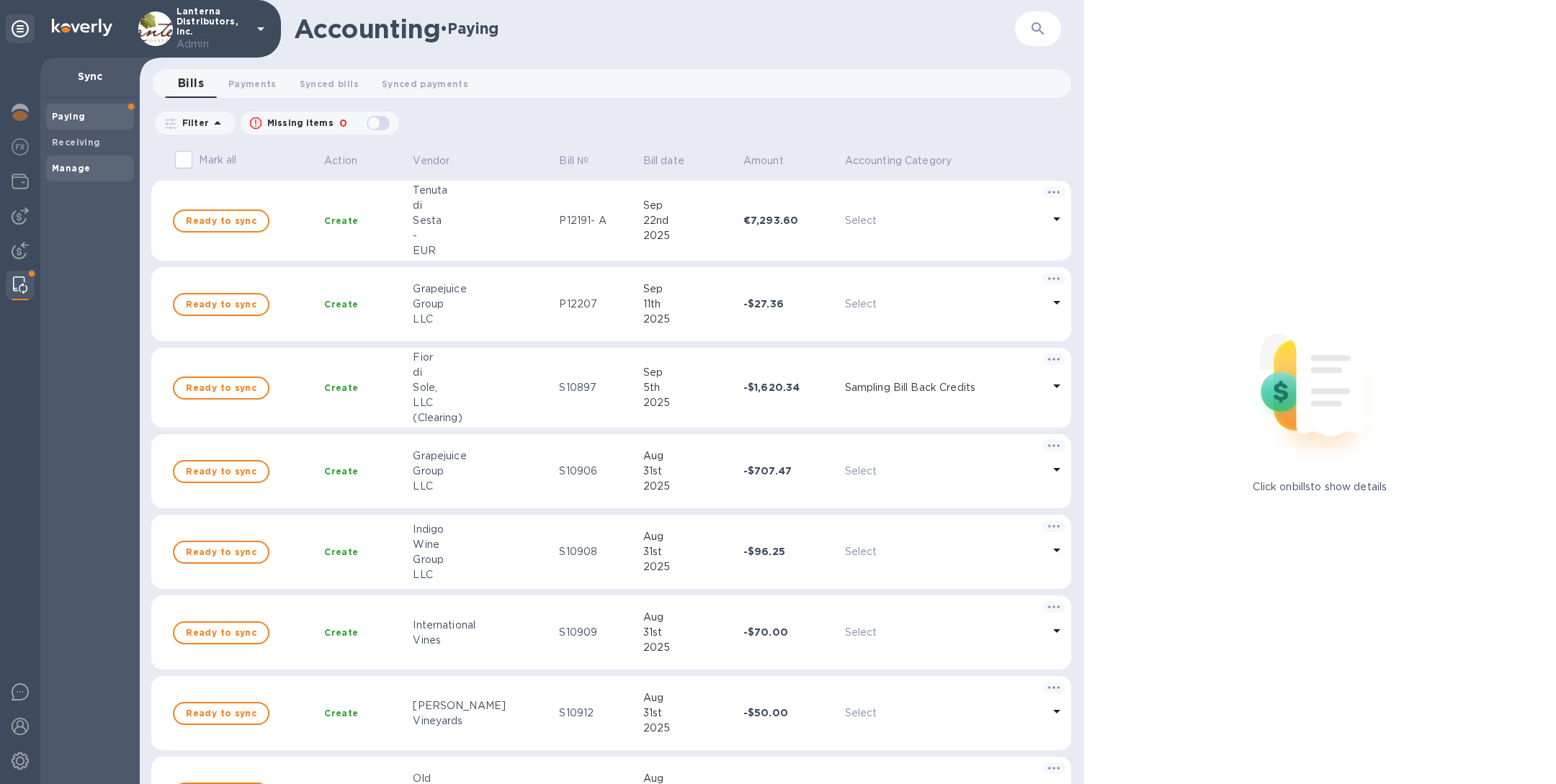
click at [85, 164] on b "Manage" at bounding box center [71, 168] width 39 height 10
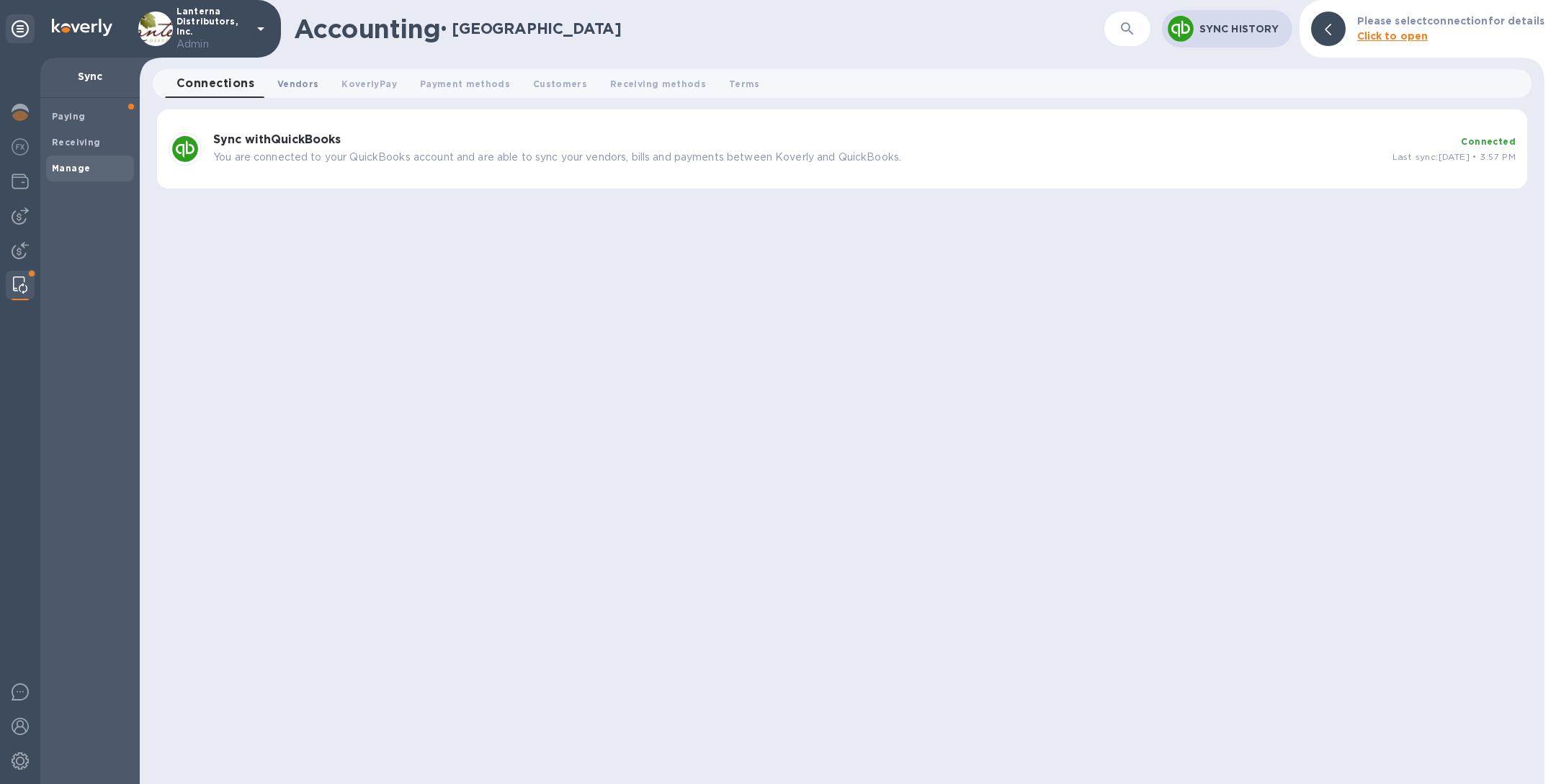
click at [274, 82] on button "Vendors 0" at bounding box center [298, 83] width 64 height 29
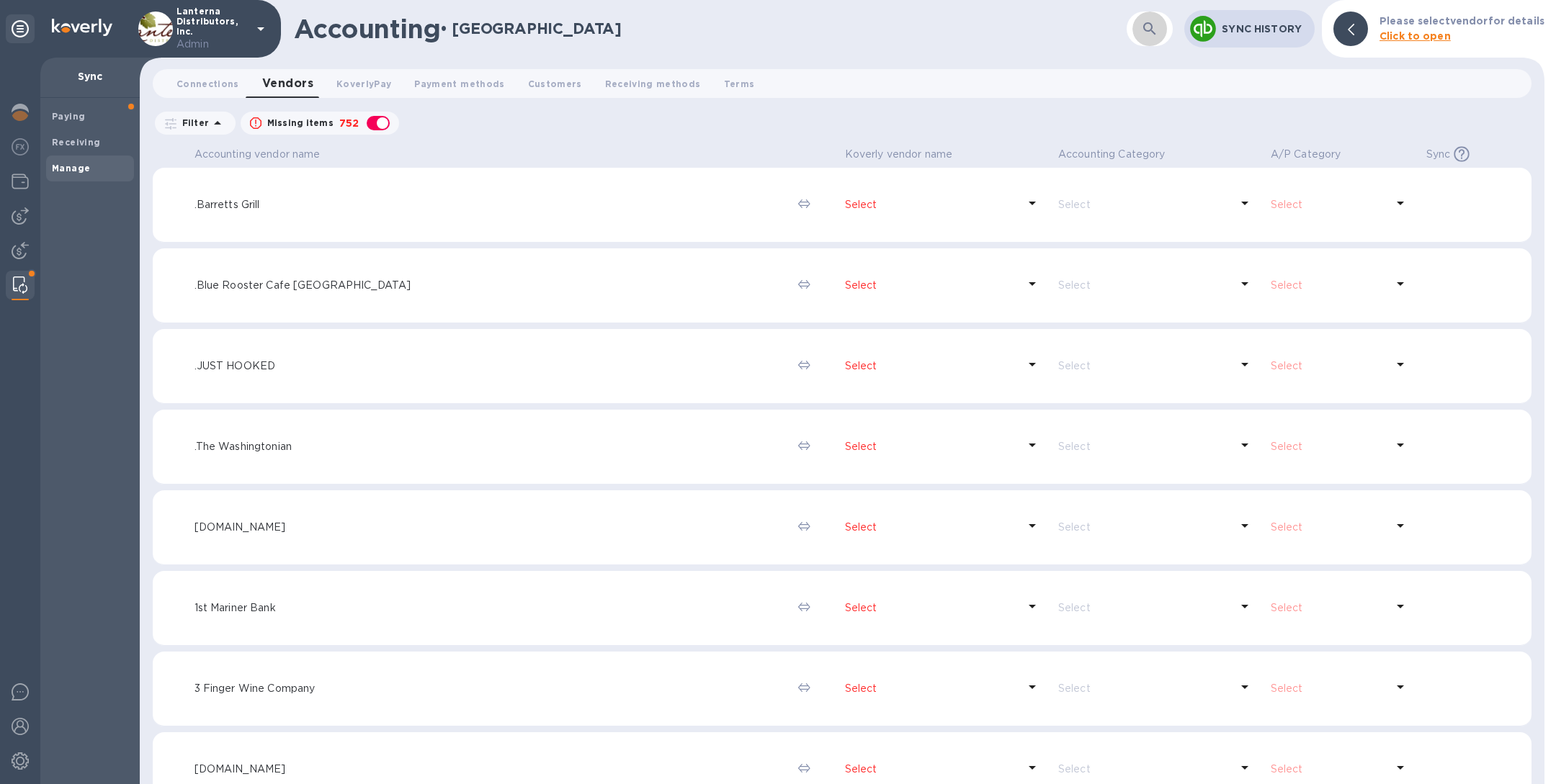
click at [1159, 31] on icon "button" at bounding box center [1150, 29] width 18 height 18
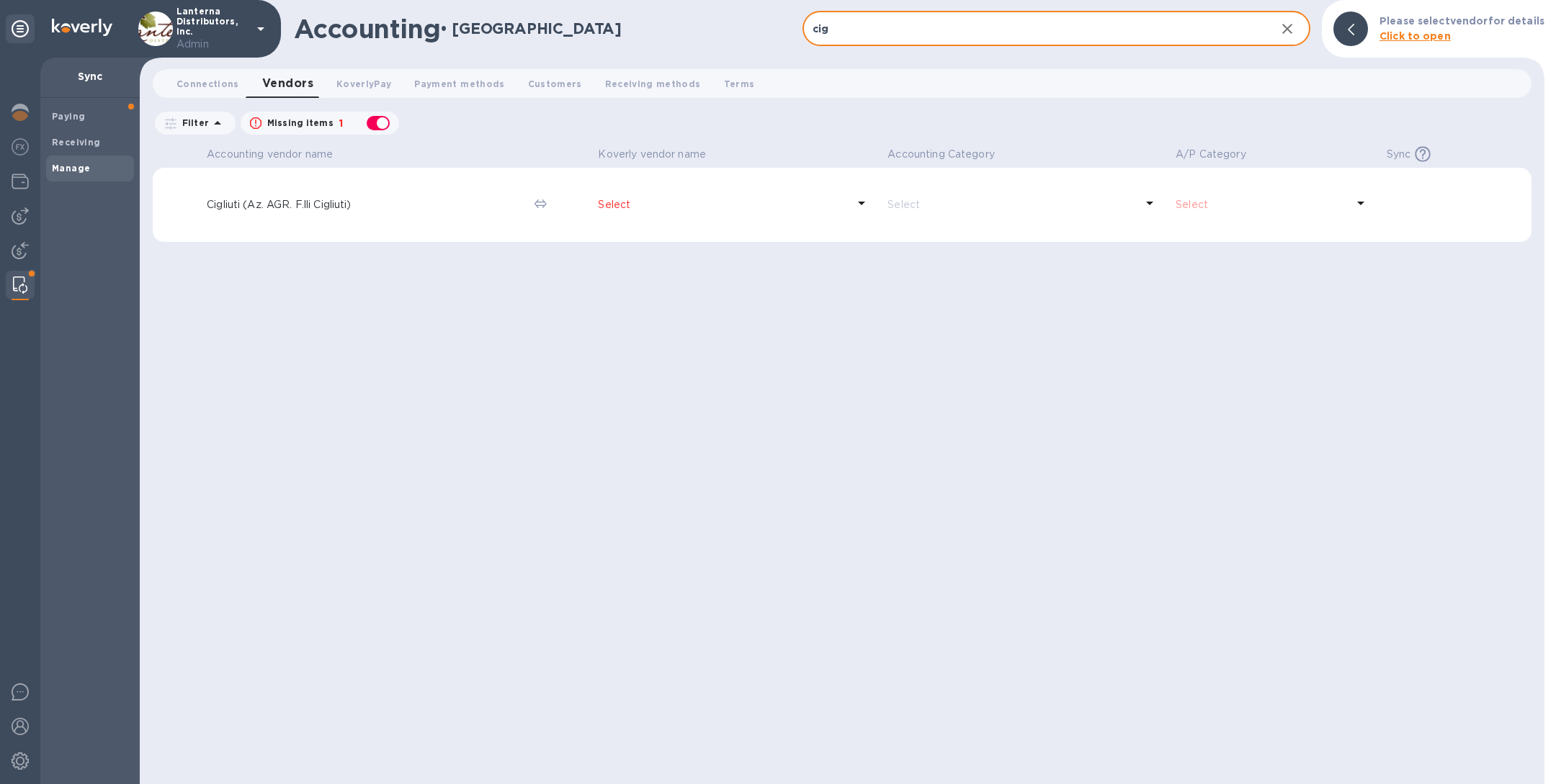
type input "cig"
drag, startPoint x: 362, startPoint y: 205, endPoint x: 147, endPoint y: 200, distance: 215.1
click at [146, 200] on div "Accounting vendor name Koverly vendor name Accounting Category A/P Category Syn…" at bounding box center [841, 463] width 1404 height 641
copy table "Accounting vendor name Koverly vendor name Accounting Category A/P Category Syn…"
click at [14, 216] on img at bounding box center [20, 216] width 18 height 18
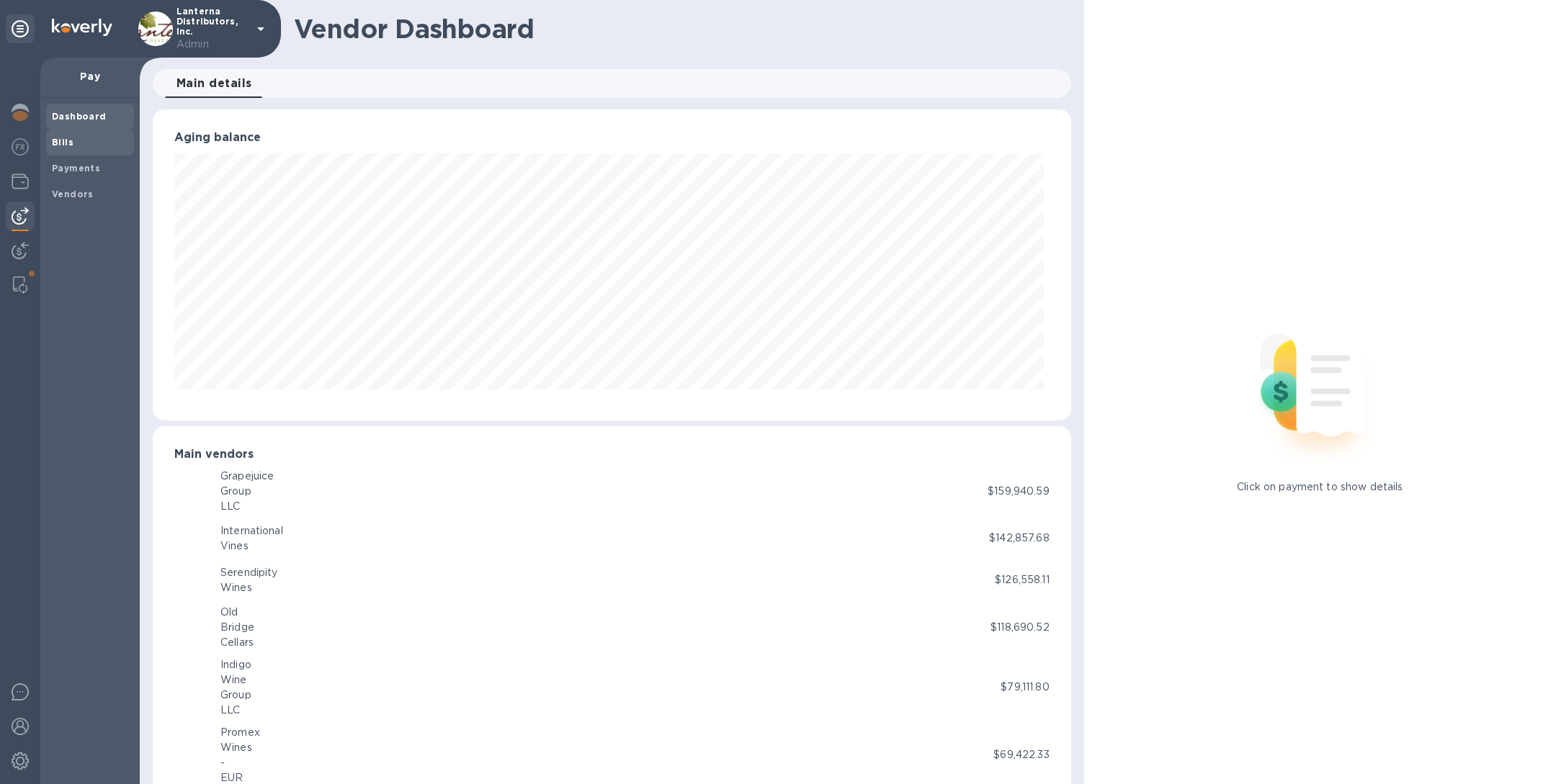
scroll to position [311, 912]
click at [88, 138] on span "Bills" at bounding box center [90, 143] width 76 height 14
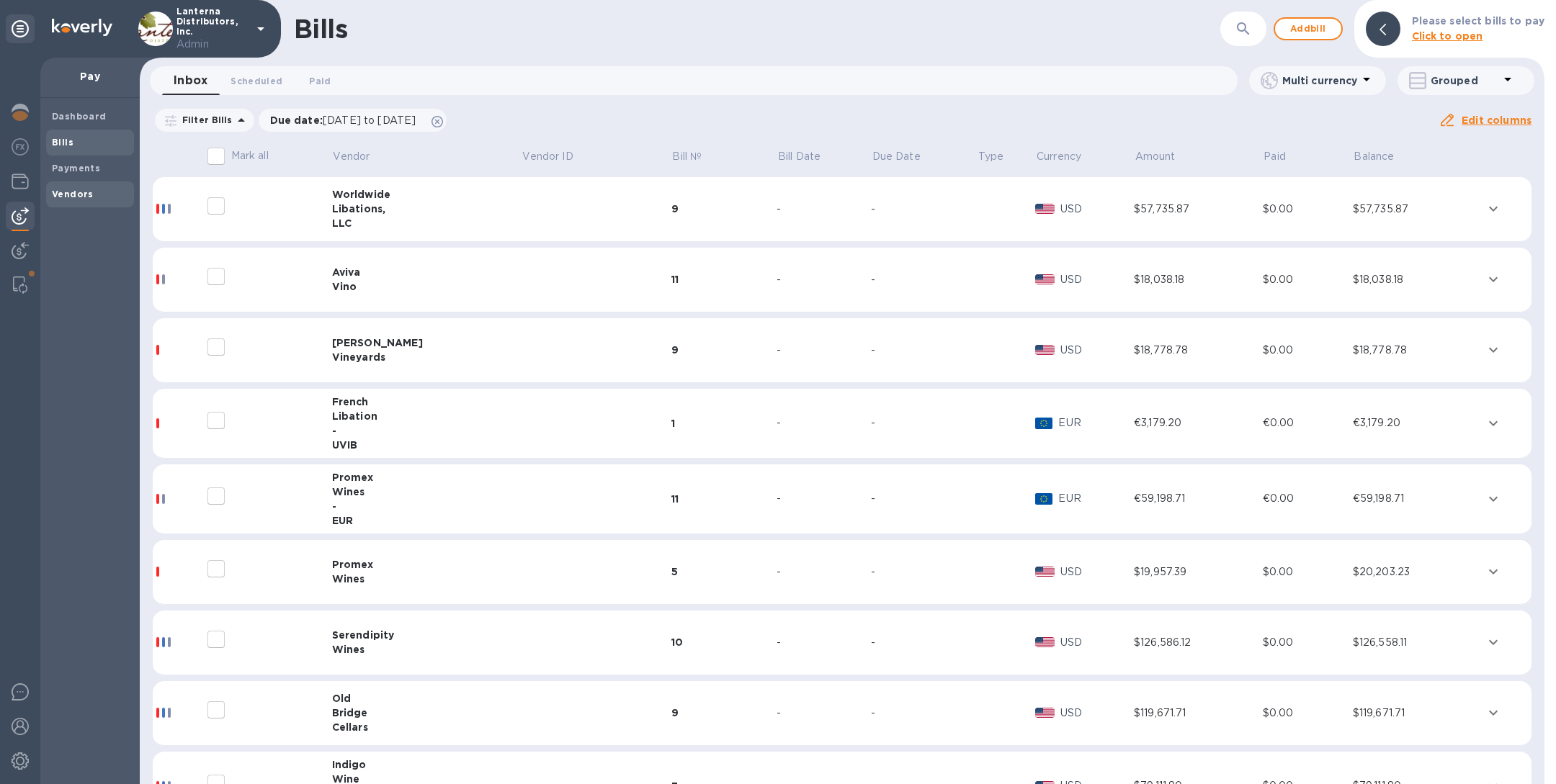
click at [77, 190] on b "Vendors" at bounding box center [73, 193] width 42 height 10
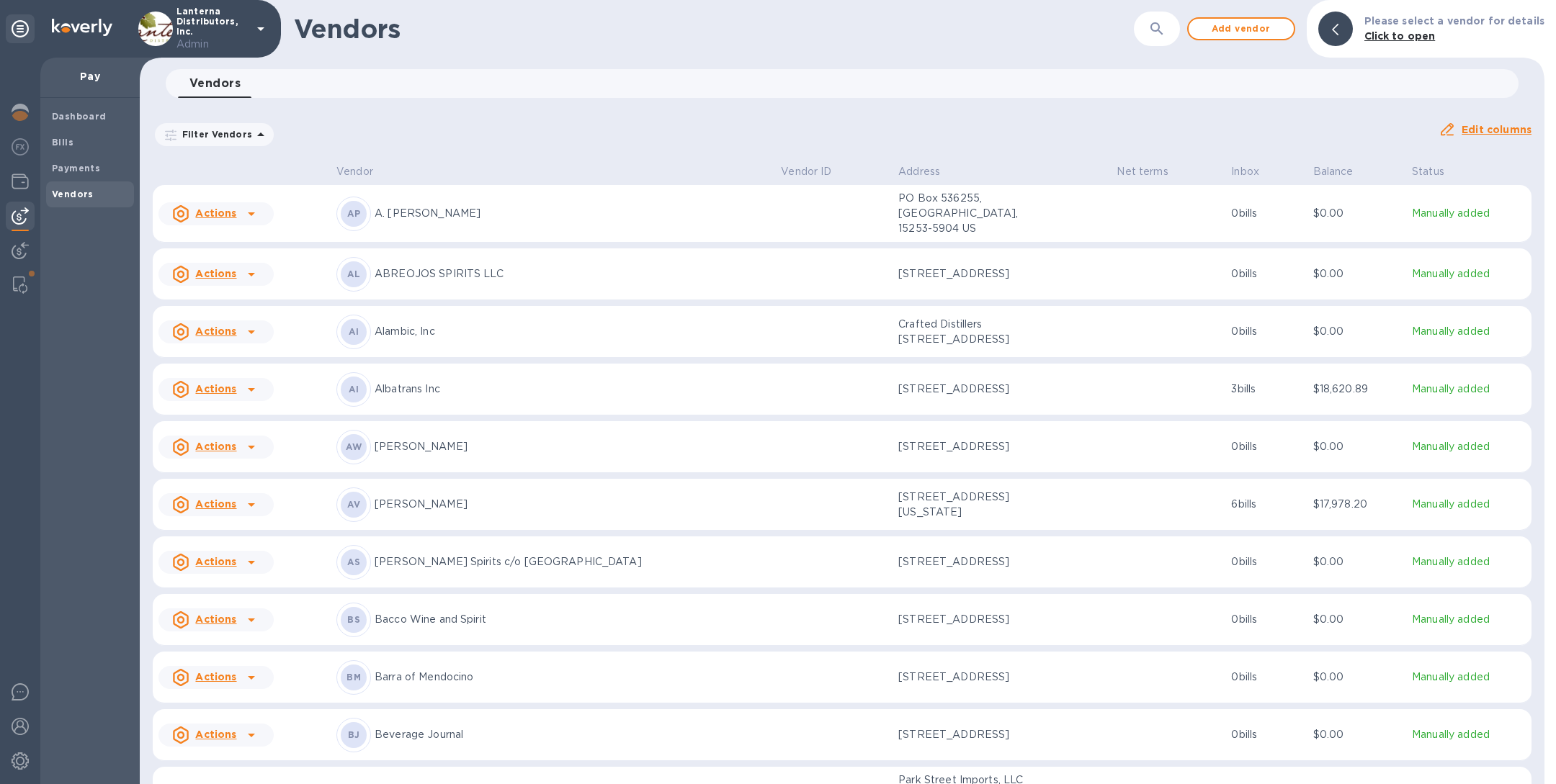
click at [1149, 32] on button "button" at bounding box center [1156, 28] width 35 height 35
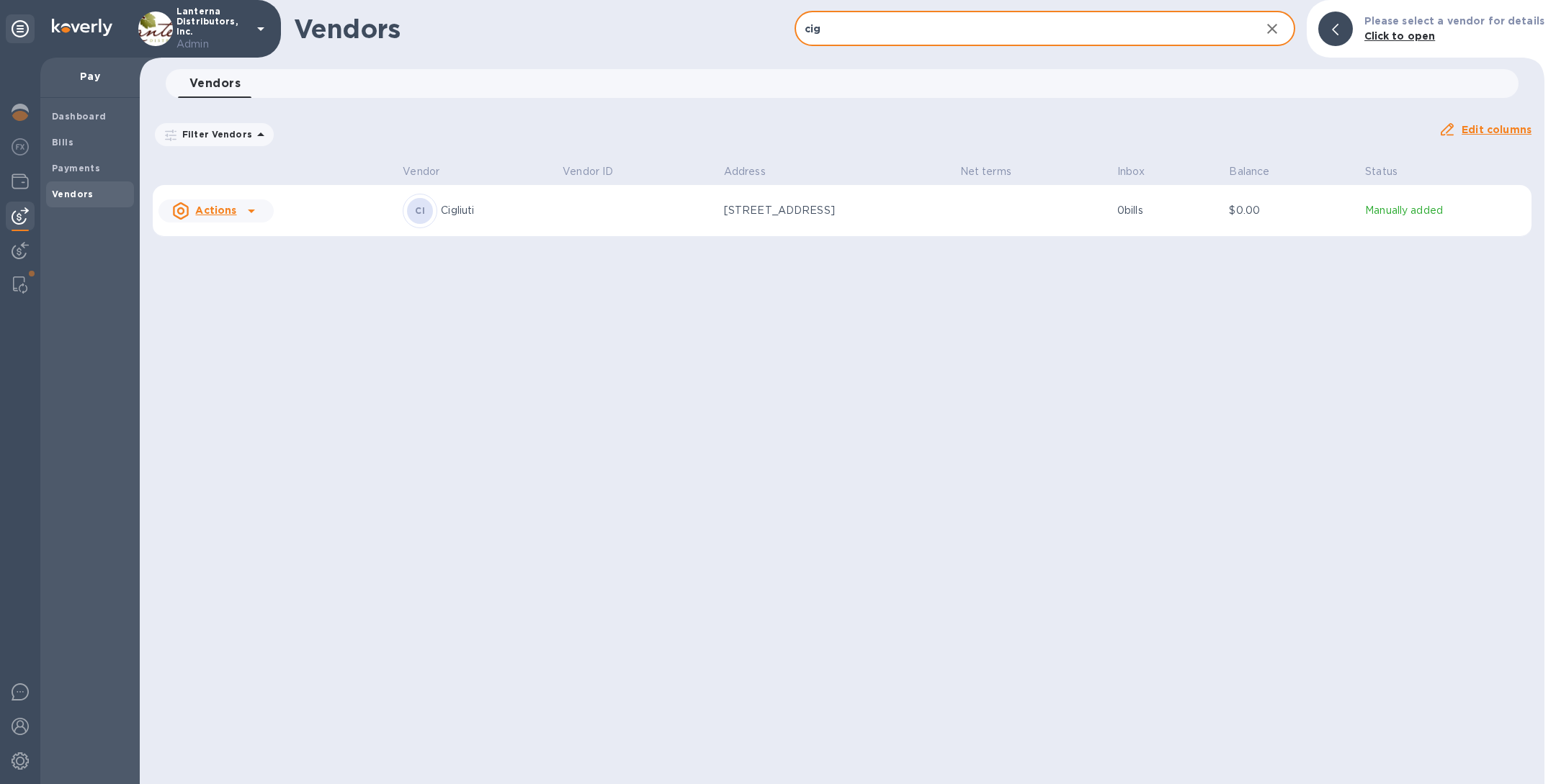
click at [609, 227] on td at bounding box center [637, 211] width 161 height 52
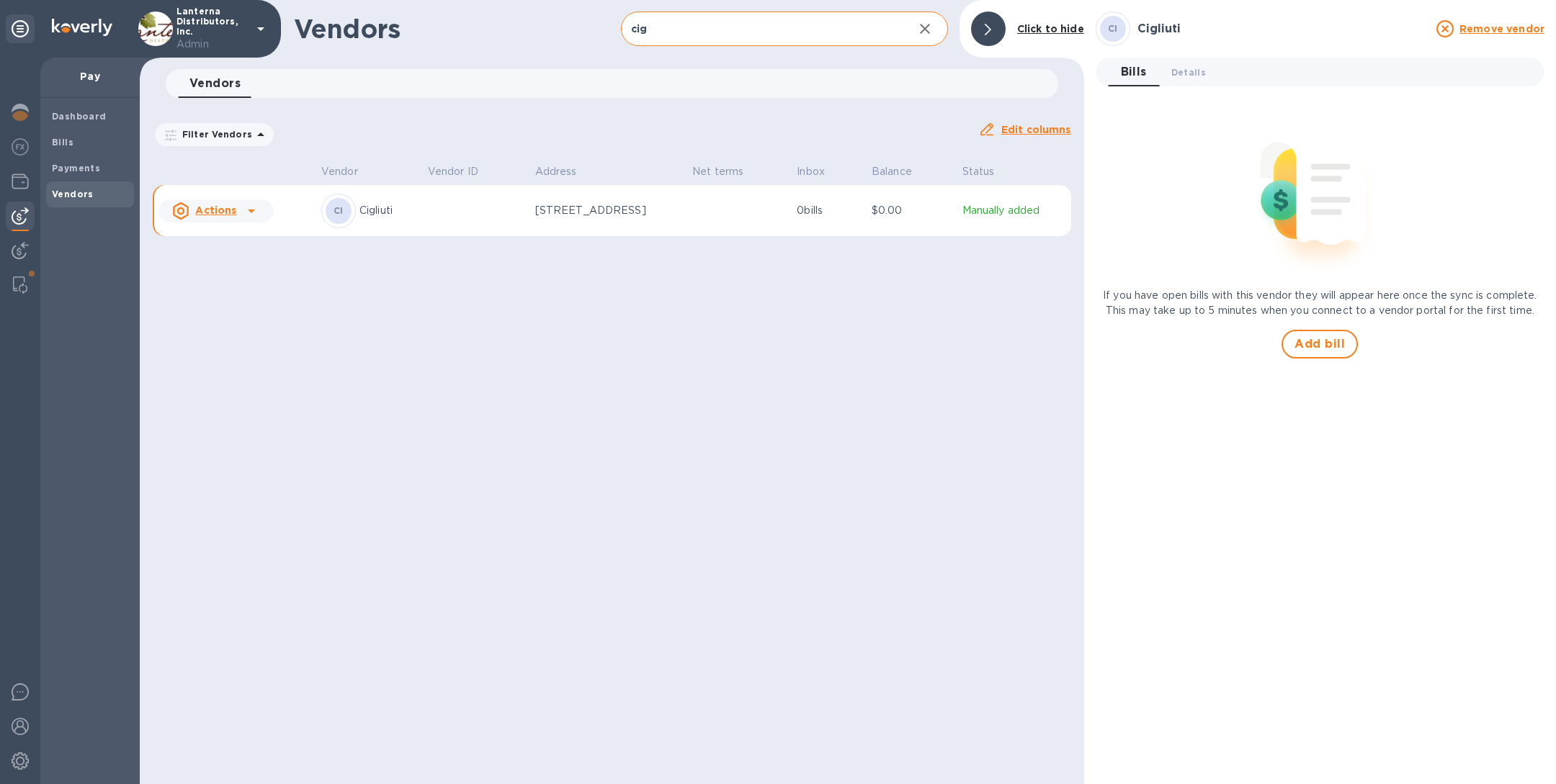
click at [666, 38] on input "cig" at bounding box center [761, 29] width 281 height 35
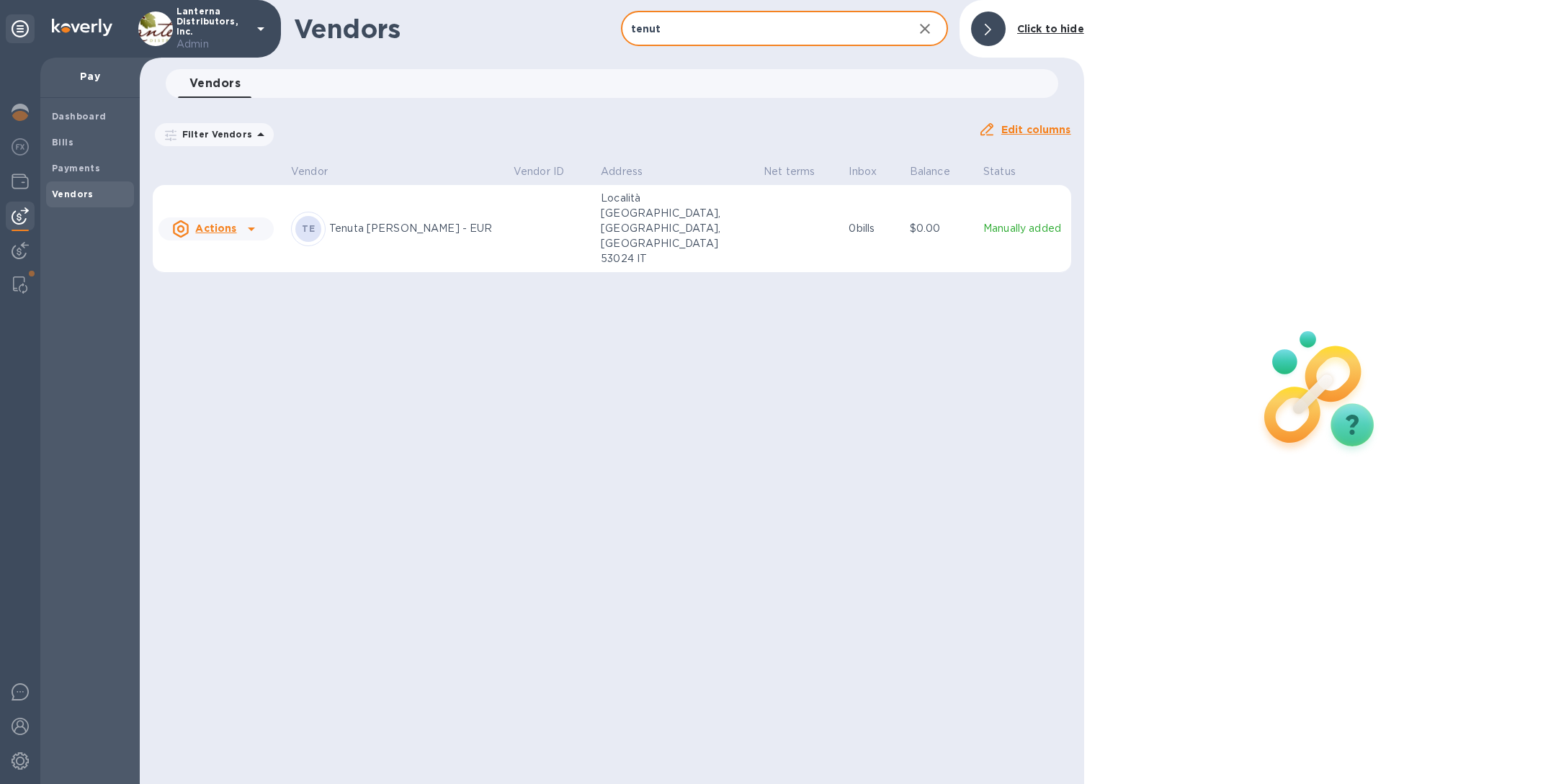
type input "tenut"
click at [507, 217] on td at bounding box center [551, 229] width 88 height 87
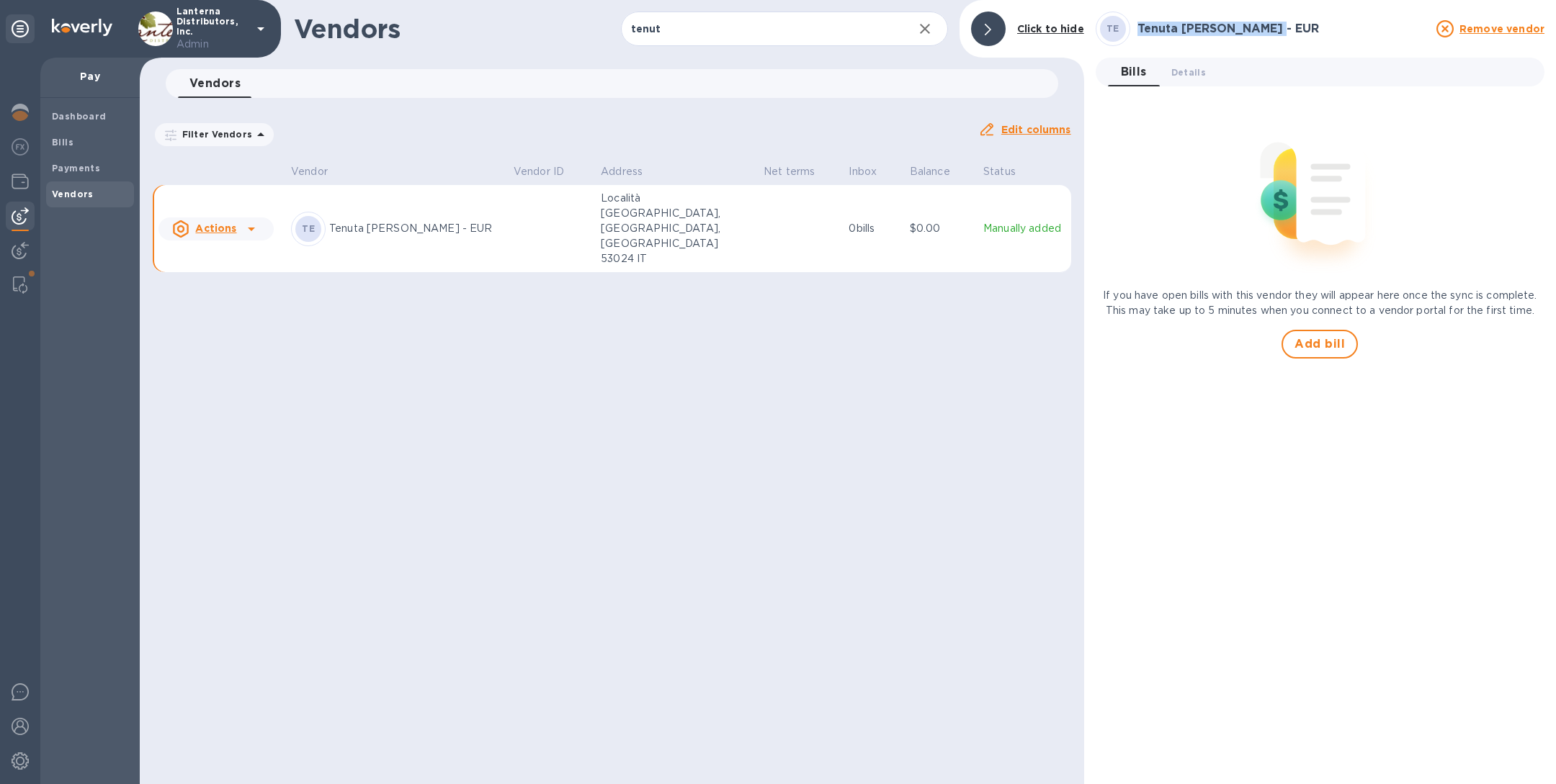
drag, startPoint x: 1269, startPoint y: 29, endPoint x: 1112, endPoint y: 35, distance: 157.1
click at [1112, 35] on div "TE Tenuta di Sesta - EUR Remove vendor" at bounding box center [1320, 28] width 449 height 35
copy h3 "Tenuta di Sesta - EUR"
click at [234, 221] on p "Actions" at bounding box center [215, 228] width 41 height 14
click at [381, 418] on div at bounding box center [778, 392] width 1556 height 784
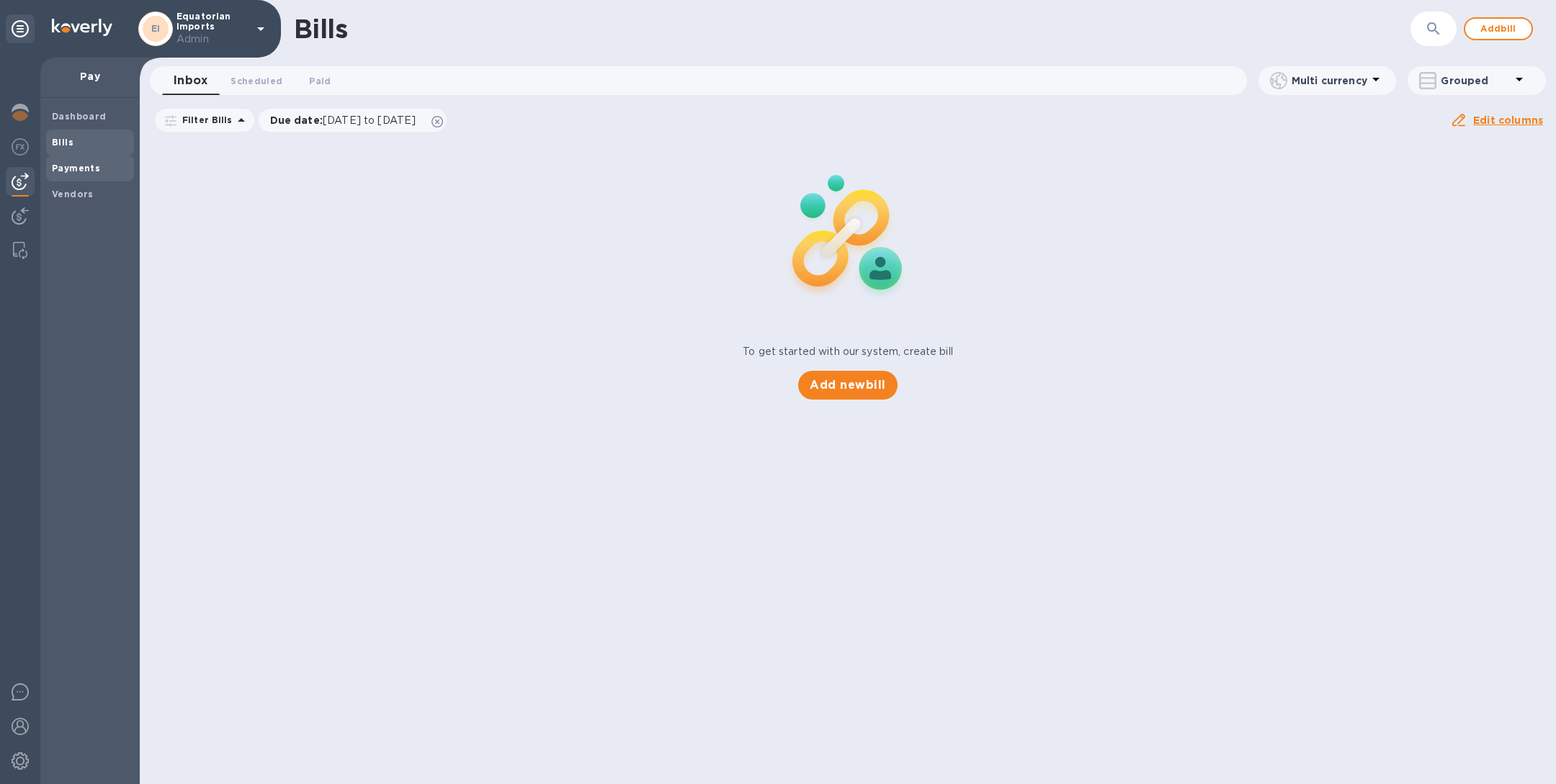
click at [65, 169] on b "Payments" at bounding box center [76, 168] width 48 height 10
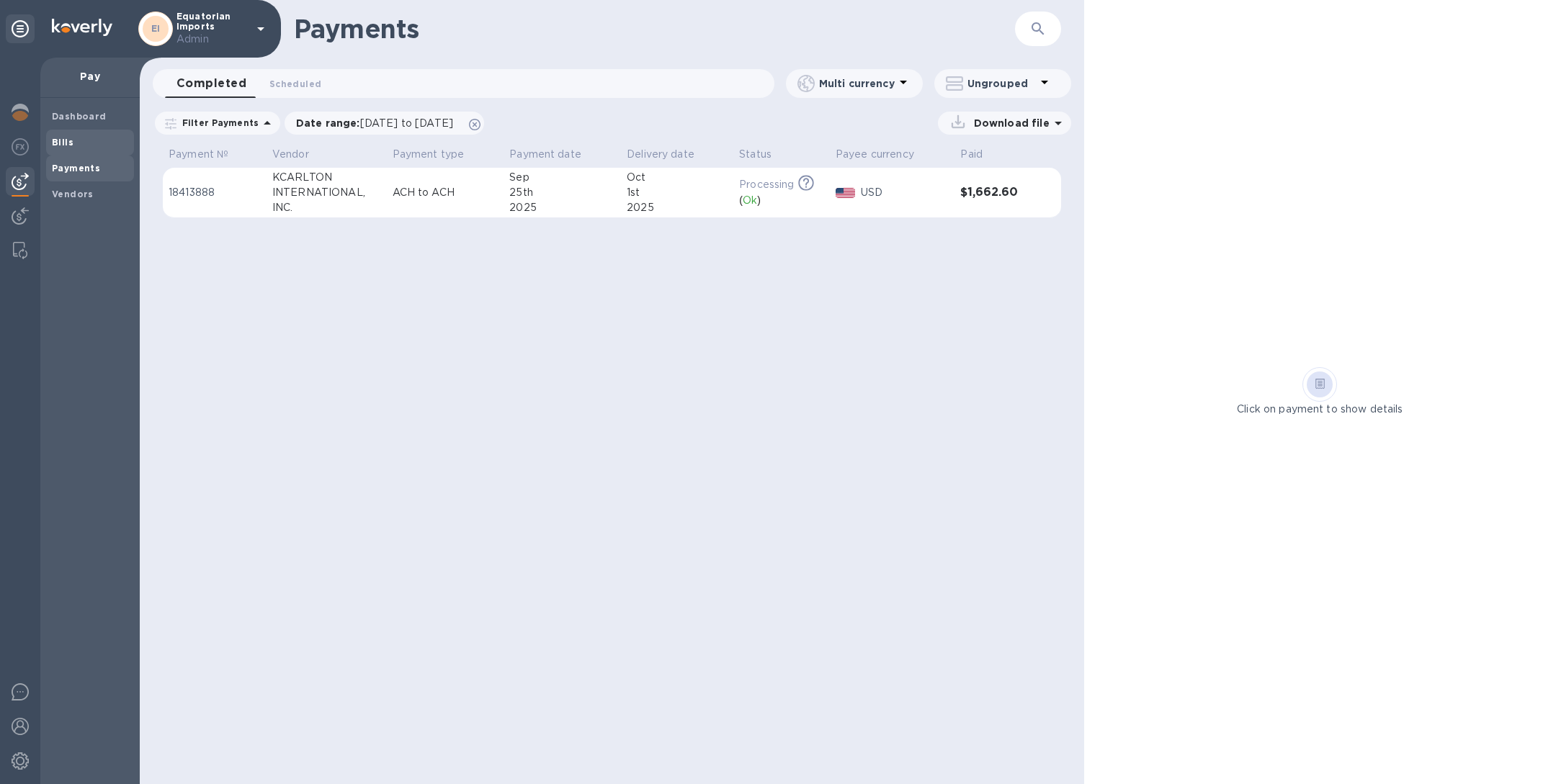
click at [109, 131] on div "Bills" at bounding box center [89, 142] width 88 height 26
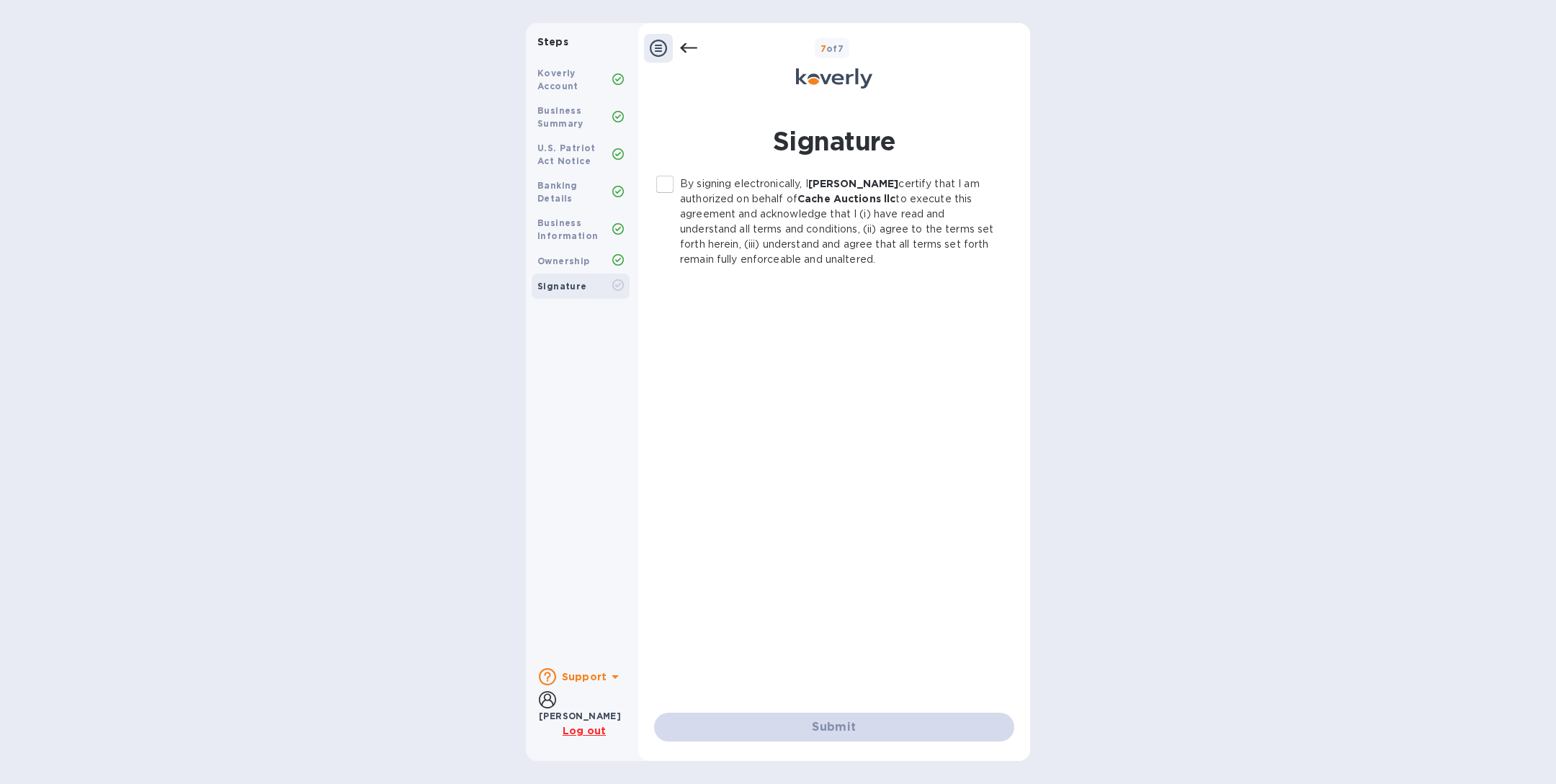
click at [686, 47] on icon at bounding box center [689, 48] width 18 height 10
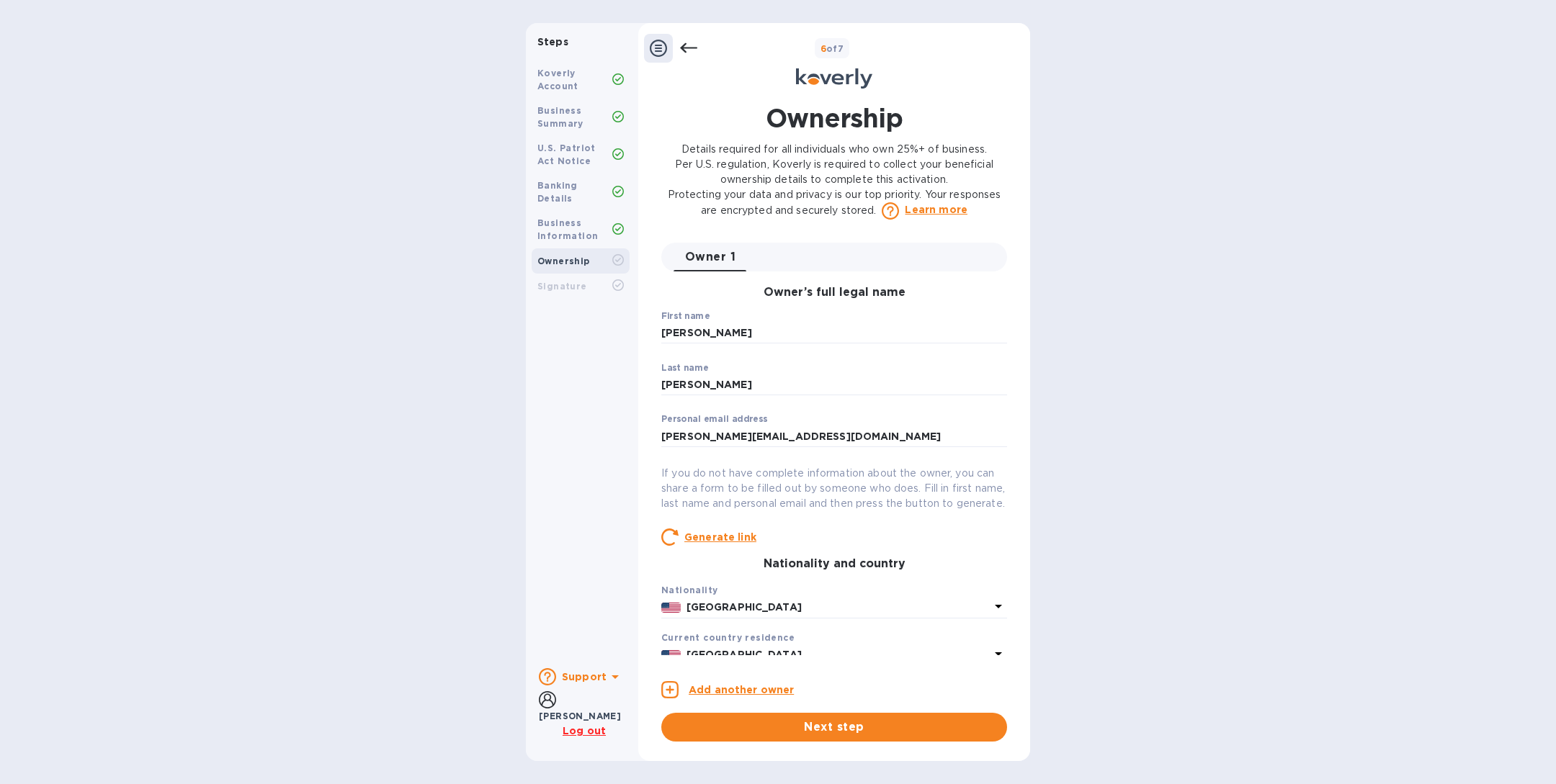
click at [686, 47] on icon at bounding box center [689, 48] width 18 height 10
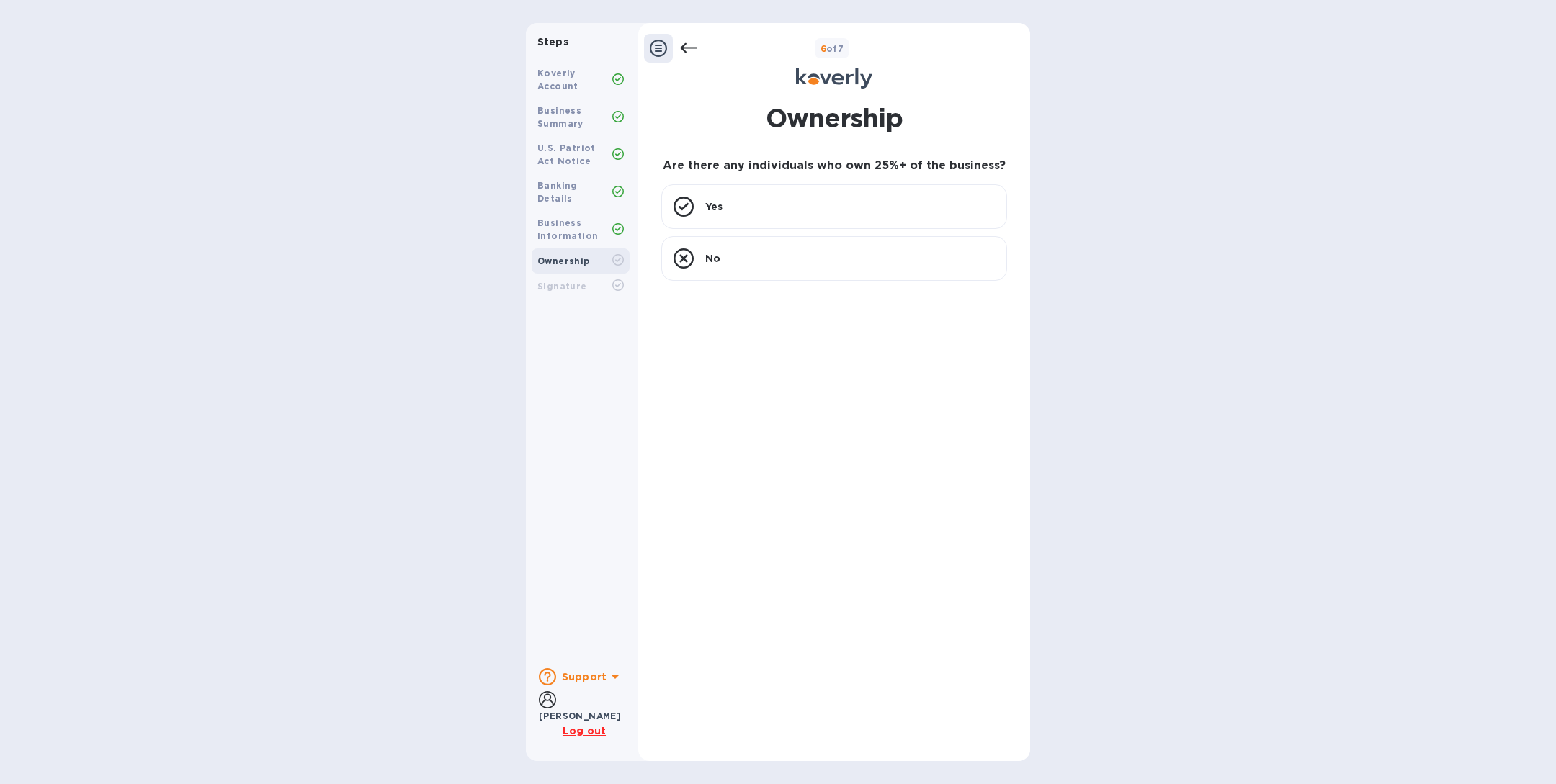
click at [686, 47] on icon at bounding box center [689, 48] width 18 height 10
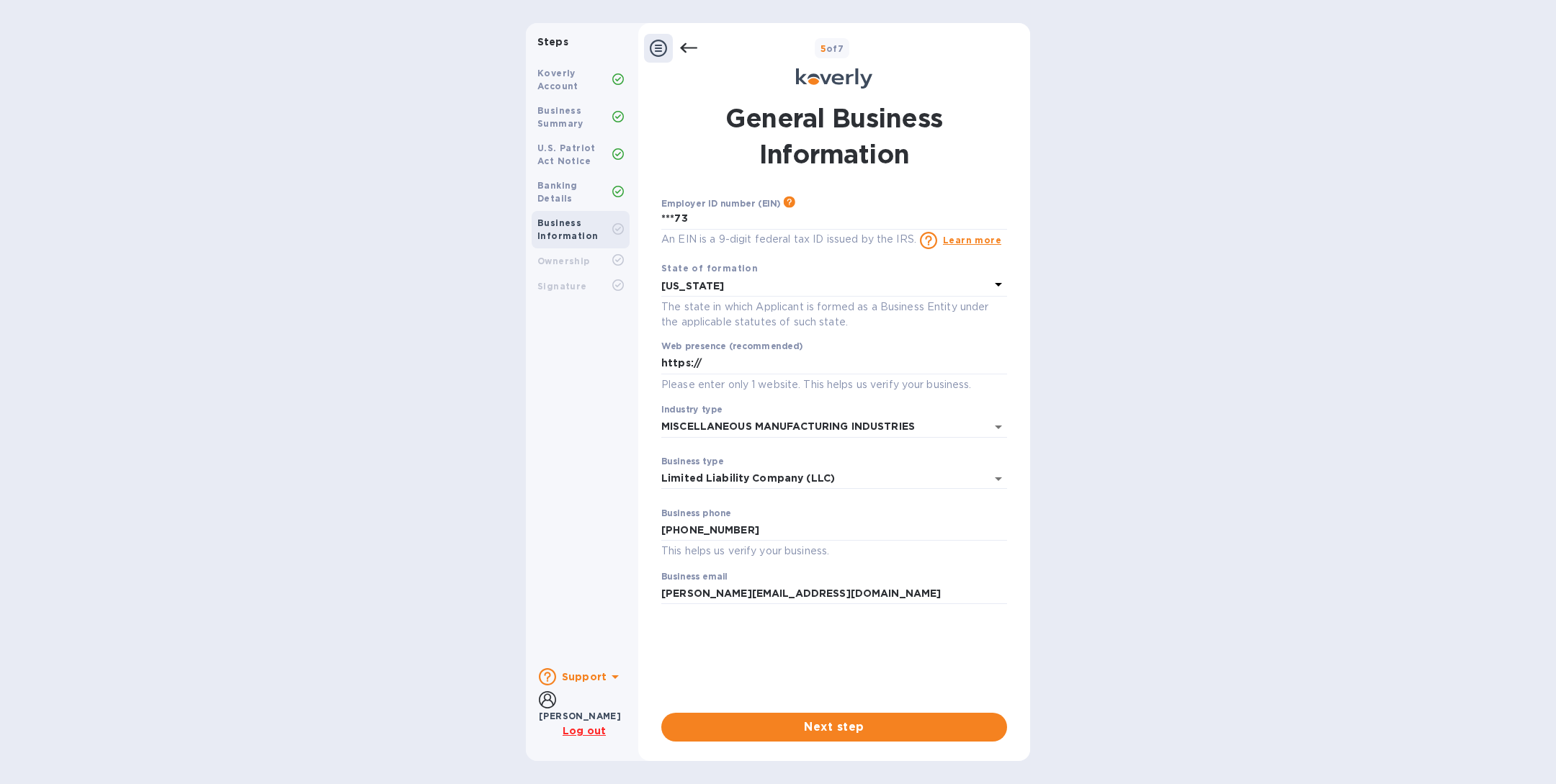
click at [686, 47] on icon at bounding box center [689, 48] width 18 height 10
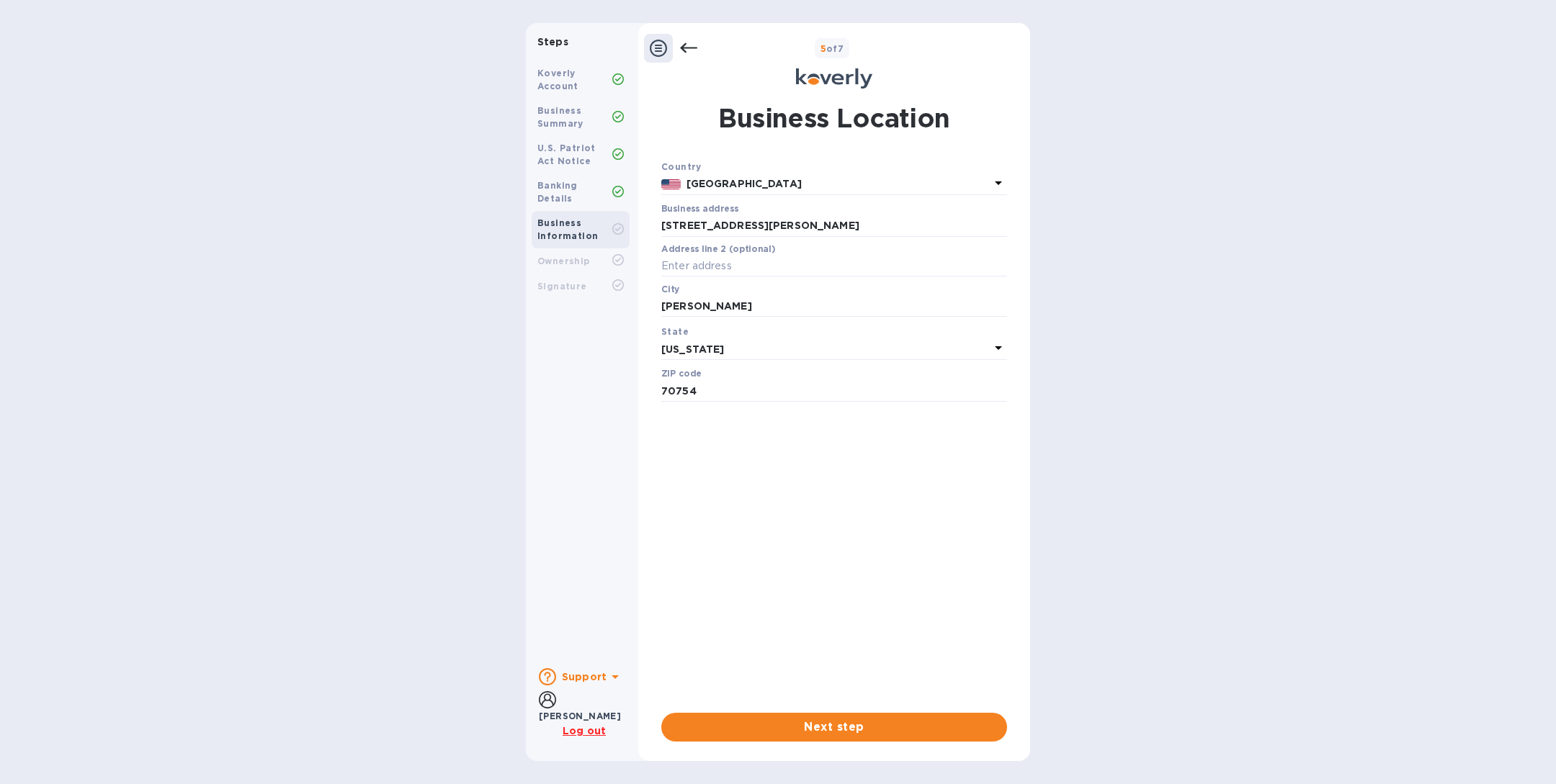
click at [686, 47] on icon at bounding box center [689, 48] width 18 height 10
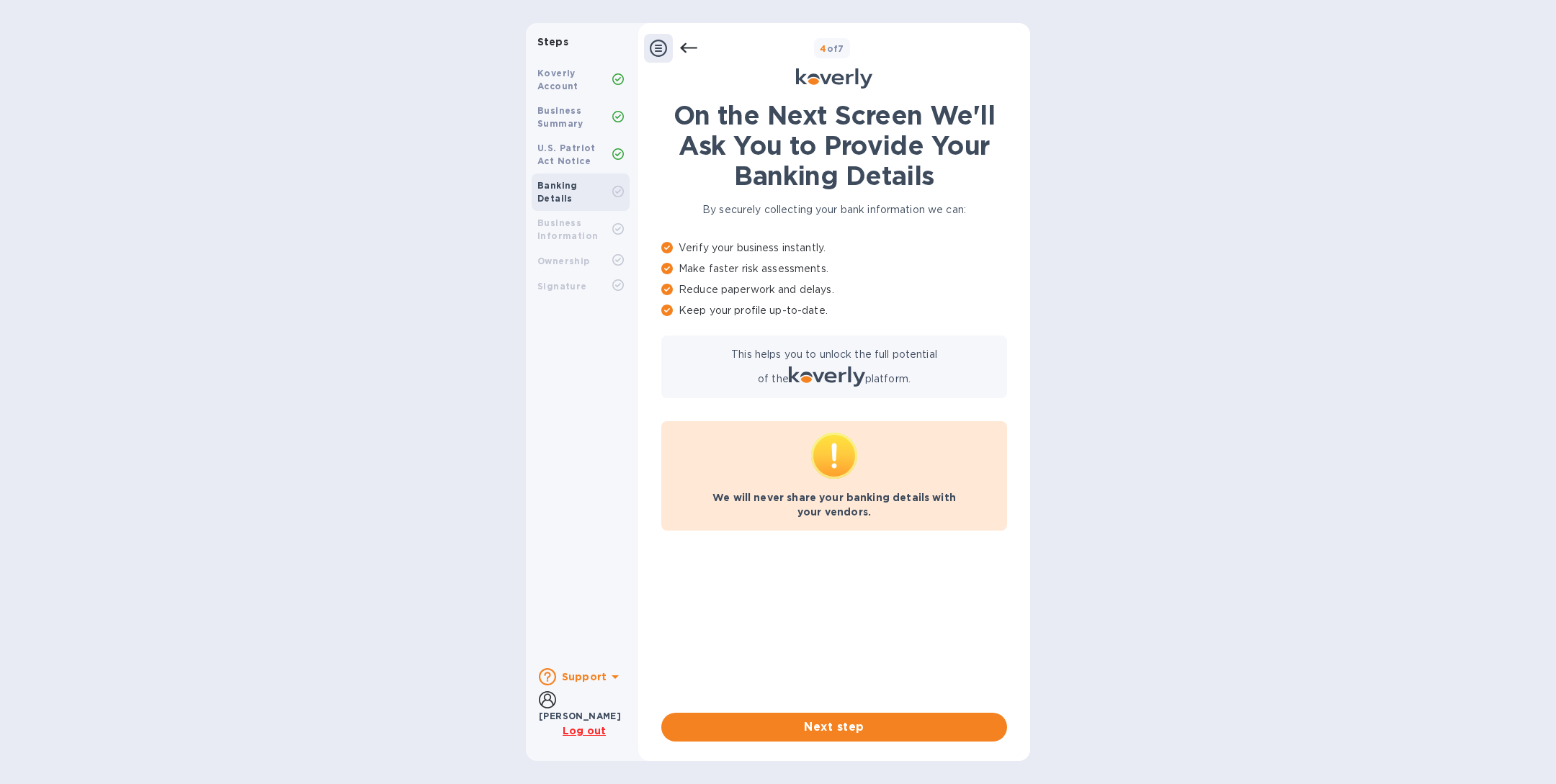
click at [686, 46] on icon at bounding box center [689, 48] width 18 height 18
click at [690, 51] on icon at bounding box center [689, 48] width 18 height 18
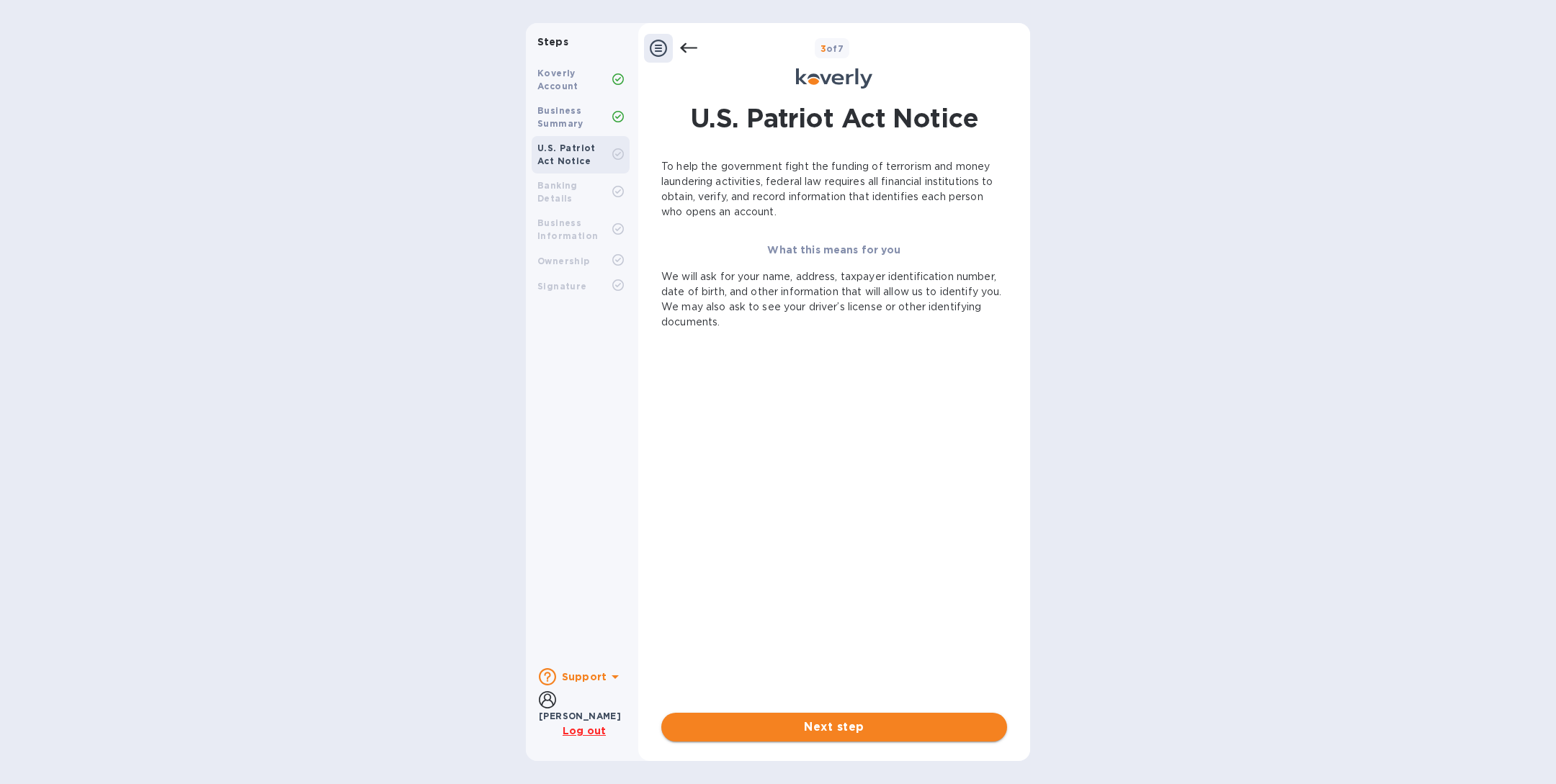
click at [800, 726] on span "Next step" at bounding box center [834, 727] width 323 height 18
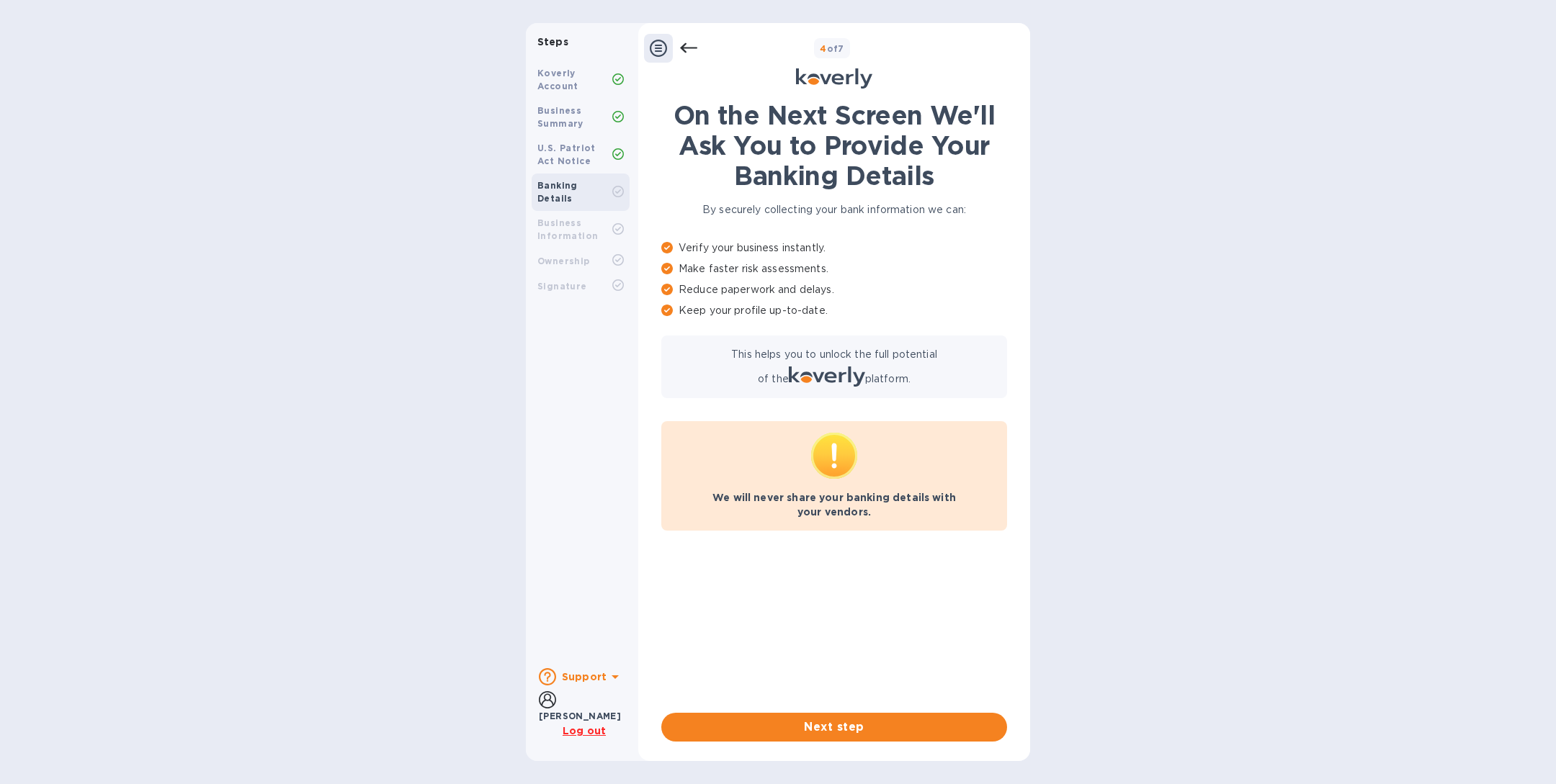
click at [800, 726] on span "Next step" at bounding box center [834, 727] width 323 height 18
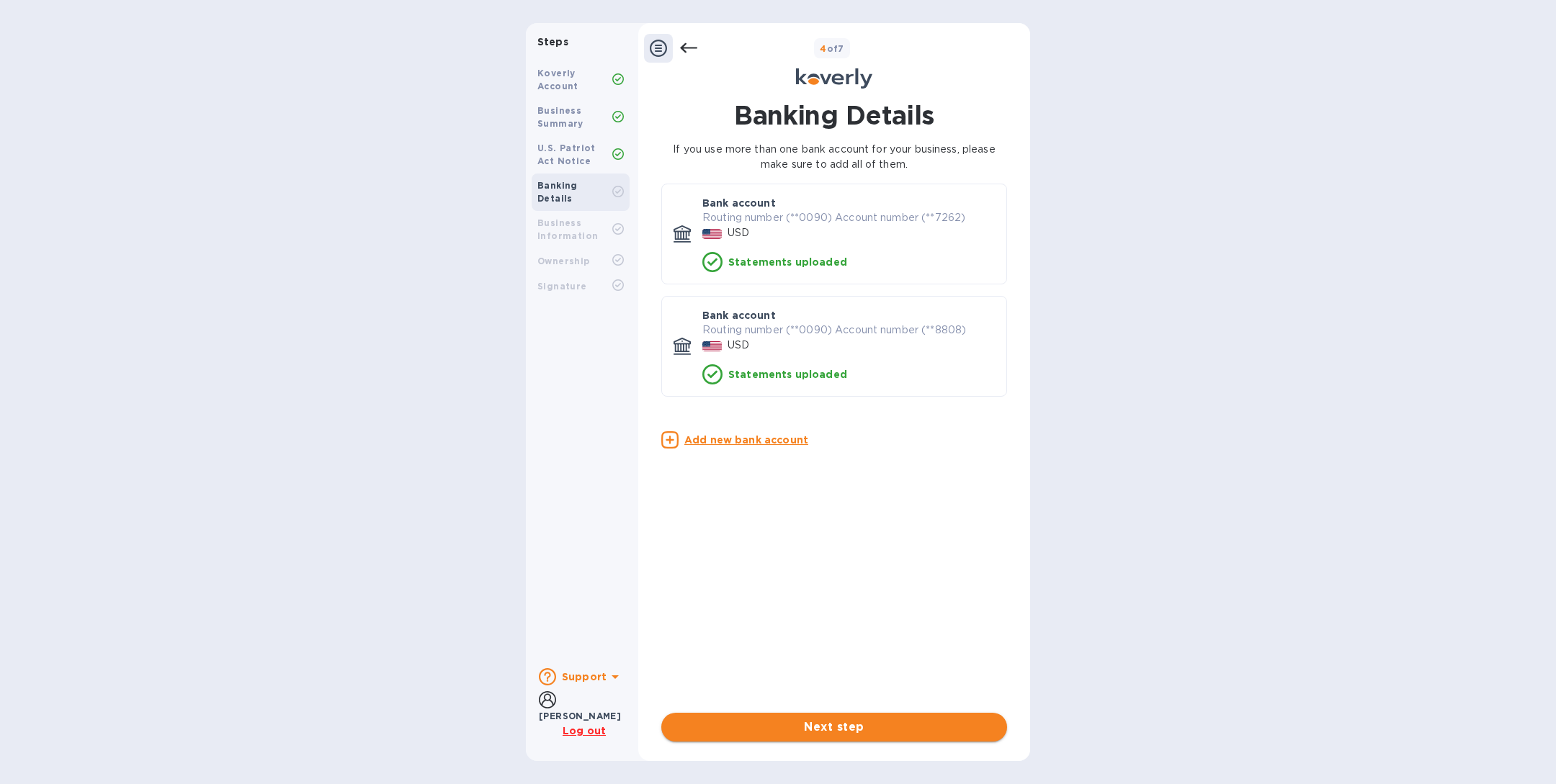
click at [796, 727] on span "Next step" at bounding box center [834, 727] width 323 height 18
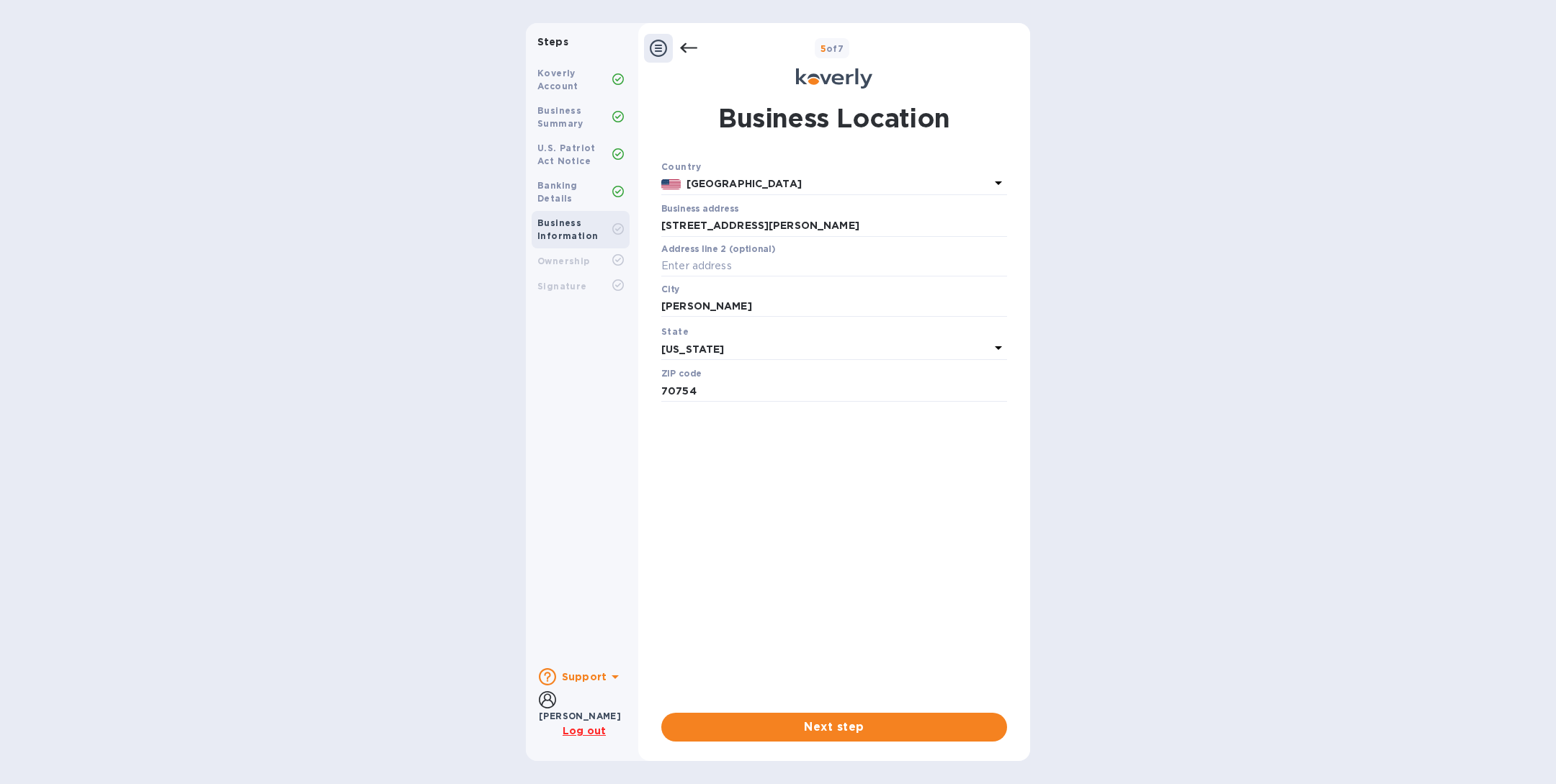
click at [796, 727] on span "Next step" at bounding box center [834, 727] width 323 height 18
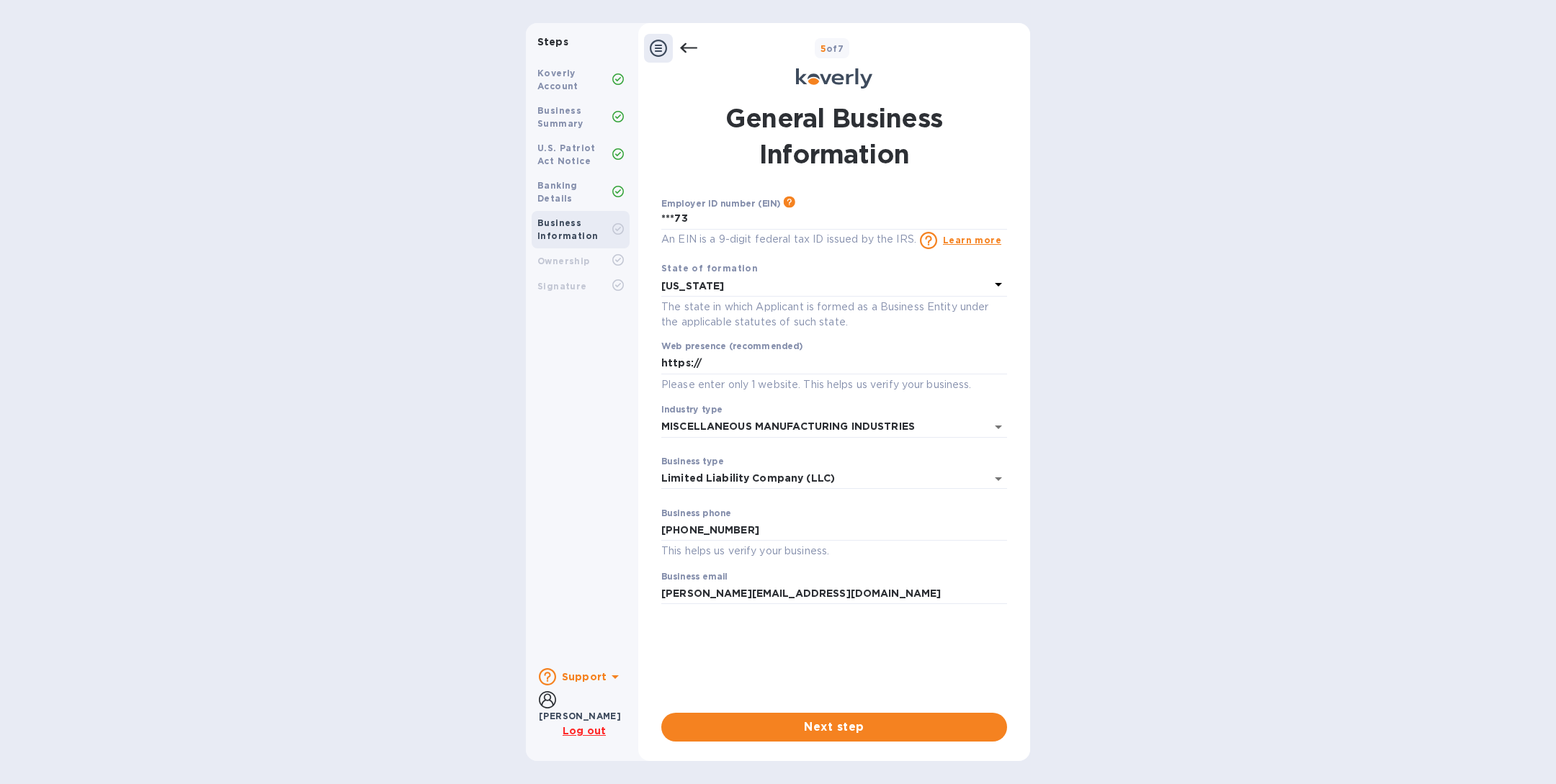
click at [796, 727] on span "Next step" at bounding box center [834, 727] width 323 height 18
